Goal: Task Accomplishment & Management: Manage account settings

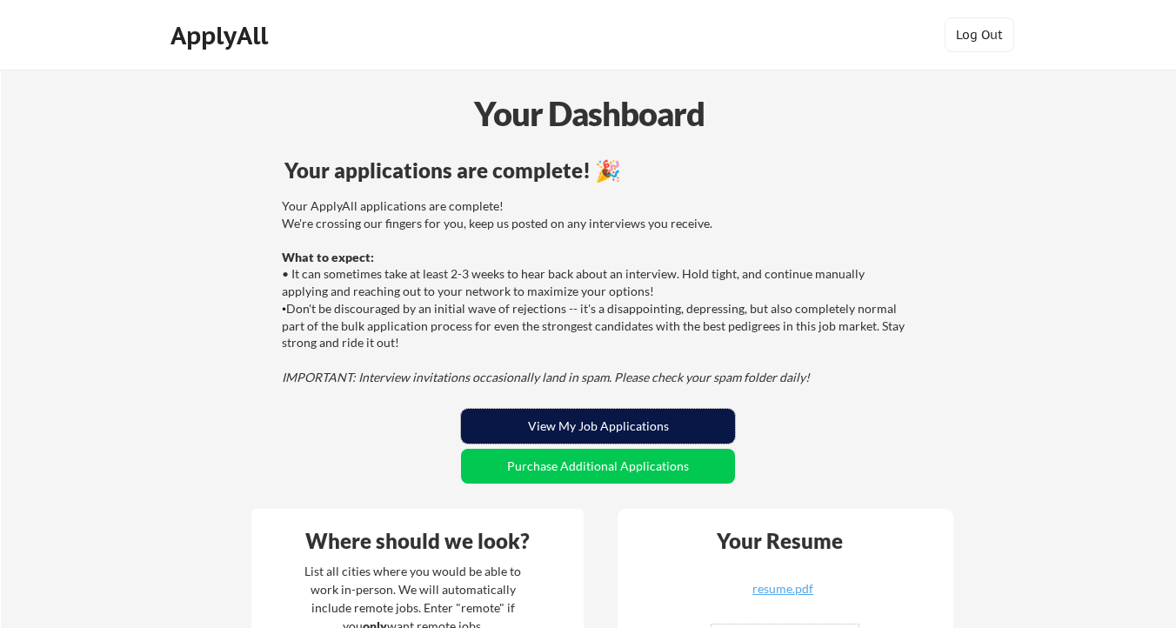
click at [549, 420] on button "View My Job Applications" at bounding box center [598, 426] width 274 height 35
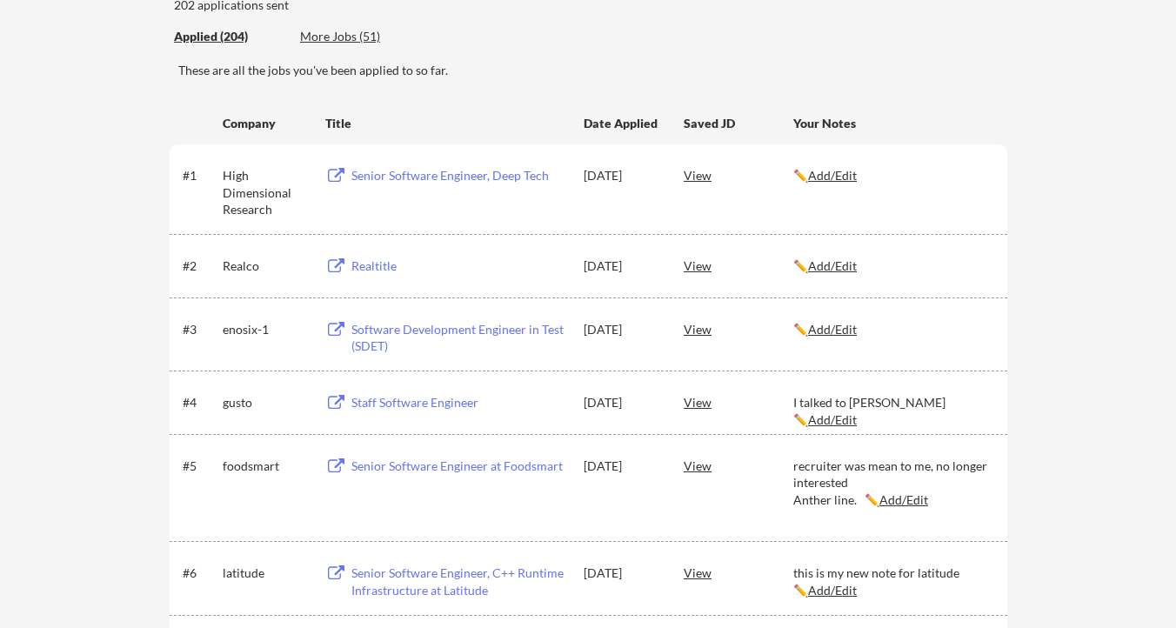
scroll to position [215, 0]
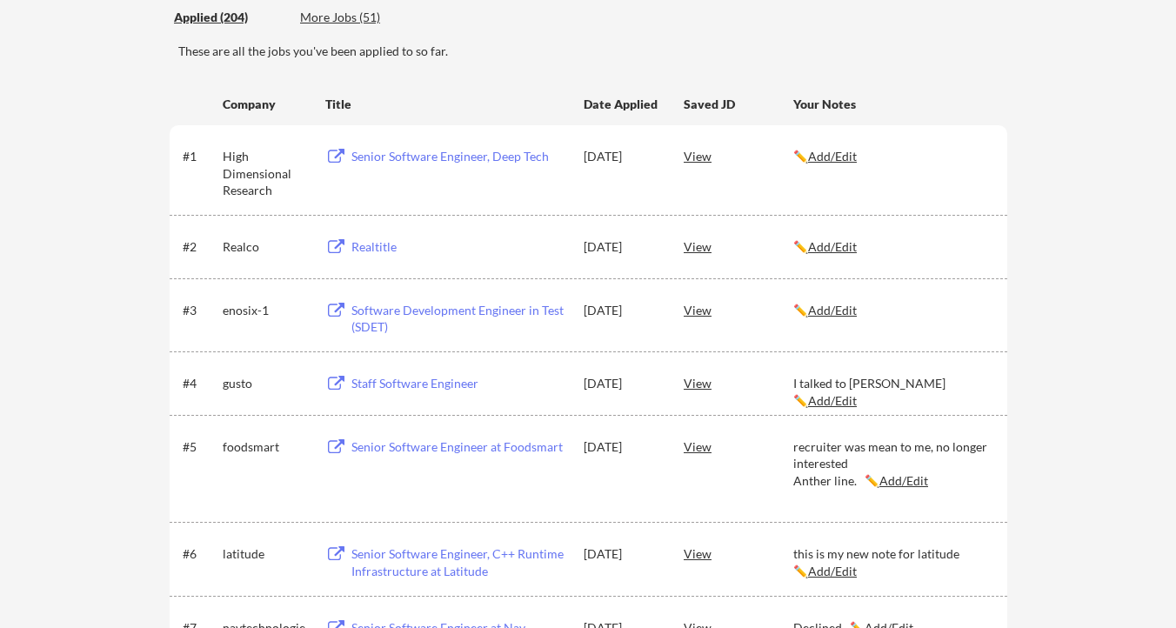
click at [444, 158] on div "Senior Software Engineer, Deep Tech" at bounding box center [460, 156] width 216 height 17
click at [519, 313] on div "Software Development Engineer in Test (SDET)" at bounding box center [460, 319] width 216 height 34
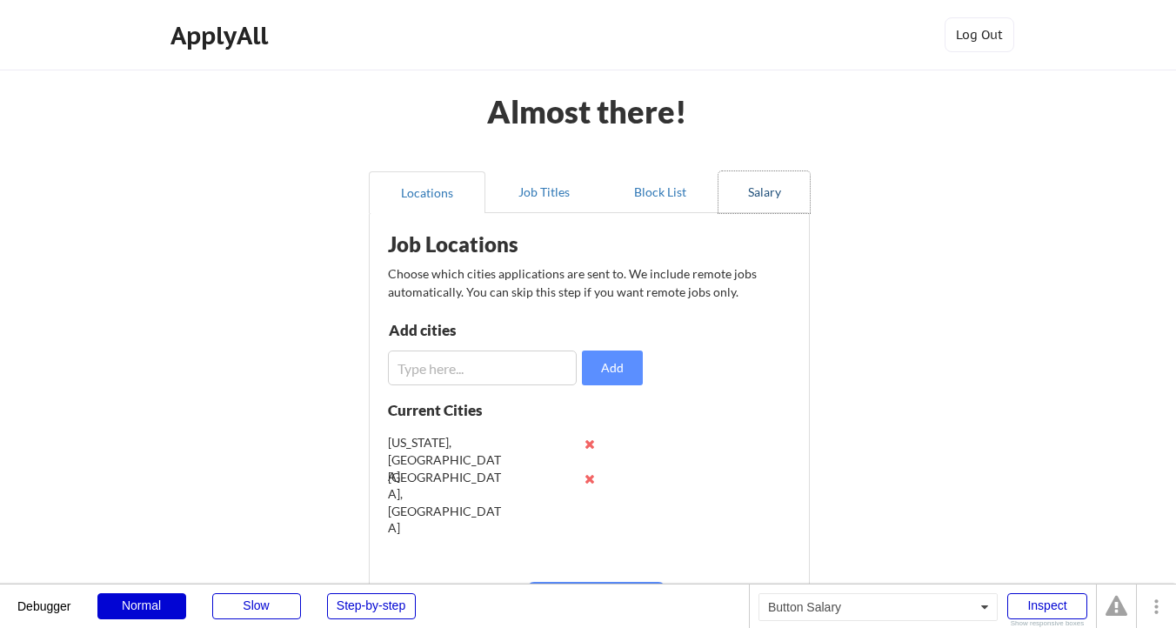
click at [771, 209] on button "Salary" at bounding box center [764, 192] width 91 height 42
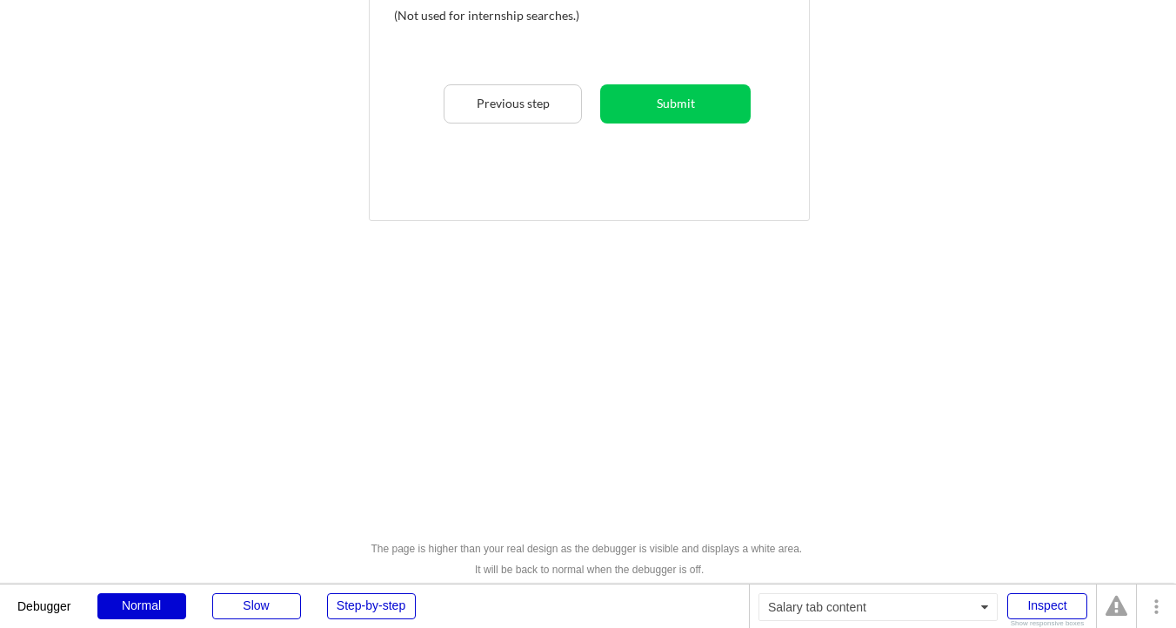
scroll to position [533, 0]
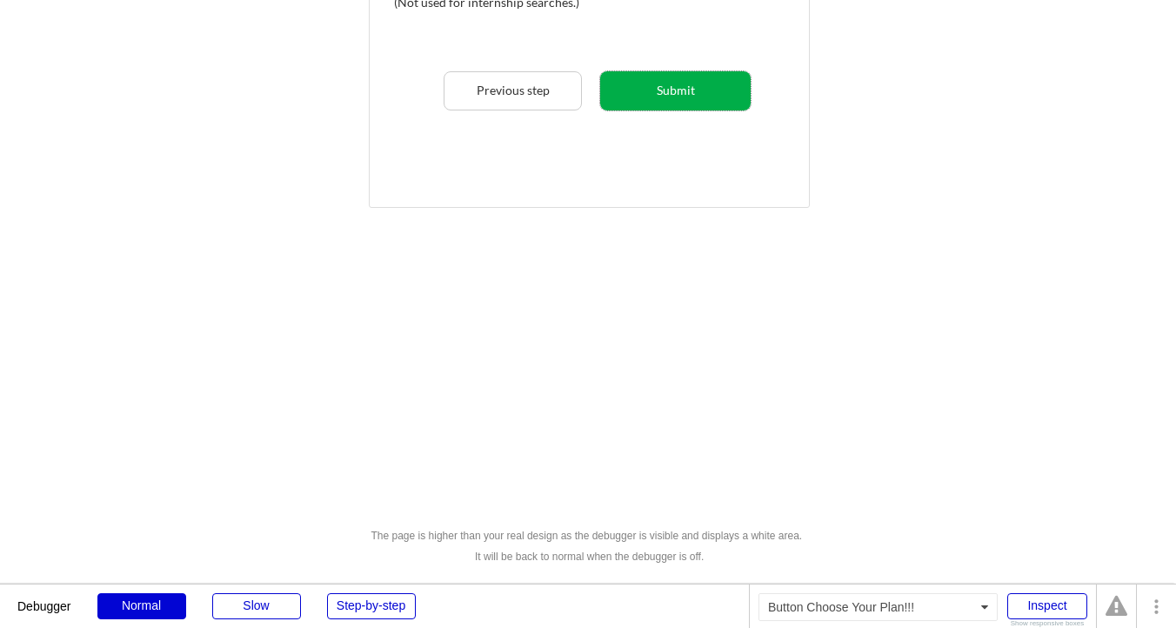
click at [692, 103] on button "Submit" at bounding box center [675, 90] width 151 height 39
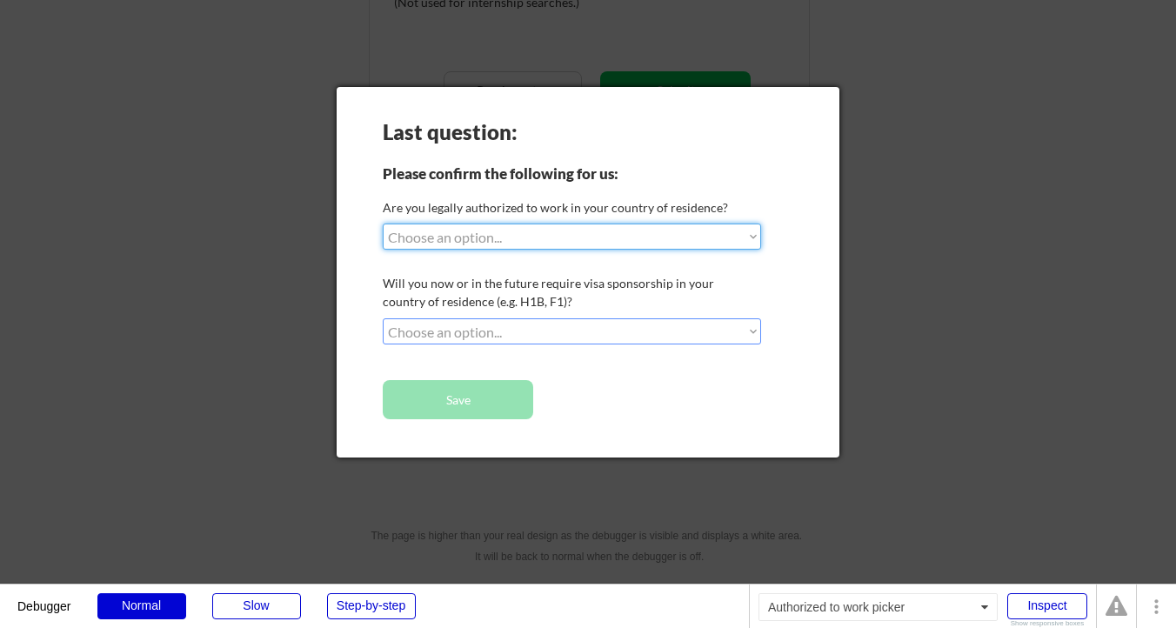
click at [690, 238] on select "Choose an option... Yes, I am a [DEMOGRAPHIC_DATA] Citizen Yes, I am a [DEMOGRA…" at bounding box center [572, 237] width 379 height 26
click at [383, 224] on select "Choose an option... Yes, I am a [DEMOGRAPHIC_DATA] Citizen Yes, I am a [DEMOGRA…" at bounding box center [572, 237] width 379 height 26
select select ""PLACEHOLDER_1427118222253""
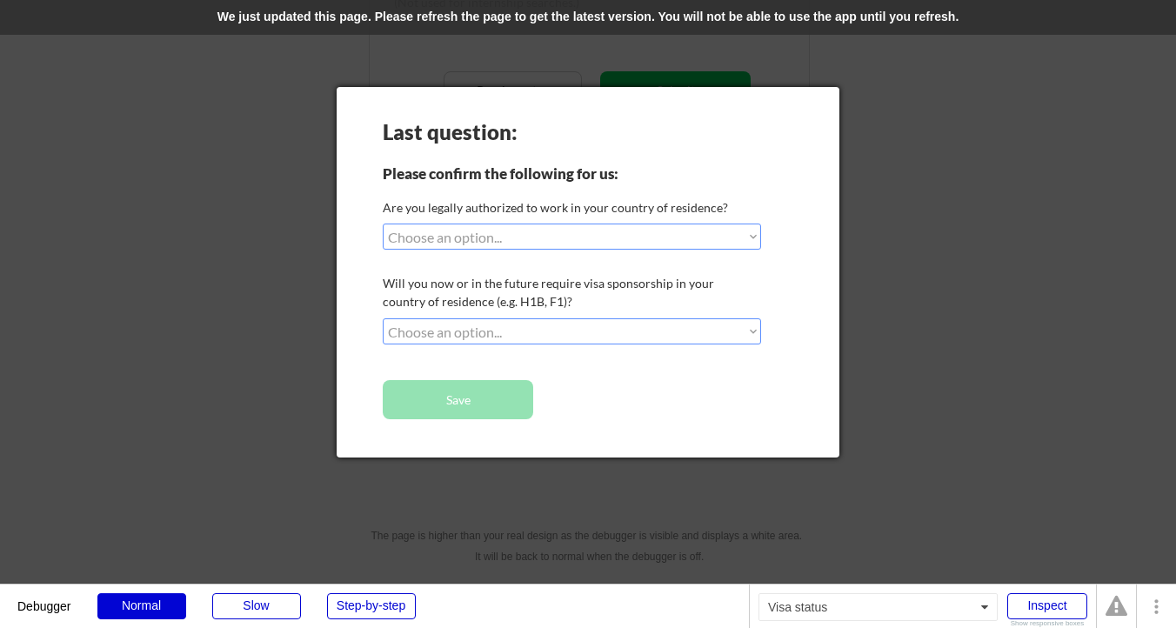
click at [616, 30] on div "We just updated this page. Please refresh the page to get the latest version. Y…" at bounding box center [588, 17] width 1176 height 35
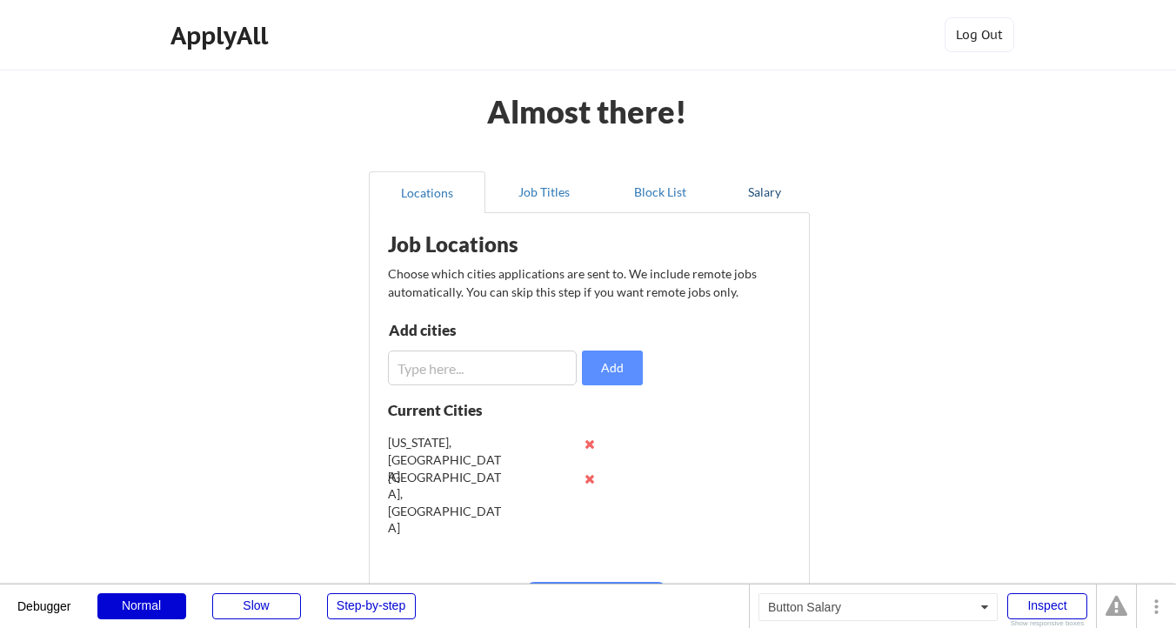
click at [745, 197] on button "Salary" at bounding box center [764, 192] width 91 height 42
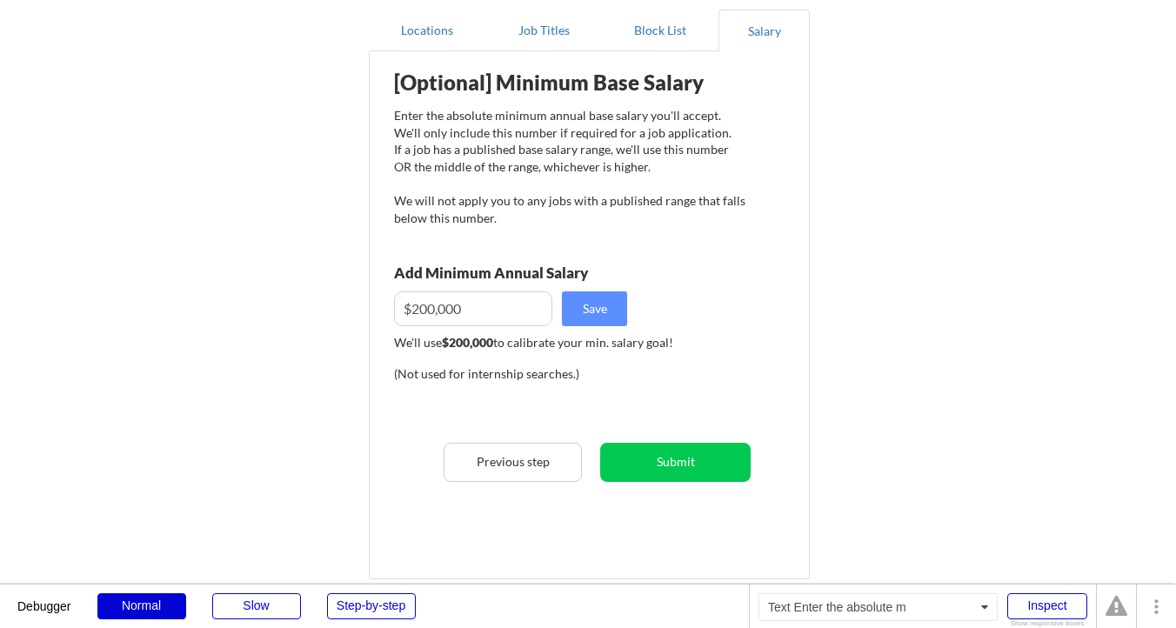
scroll to position [168, 0]
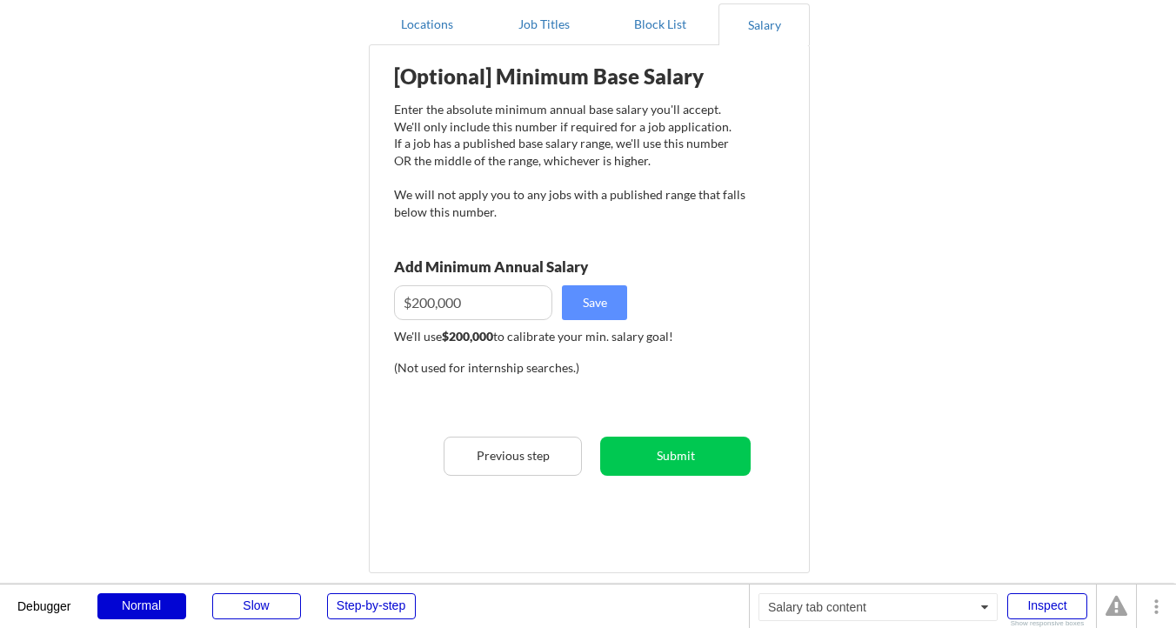
click at [655, 487] on div "[Optional] Minimum Base Salary Enter the absolute minimum annual base salary yo…" at bounding box center [593, 303] width 429 height 498
click at [662, 478] on div "[Optional] Minimum Base Salary Enter the absolute minimum annual base salary yo…" at bounding box center [593, 303] width 429 height 498
click at [665, 469] on button "Submit" at bounding box center [675, 456] width 151 height 39
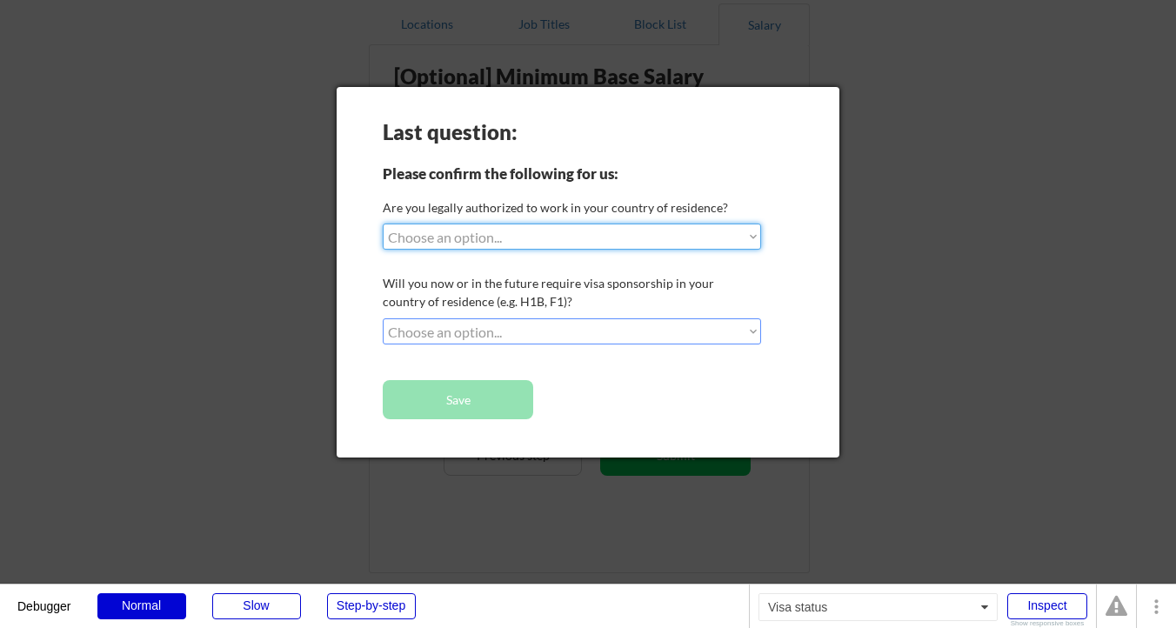
click at [565, 236] on select "Choose an option... Yes, I am a US Citizen Yes, I am a Canadian Citizen Yes, I …" at bounding box center [572, 237] width 379 height 26
select select ""yes__i_am_a_us_green_card_holder""
click at [383, 224] on select "Choose an option... Yes, I am a US Citizen Yes, I am a Canadian Citizen Yes, I …" at bounding box center [572, 237] width 379 height 26
click at [580, 340] on select "Choose an option... No, I will not need sponsorship Yes, I will need sponsorship" at bounding box center [572, 331] width 379 height 26
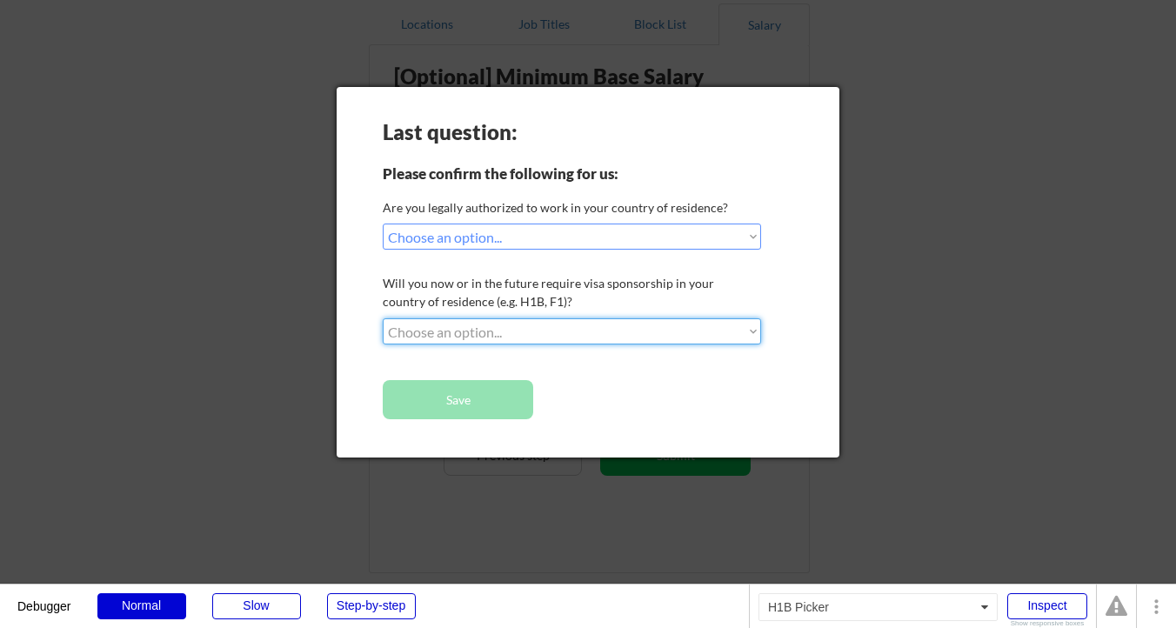
select select ""yes__i_will_need_sponsorship""
click at [383, 318] on select "Choose an option... No, I will not need sponsorship Yes, I will need sponsorship" at bounding box center [572, 331] width 379 height 26
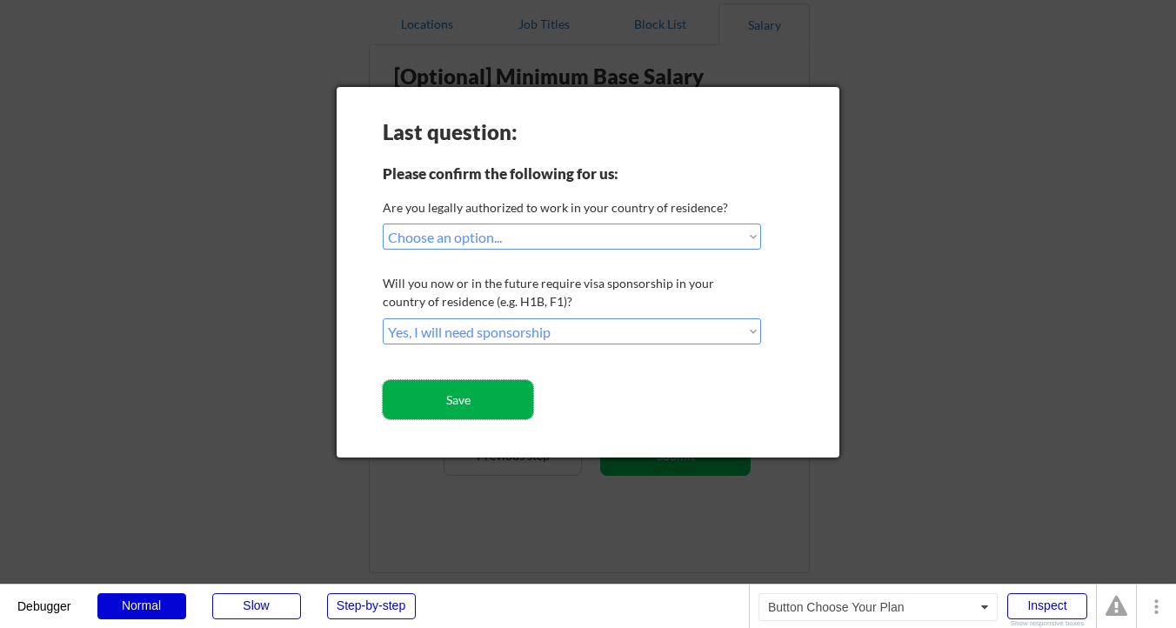
click at [508, 399] on button "Save" at bounding box center [458, 399] width 151 height 39
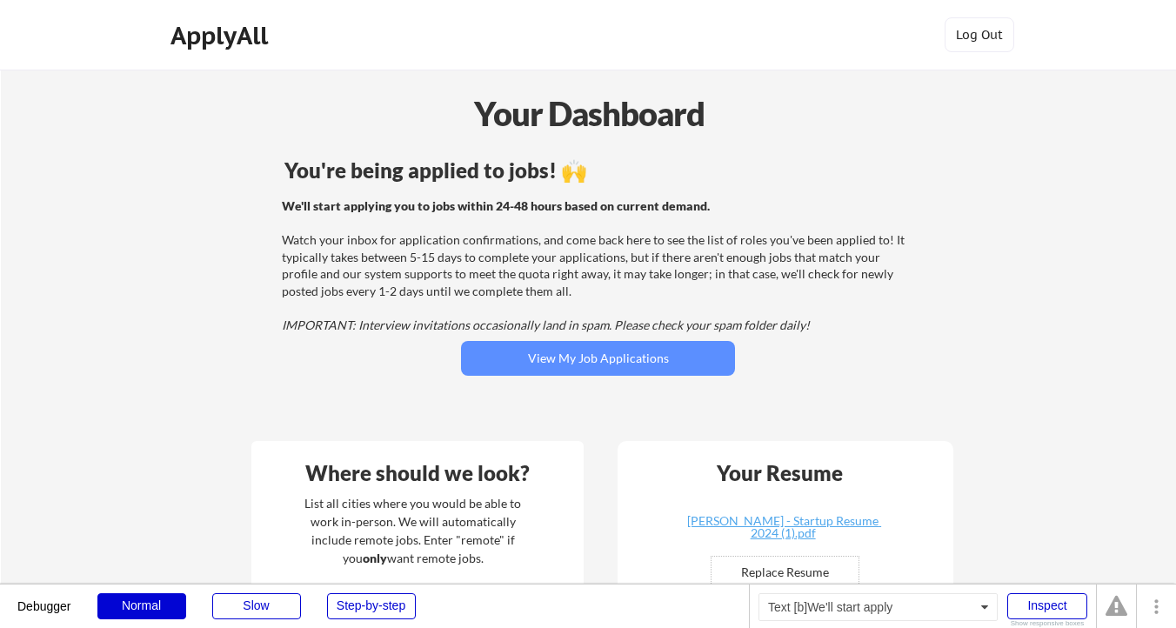
click at [603, 219] on div "We'll start applying you to jobs within 24-48 hours based on current demand. Wa…" at bounding box center [595, 266] width 627 height 137
click at [294, 174] on div "You're being applied to jobs! 🙌" at bounding box center [598, 170] width 627 height 21
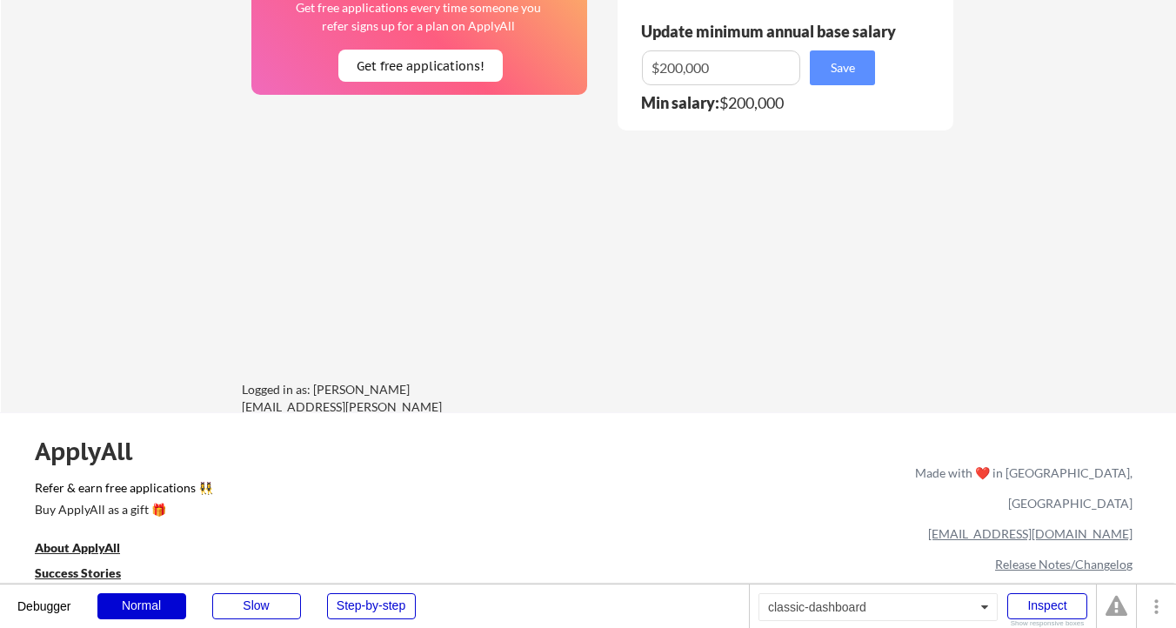
scroll to position [1591, 0]
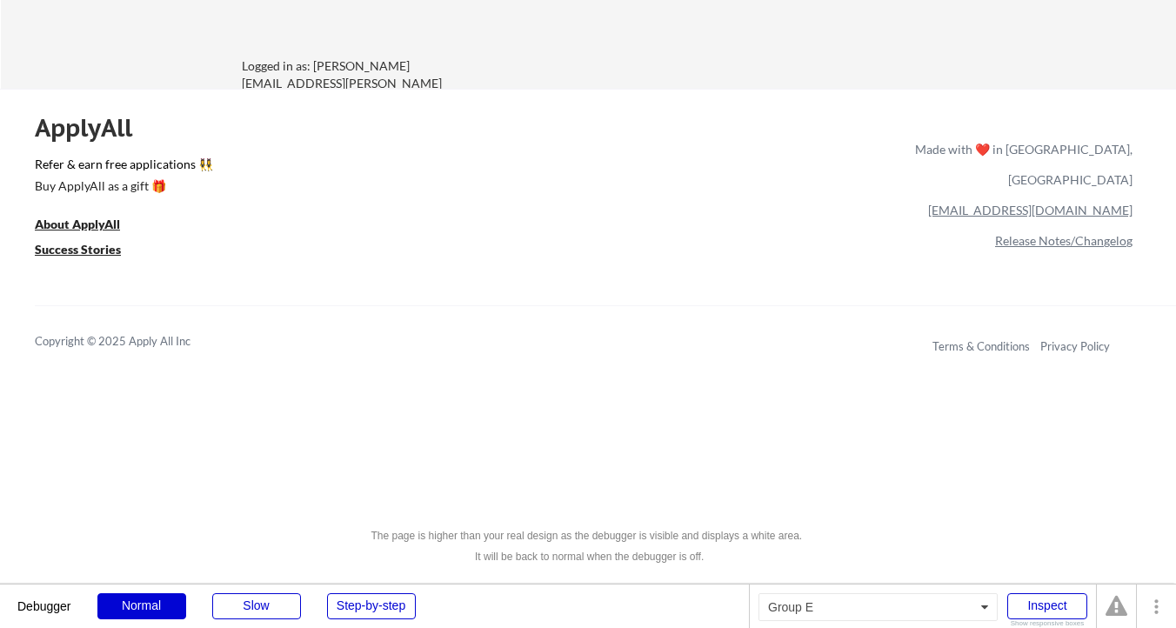
click at [453, 362] on div "Copyright © 2025 Apply All Inc Terms & Conditions Privacy Policy" at bounding box center [606, 340] width 1142 height 71
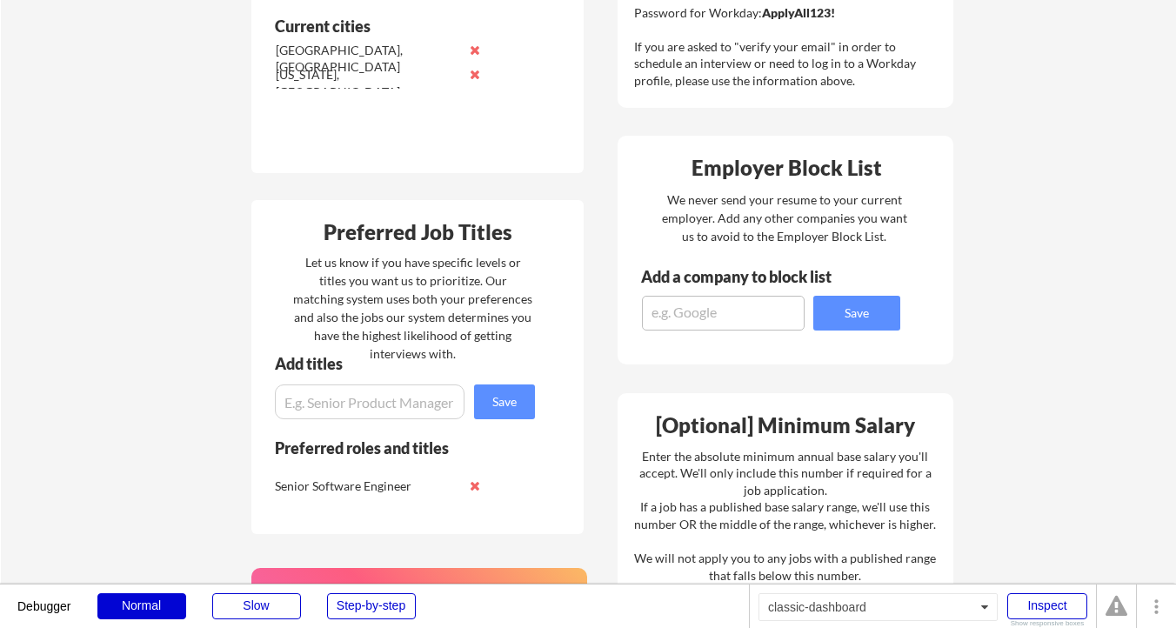
scroll to position [0, 0]
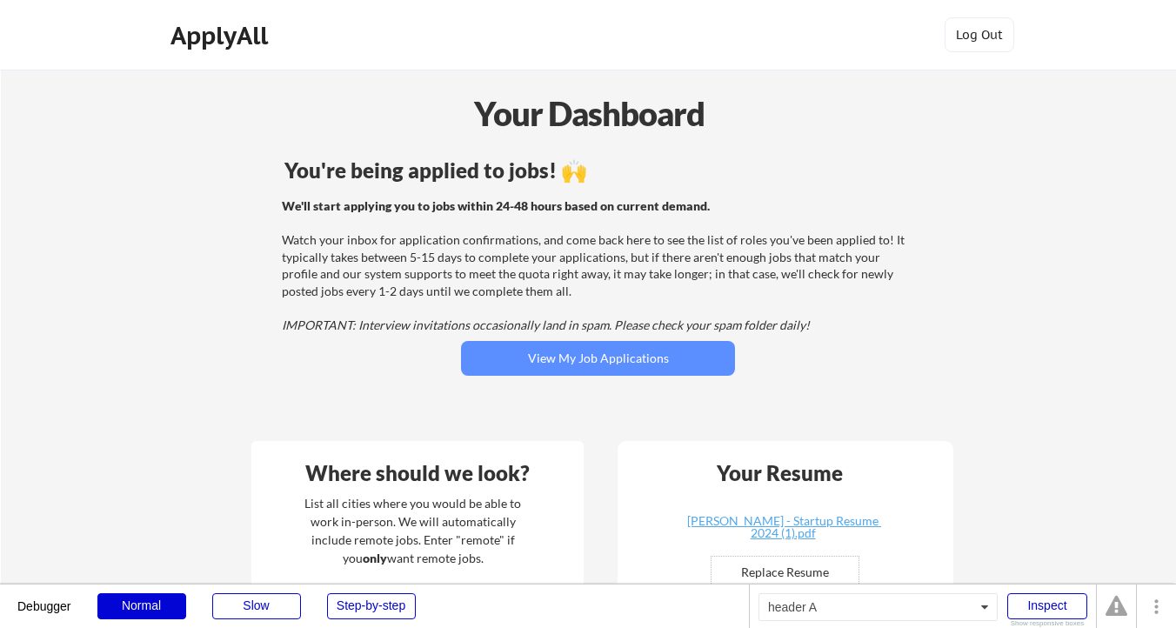
click at [115, 97] on div "Your Dashboard" at bounding box center [589, 114] width 1175 height 50
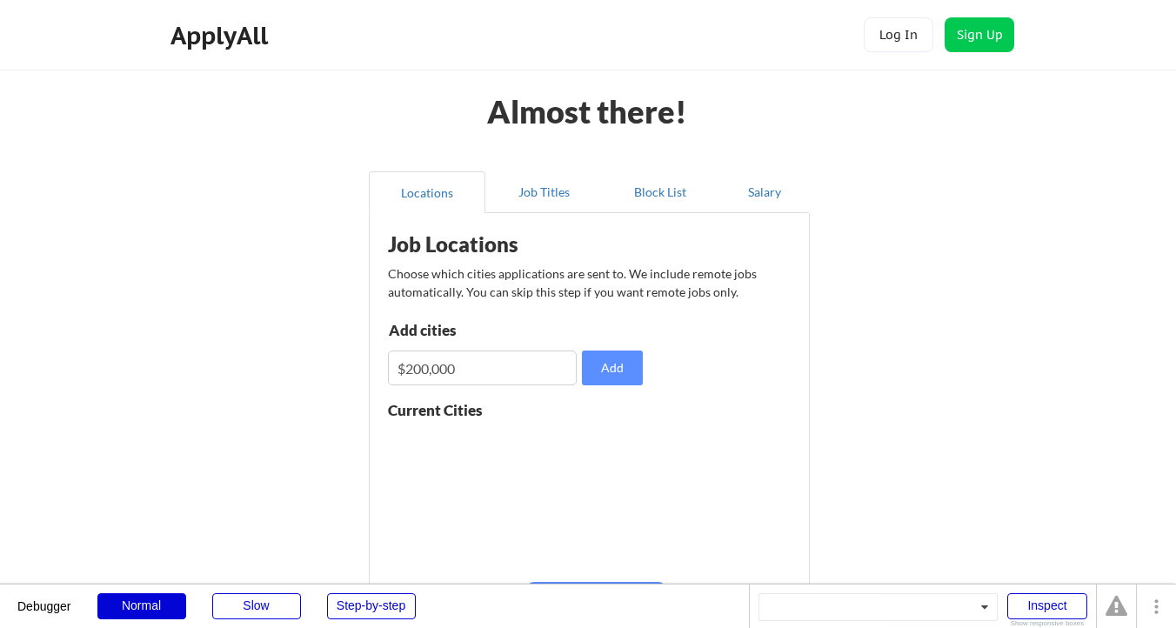
scroll to position [168, 0]
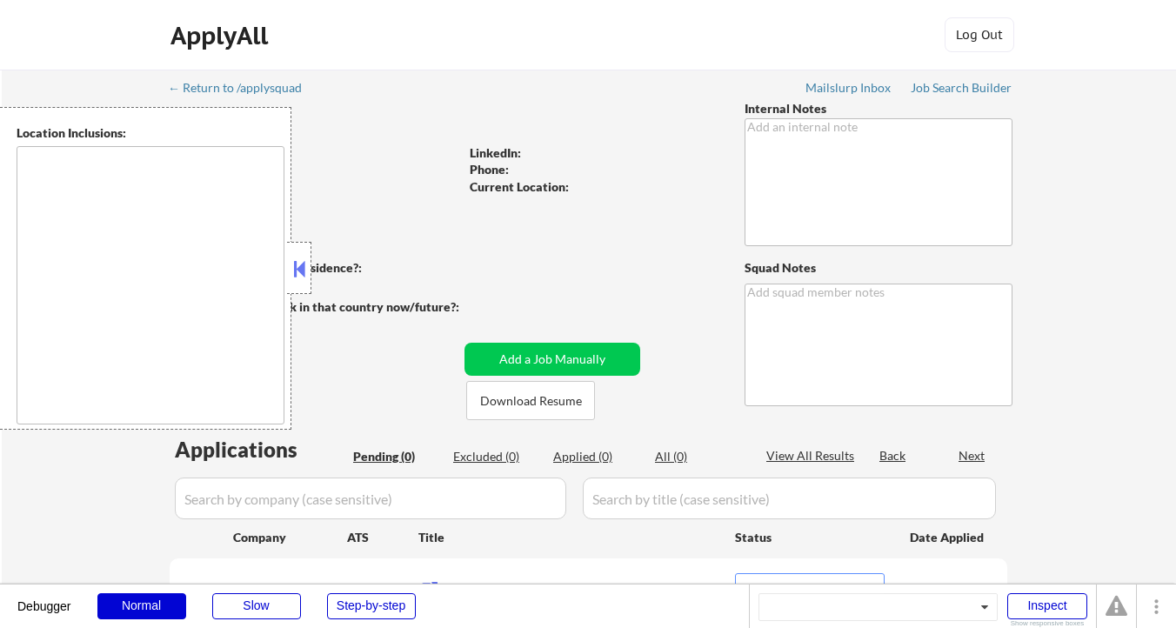
select select ""pending""
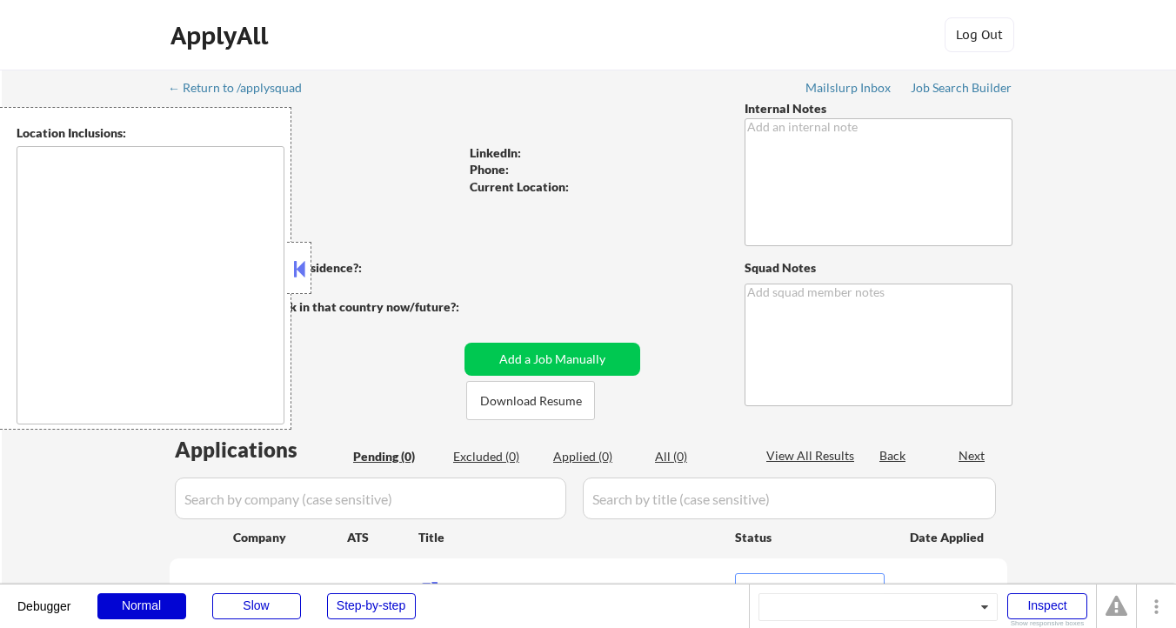
select select ""pending""
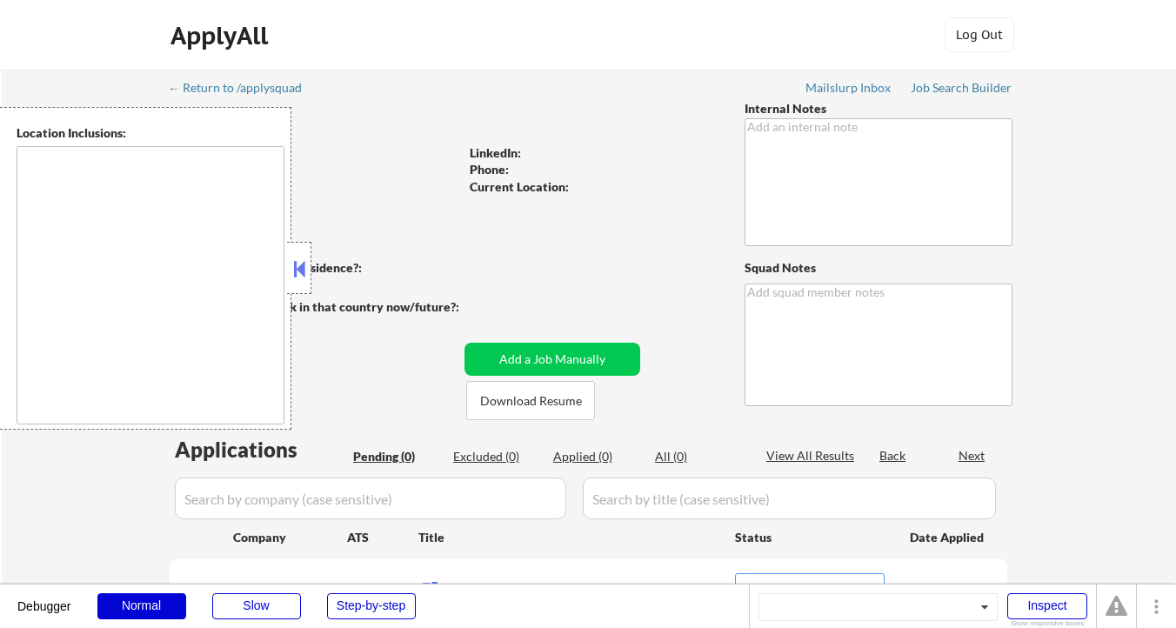
select select ""pending""
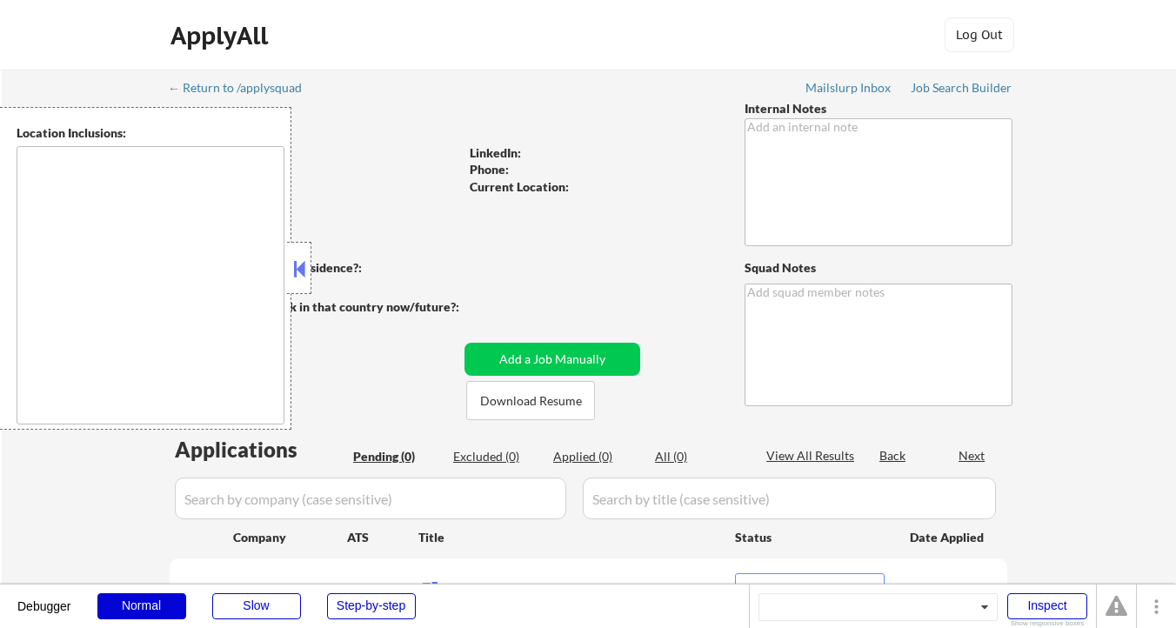
select select ""pending""
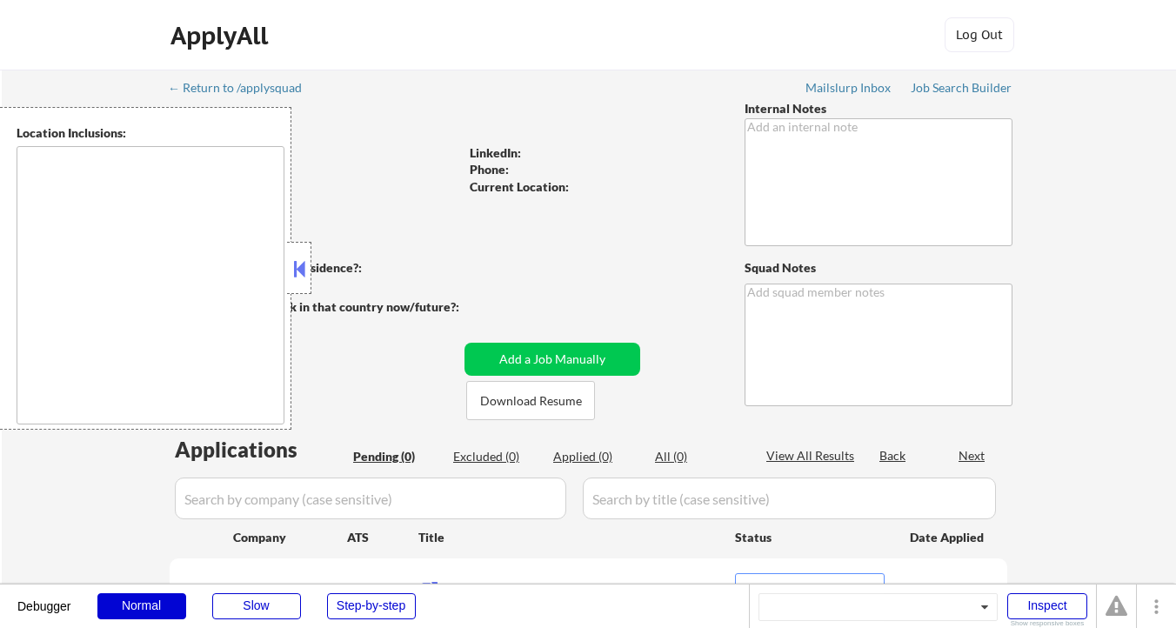
select select ""pending""
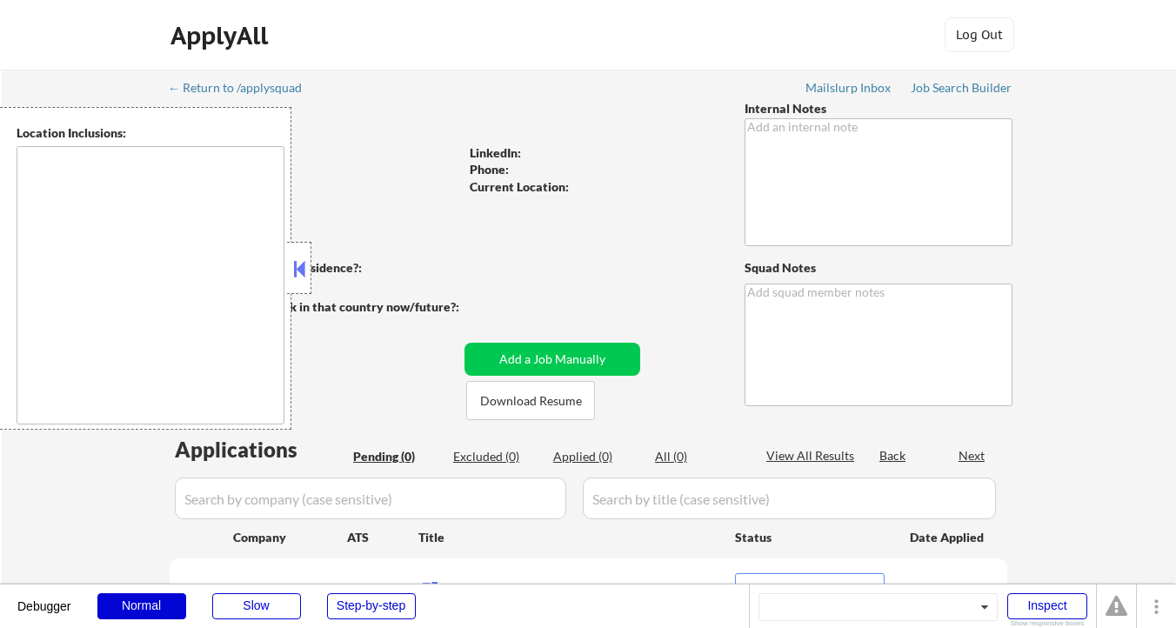
select select ""pending""
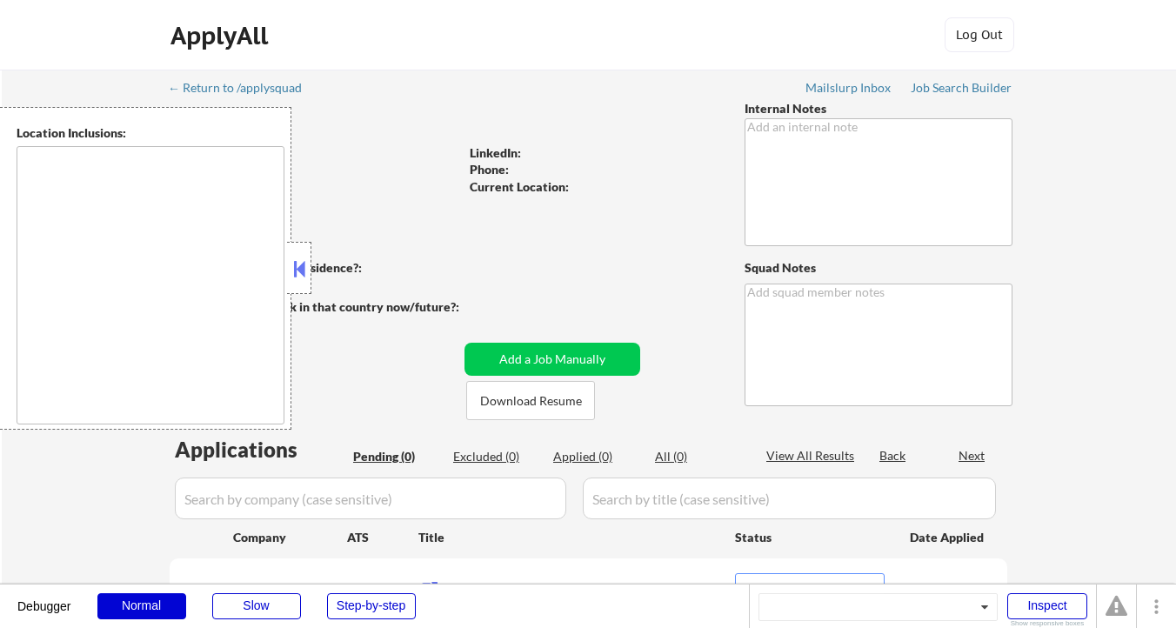
select select ""pending""
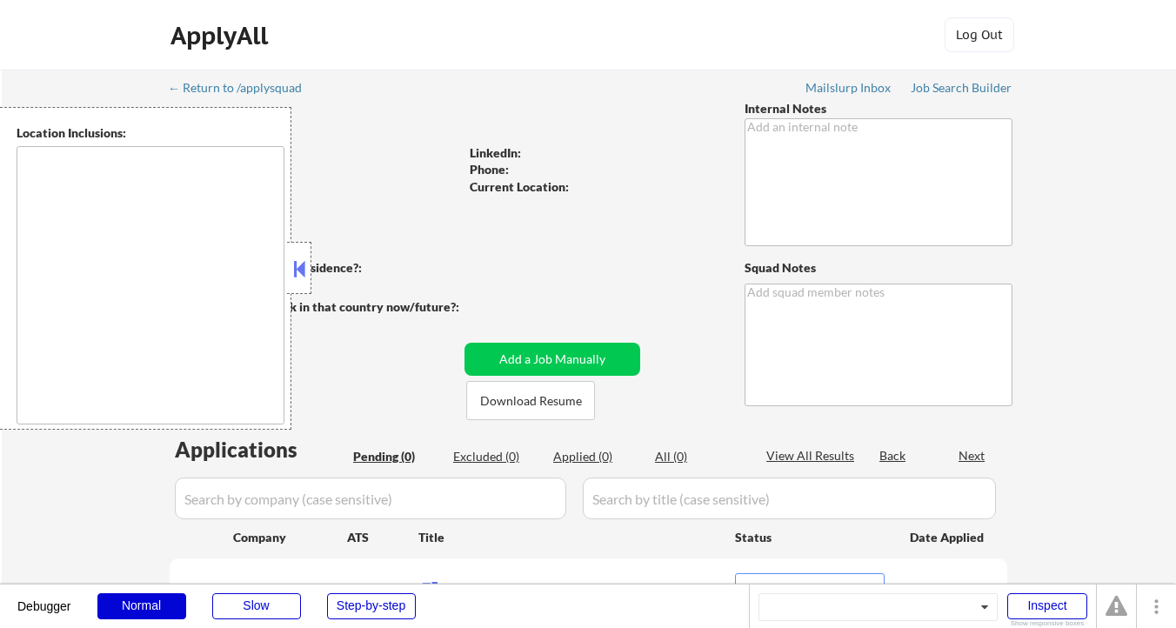
select select ""pending""
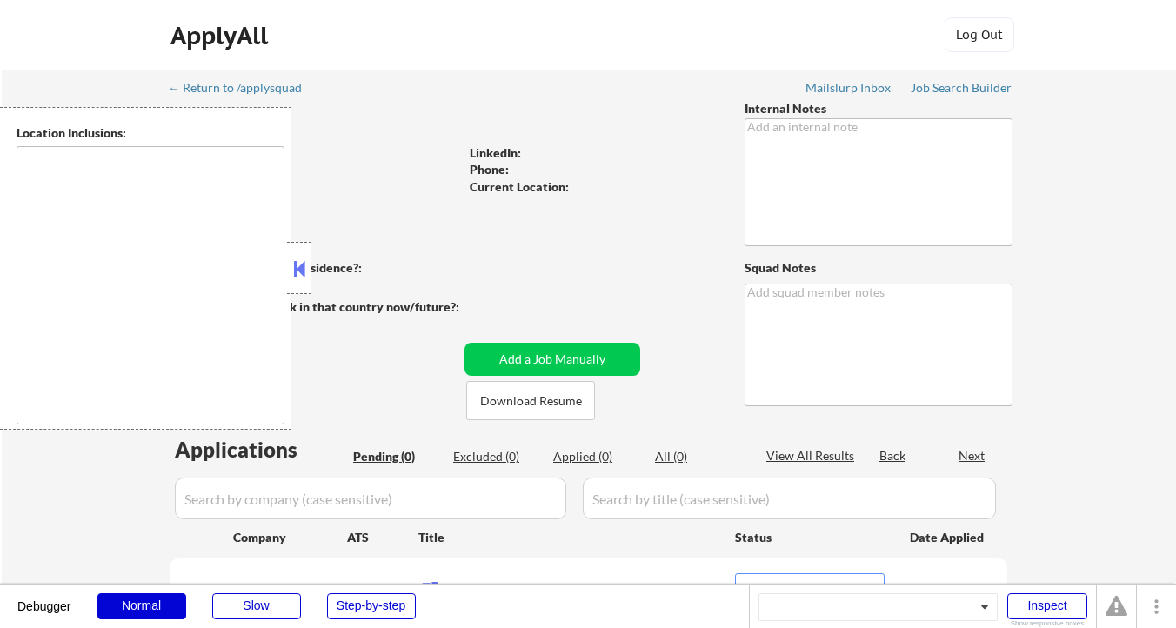
select select ""pending""
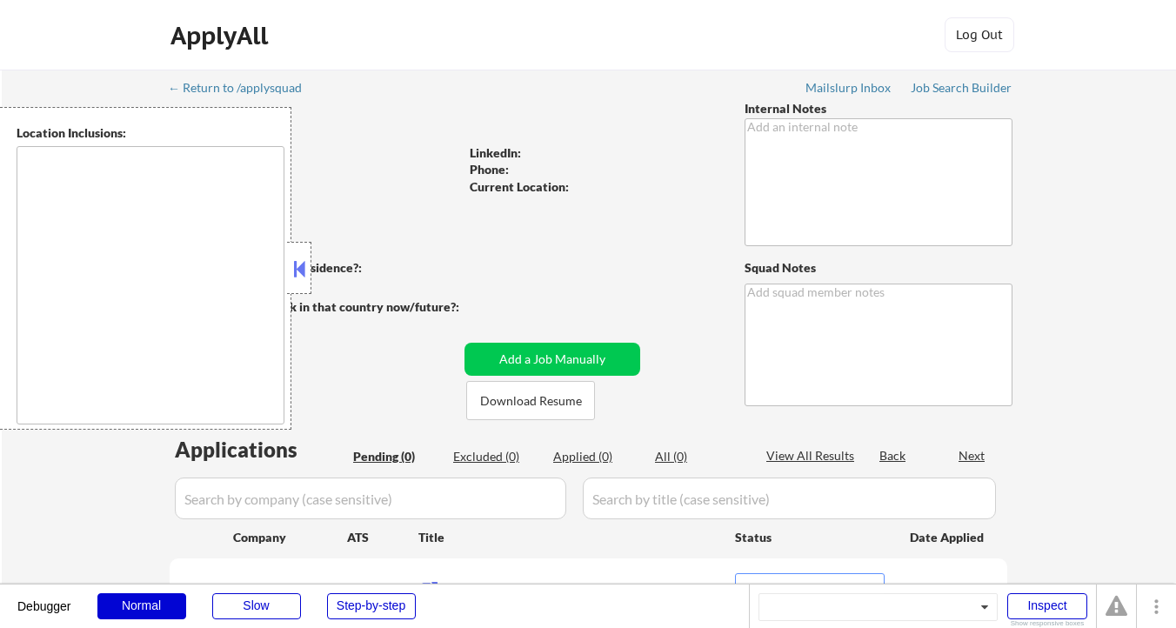
select select ""pending""
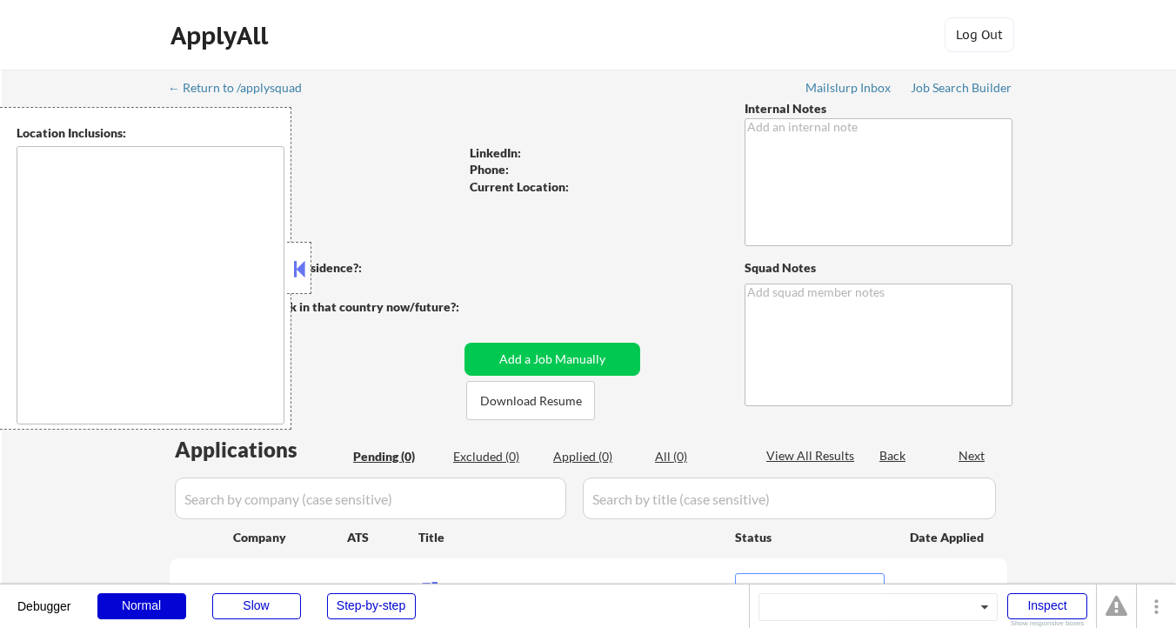
select select ""pending""
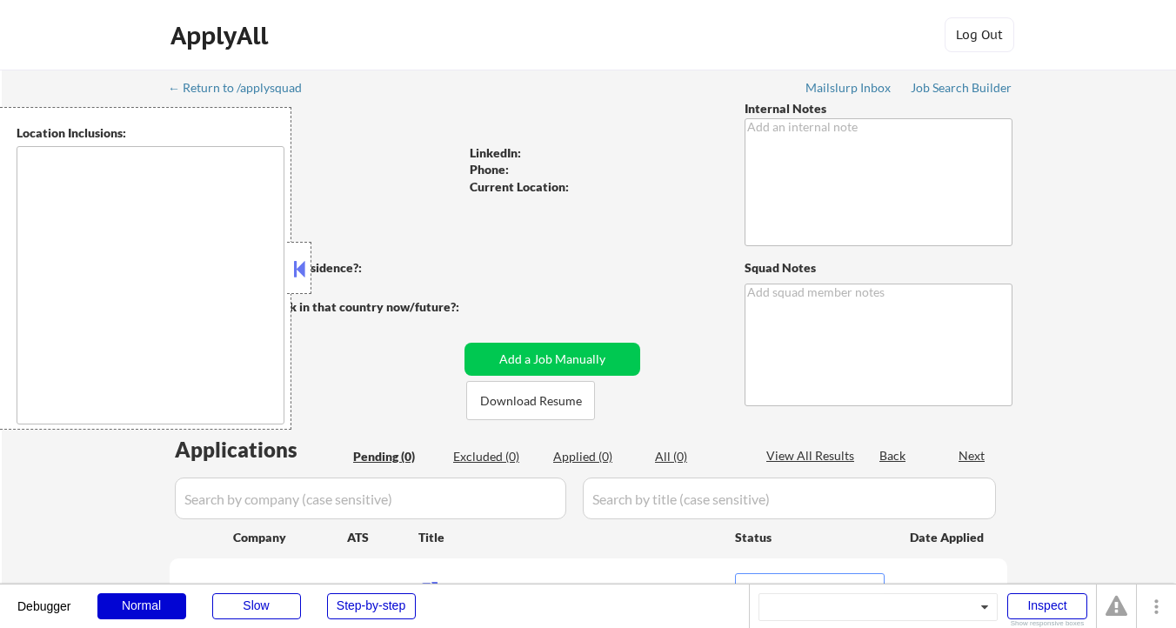
select select ""pending""
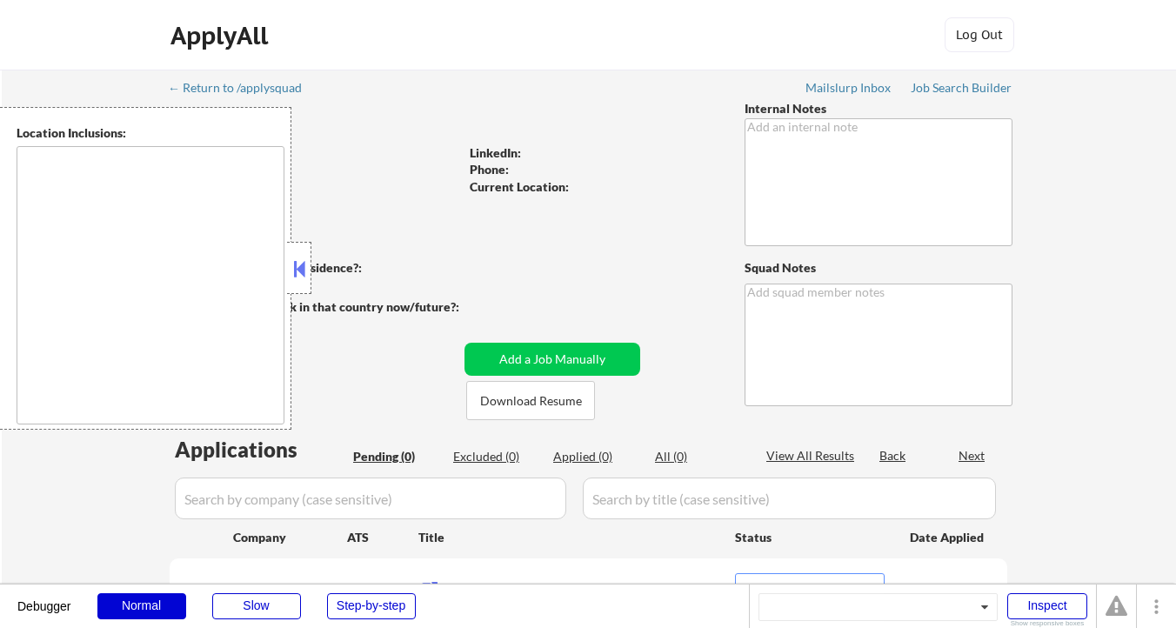
select select ""pending""
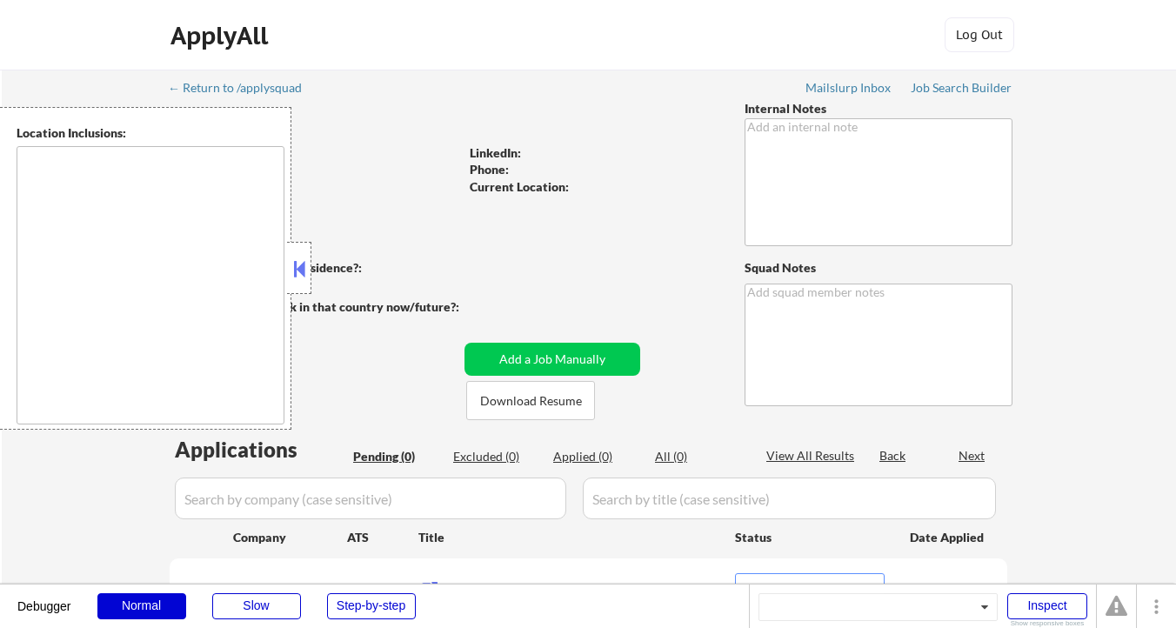
select select ""pending""
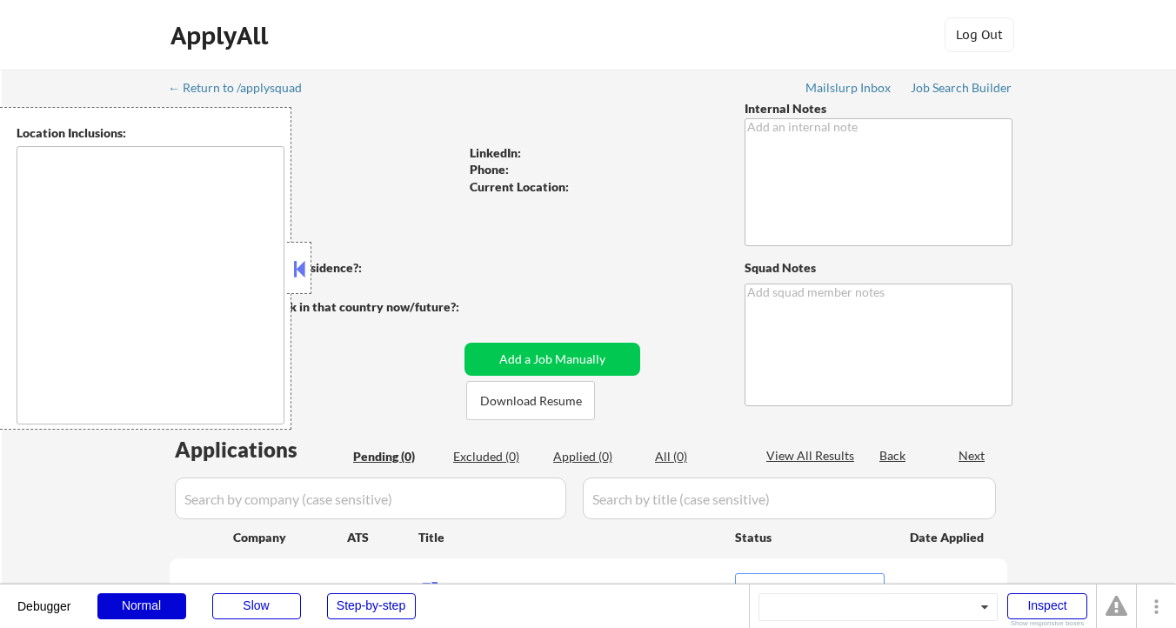
select select ""pending""
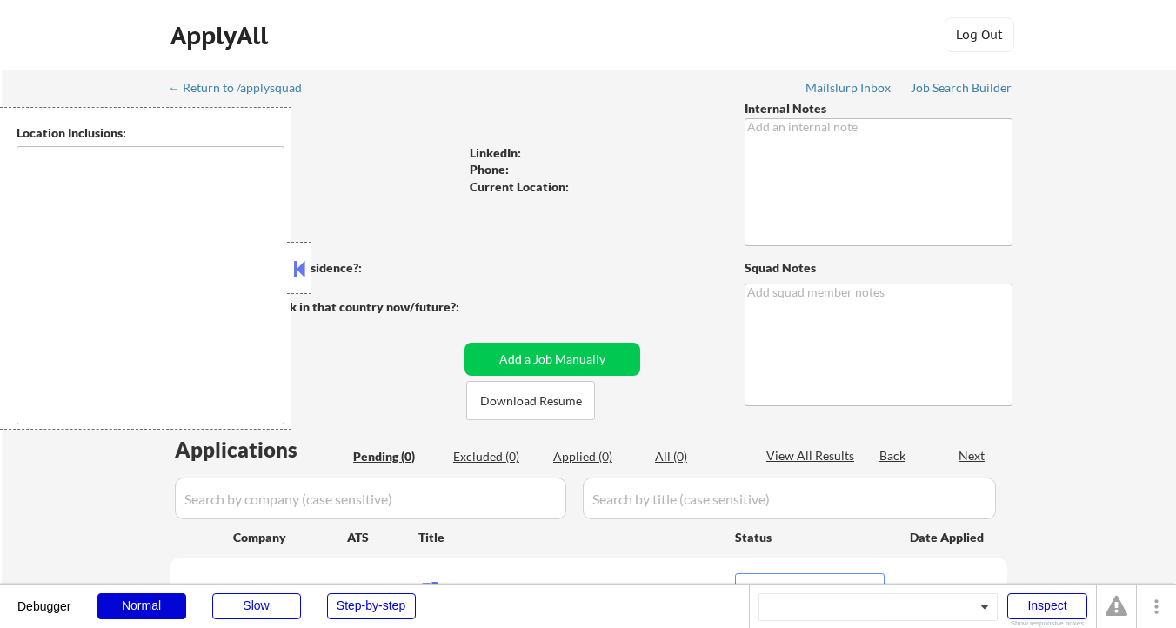
select select ""pending""
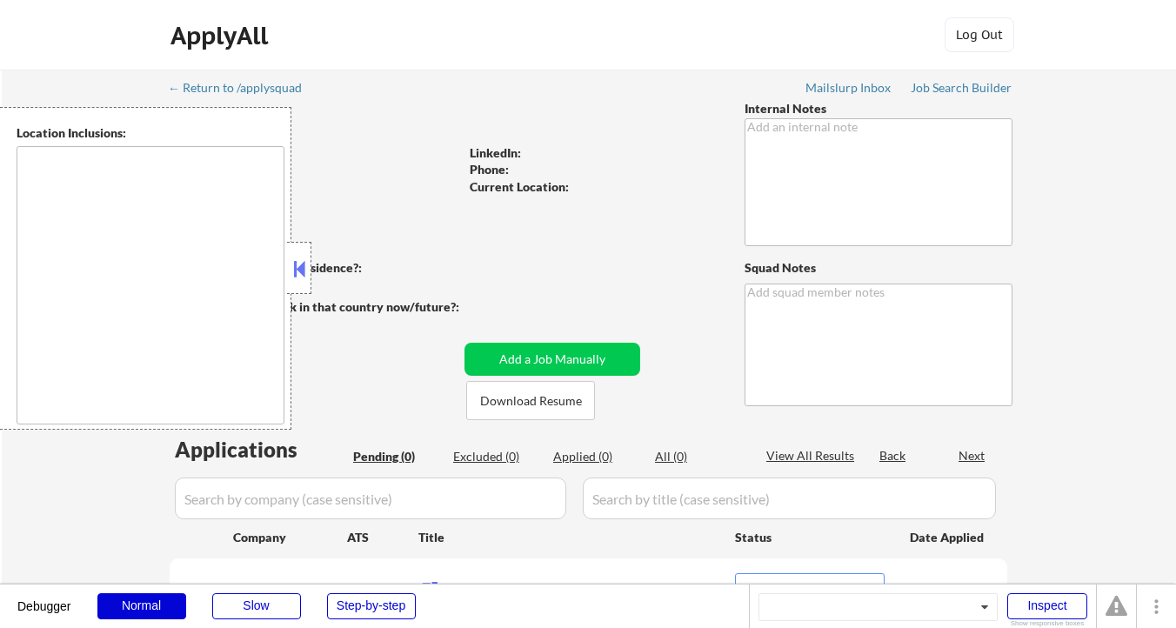
select select ""pending""
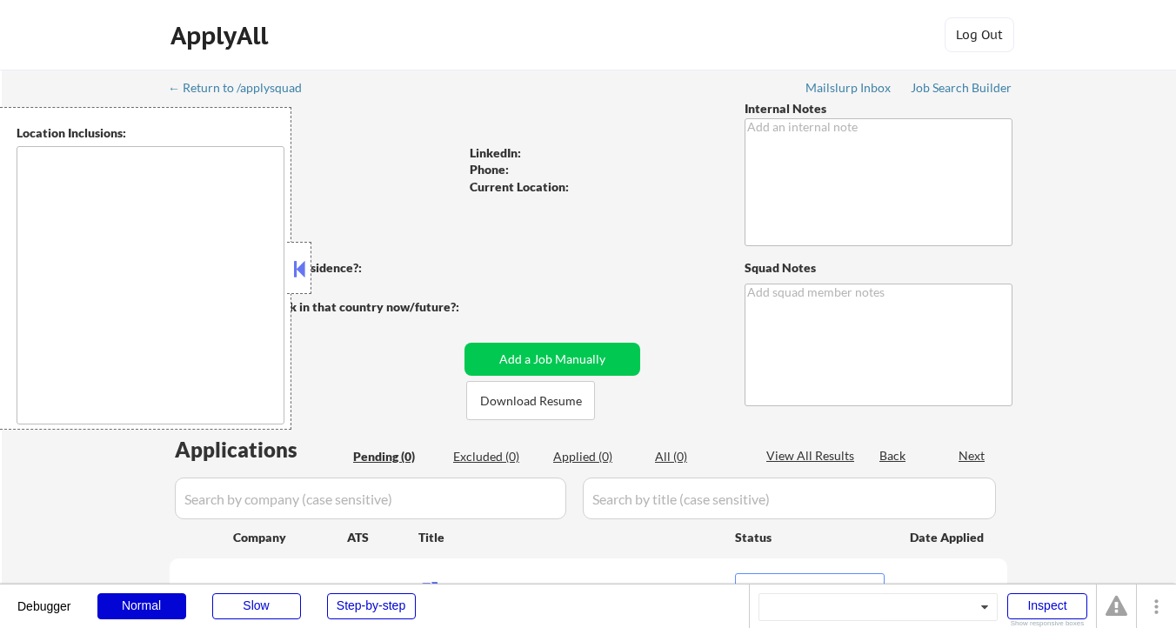
select select ""pending""
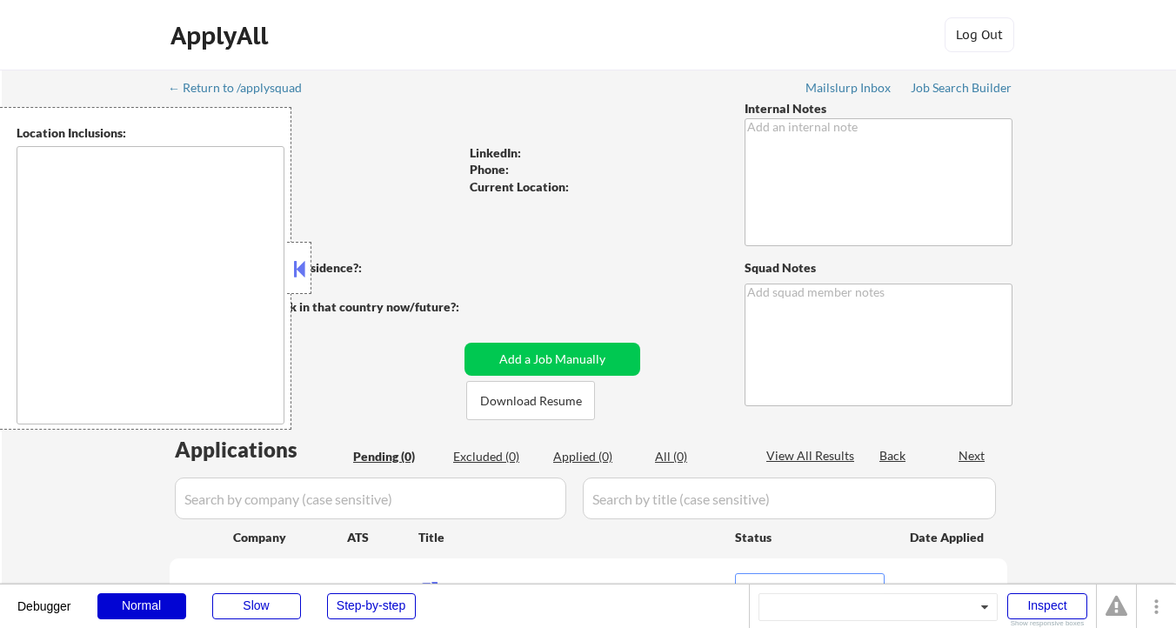
select select ""pending""
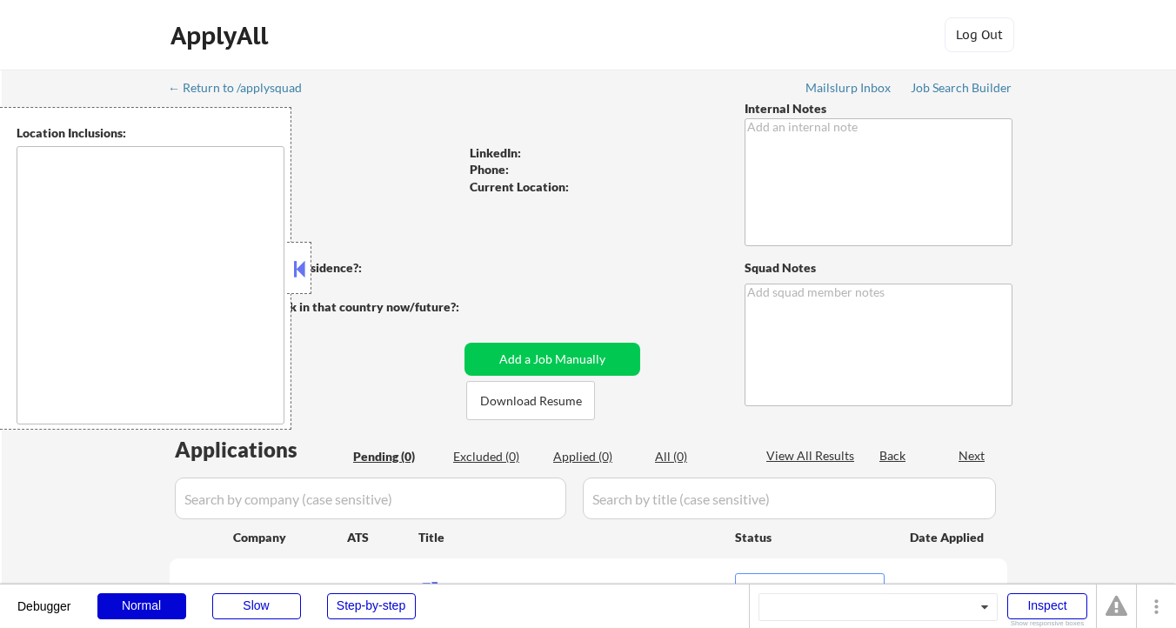
select select ""pending""
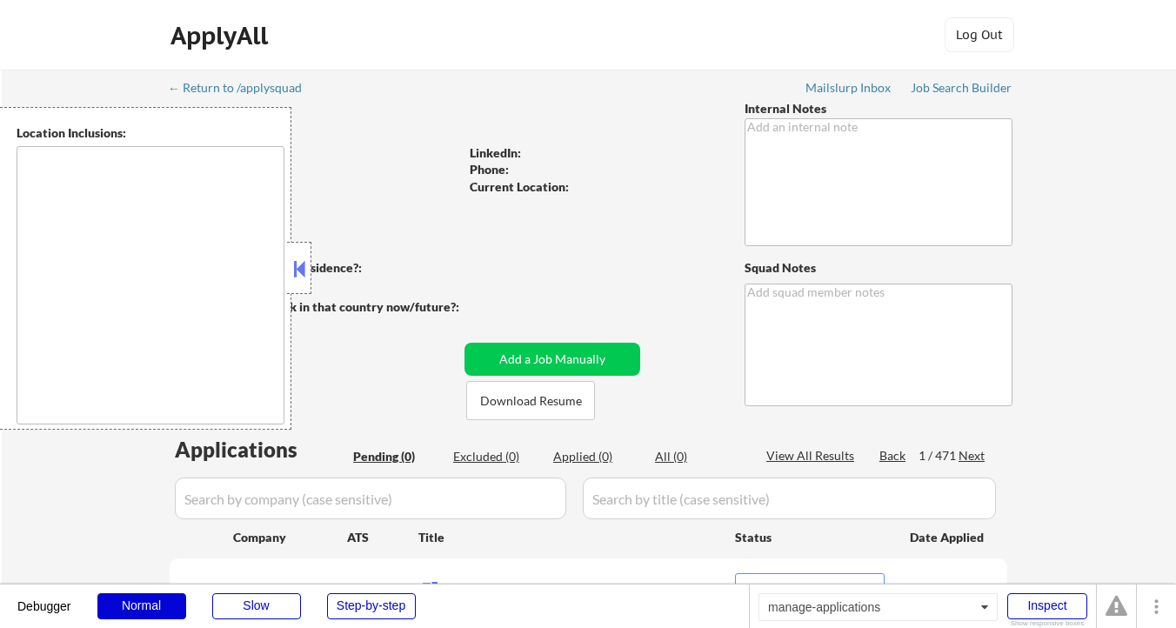
click at [249, 88] on div "← Return to /applysquad" at bounding box center [243, 88] width 151 height 12
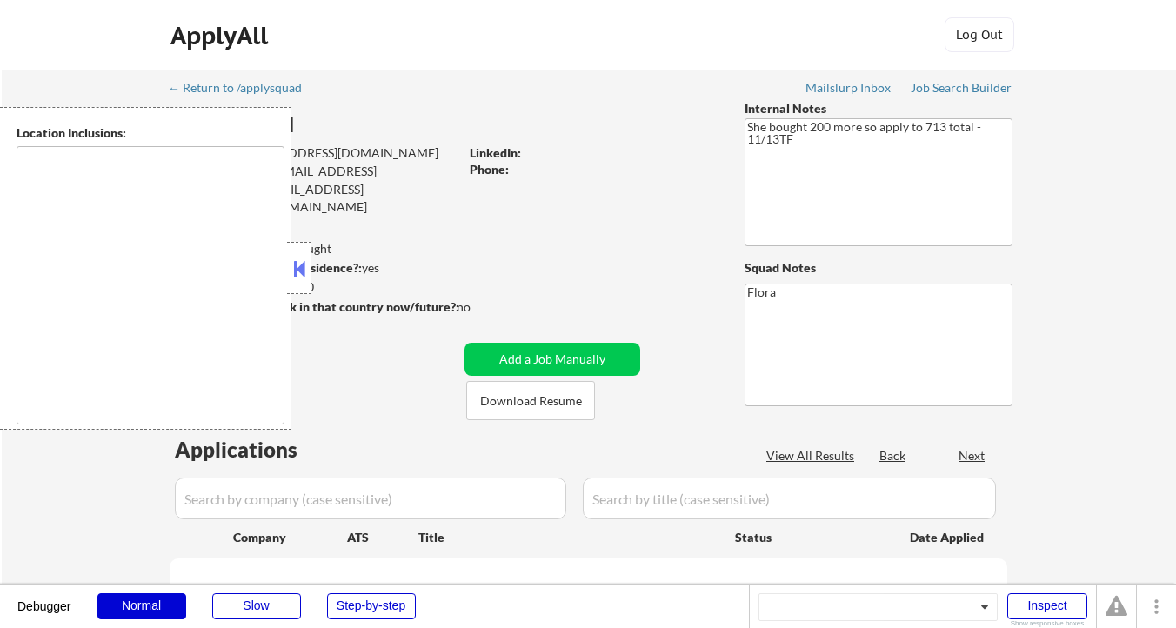
type textarea "remote"
select select ""pending""
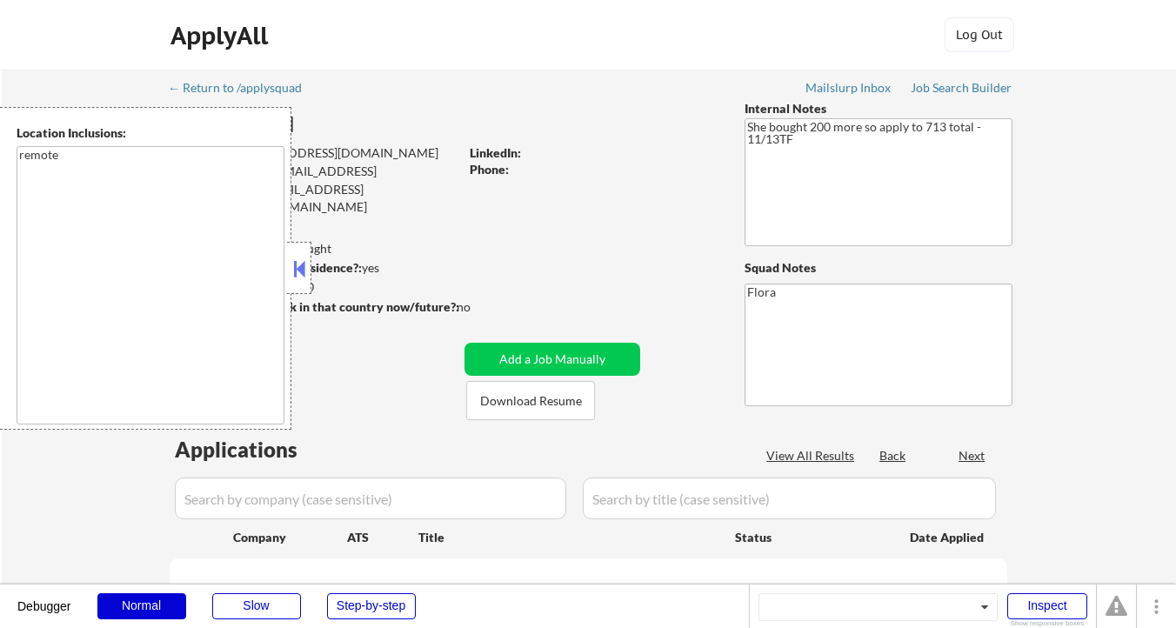
select select ""pending""
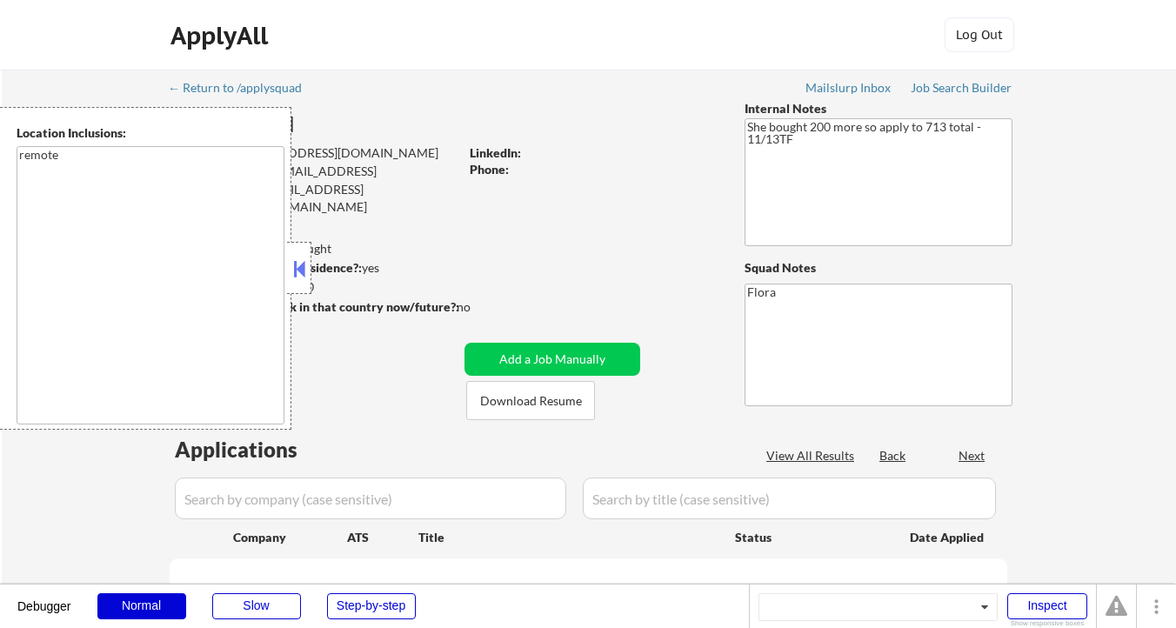
select select ""pending""
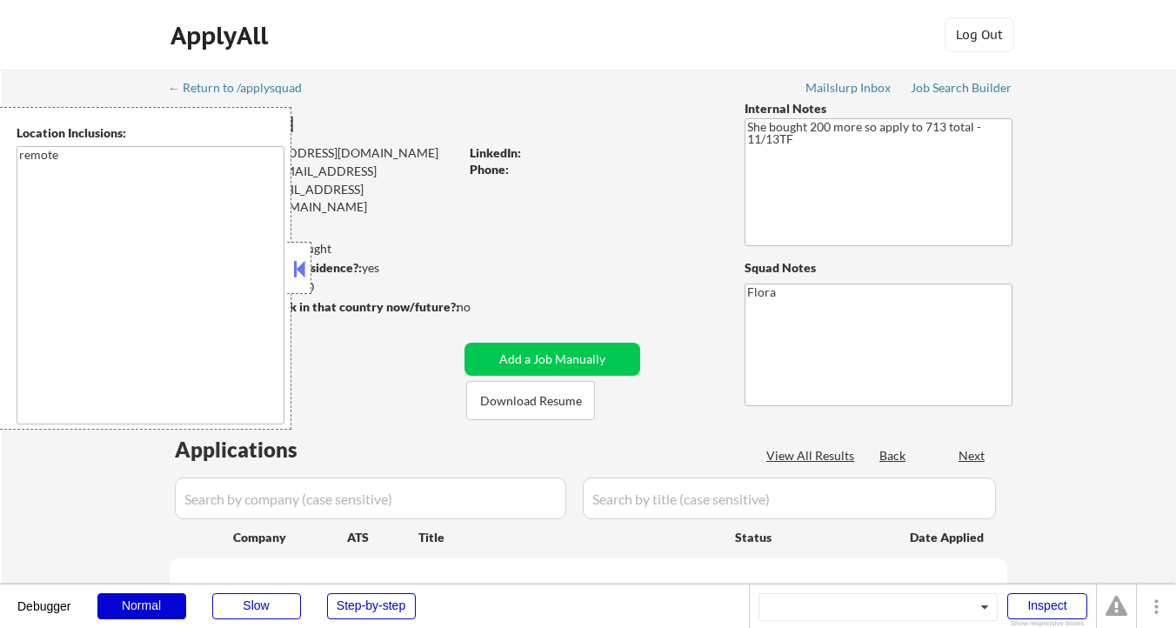
select select ""pending""
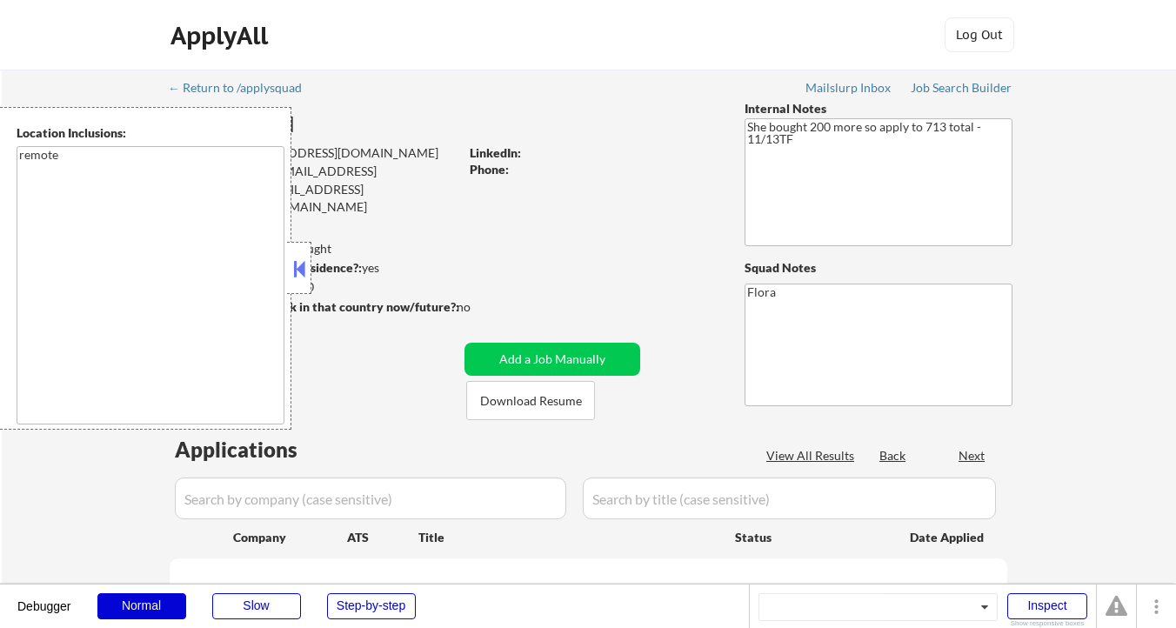
select select ""pending""
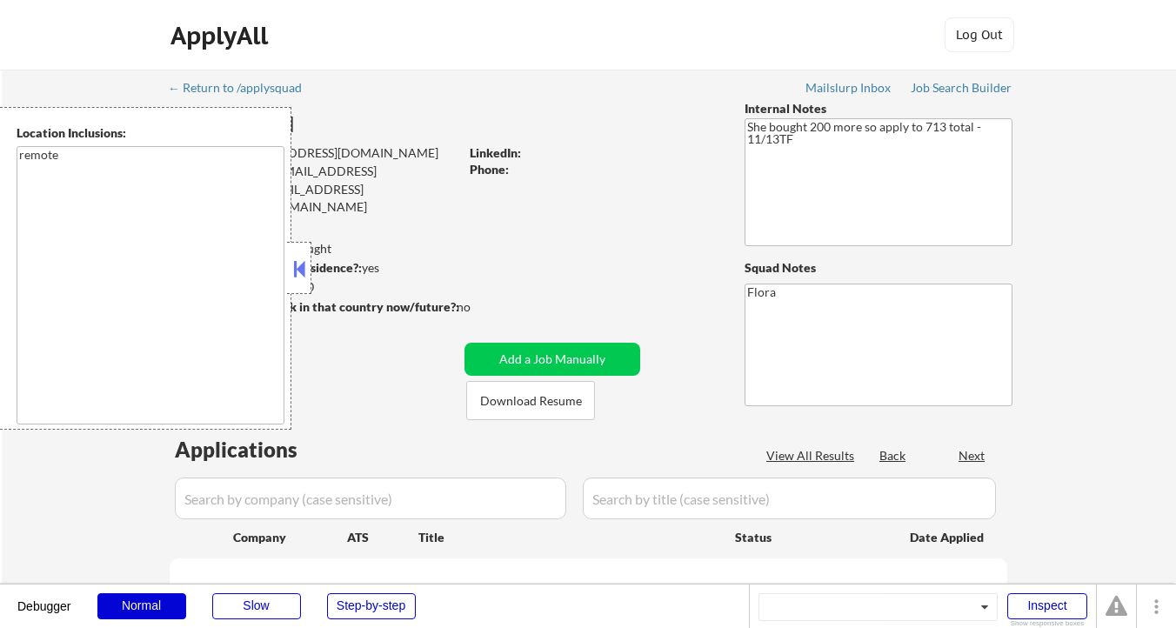
select select ""pending""
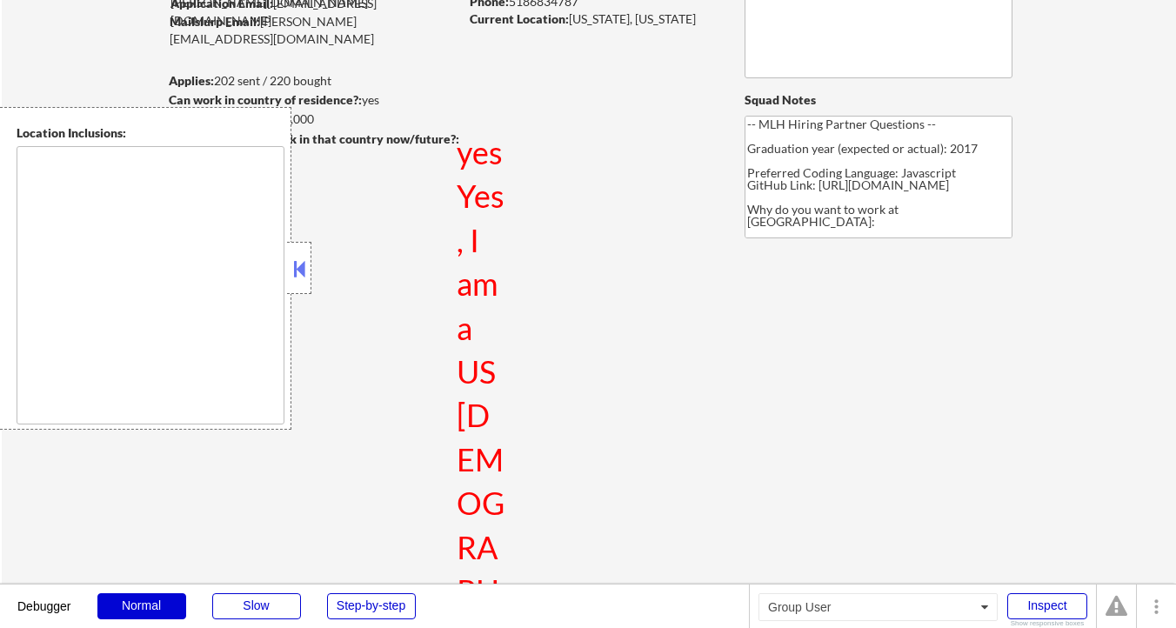
scroll to position [169, 0]
select select ""pending""
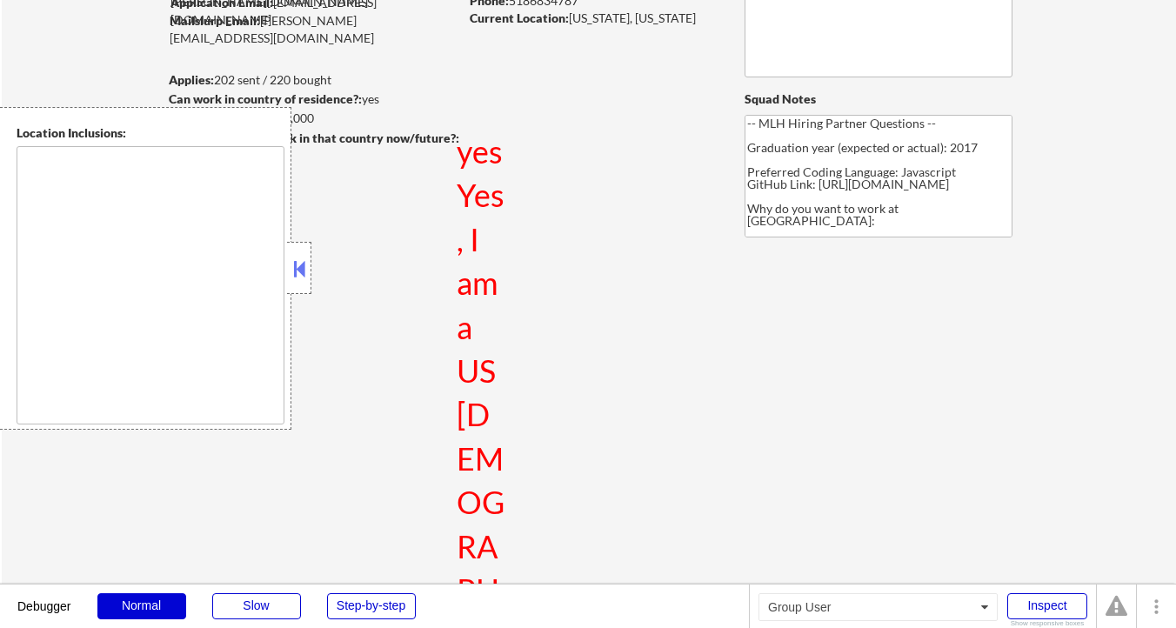
select select ""pending""
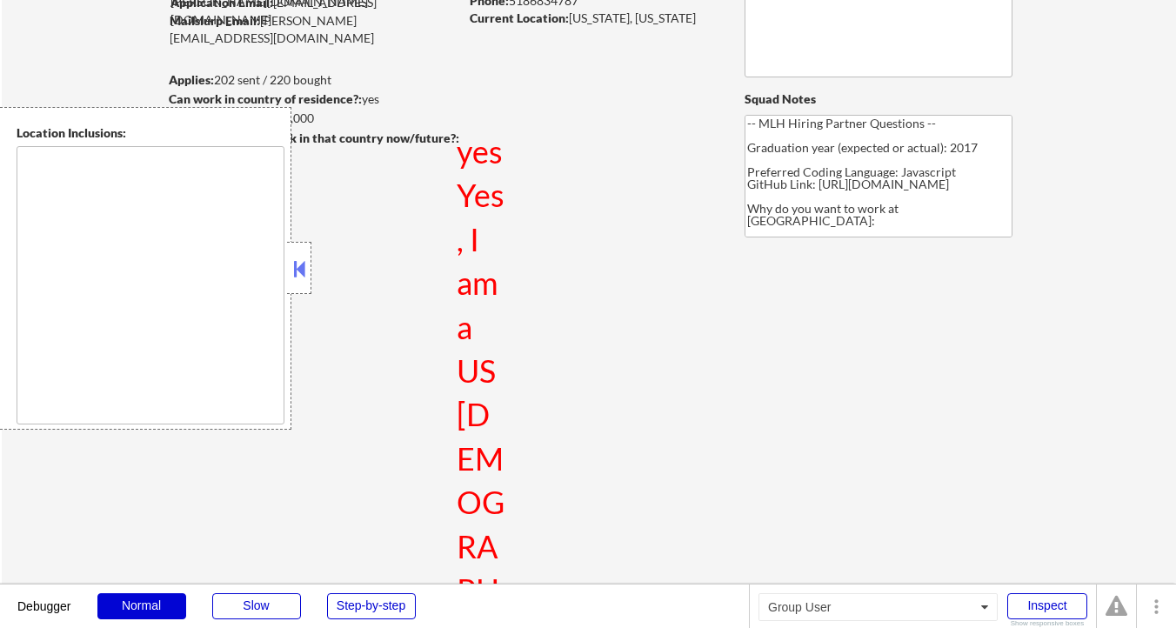
select select ""pending""
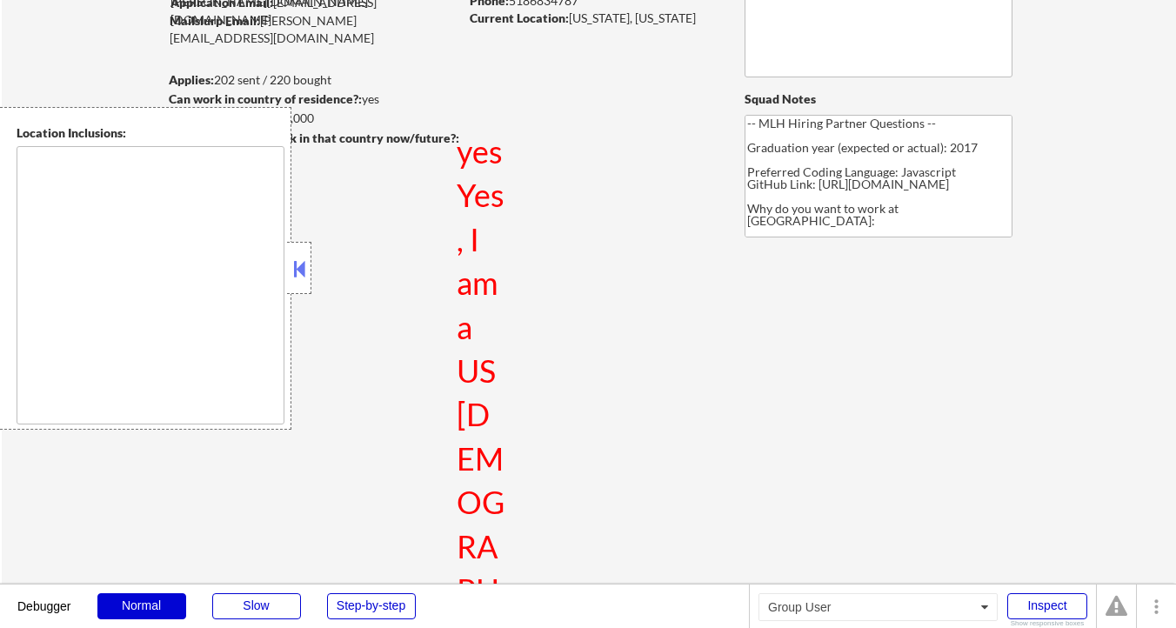
select select ""pending""
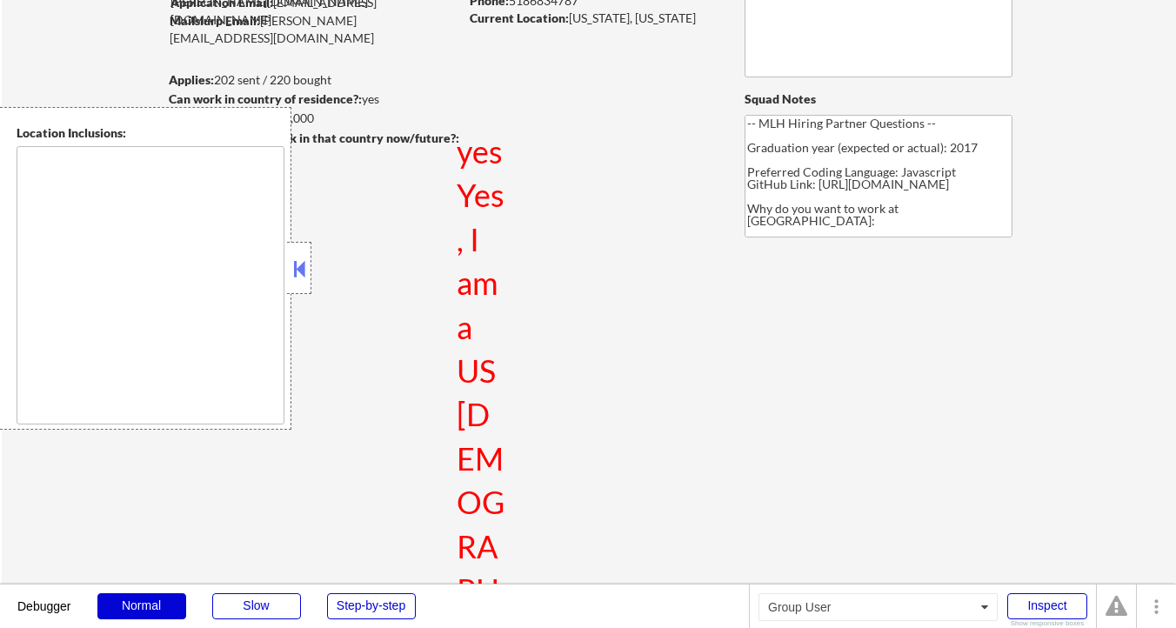
select select ""pending""
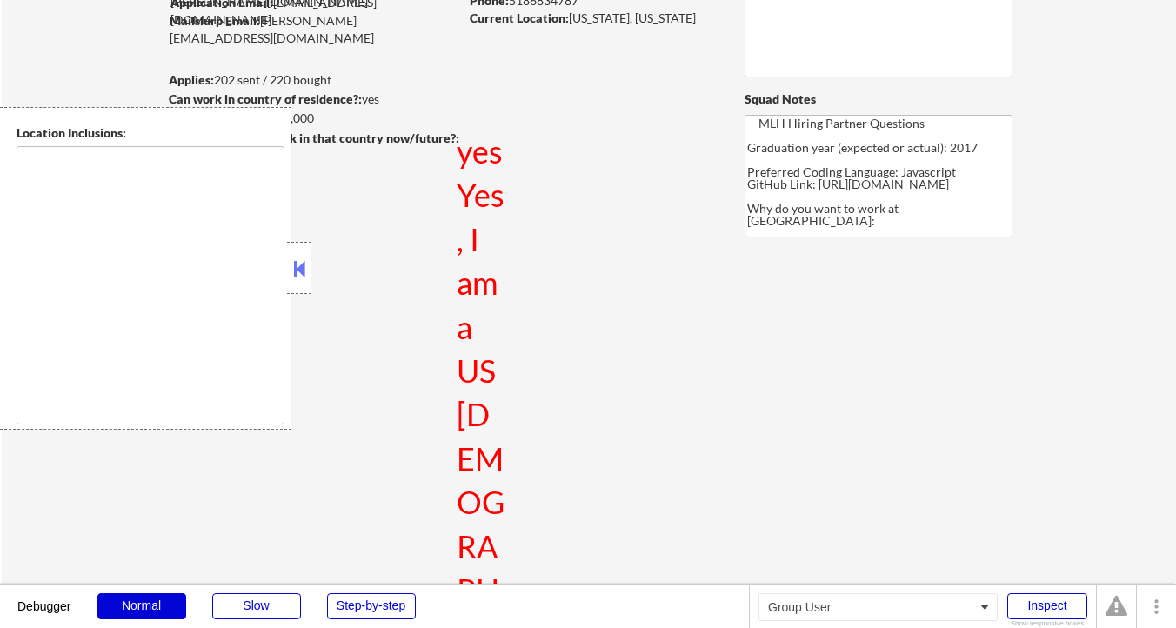
select select ""pending""
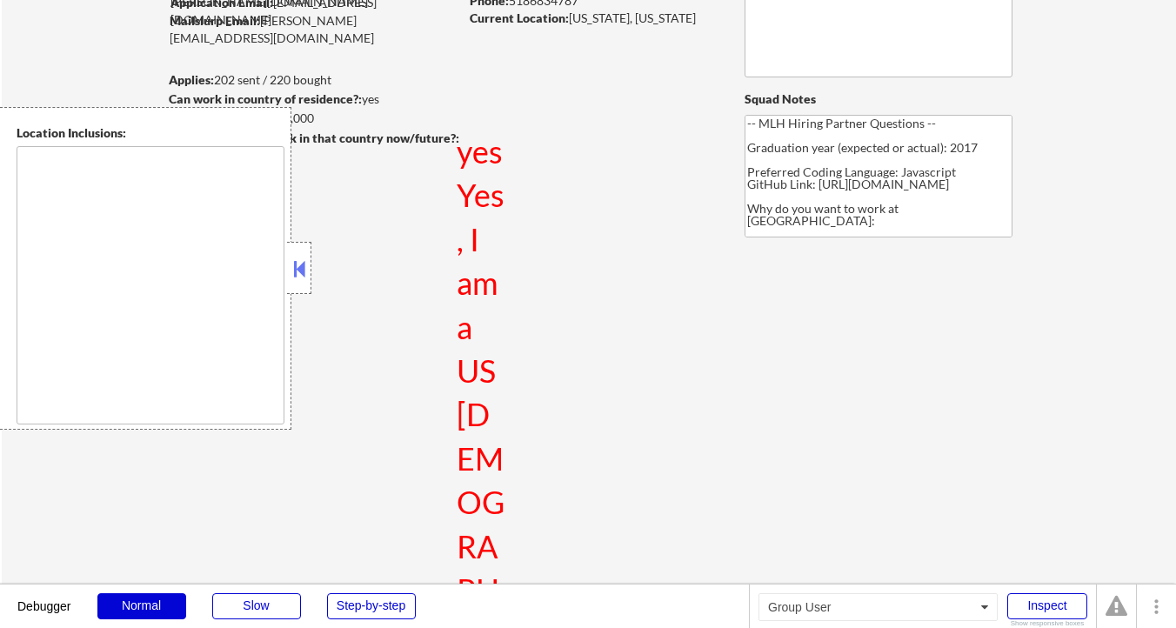
select select ""pending""
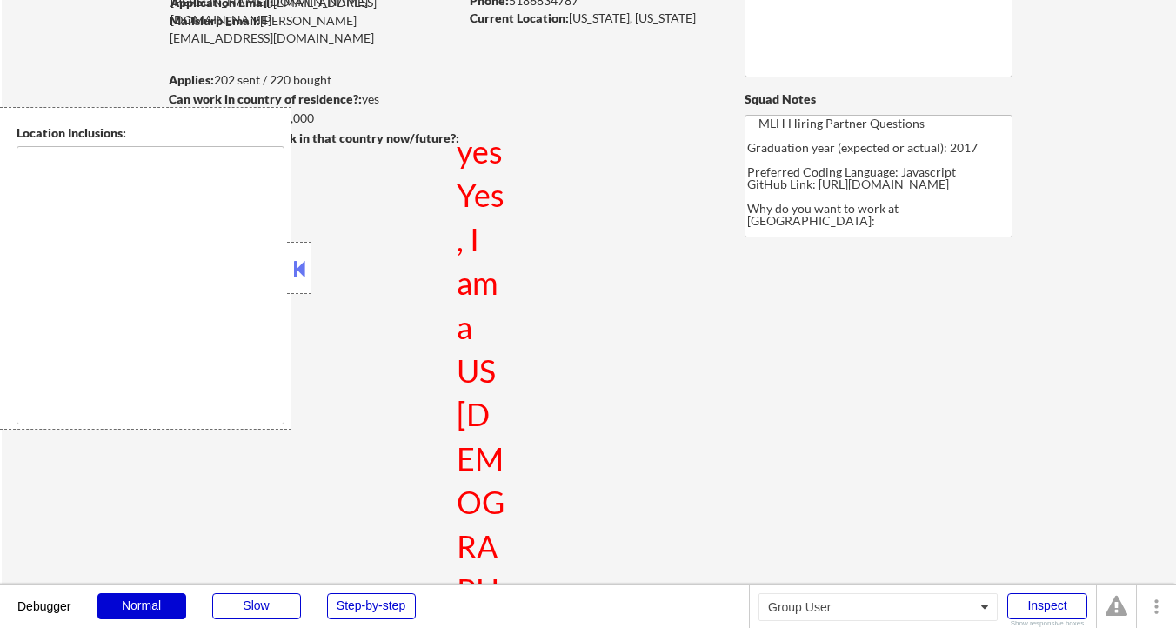
select select ""pending""
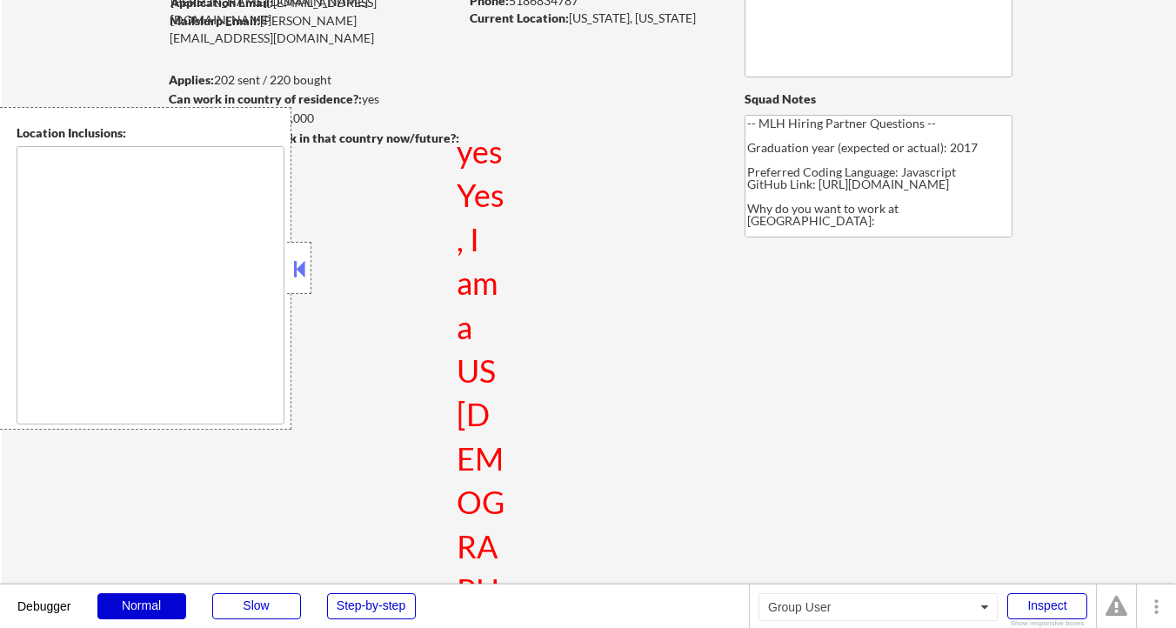
select select ""pending""
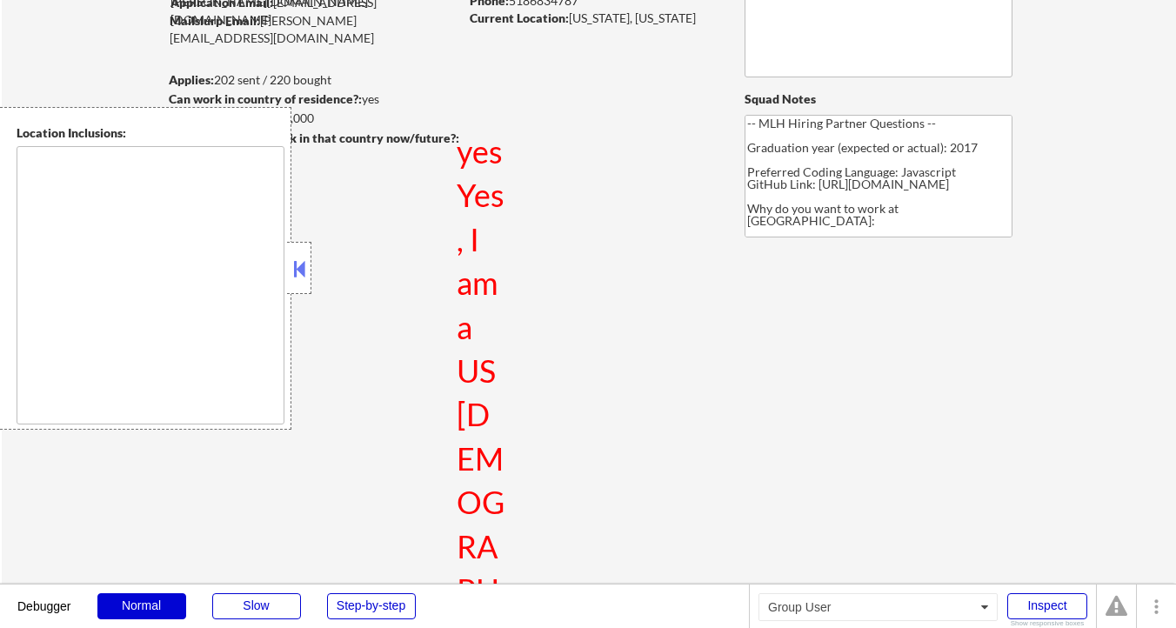
select select ""pending""
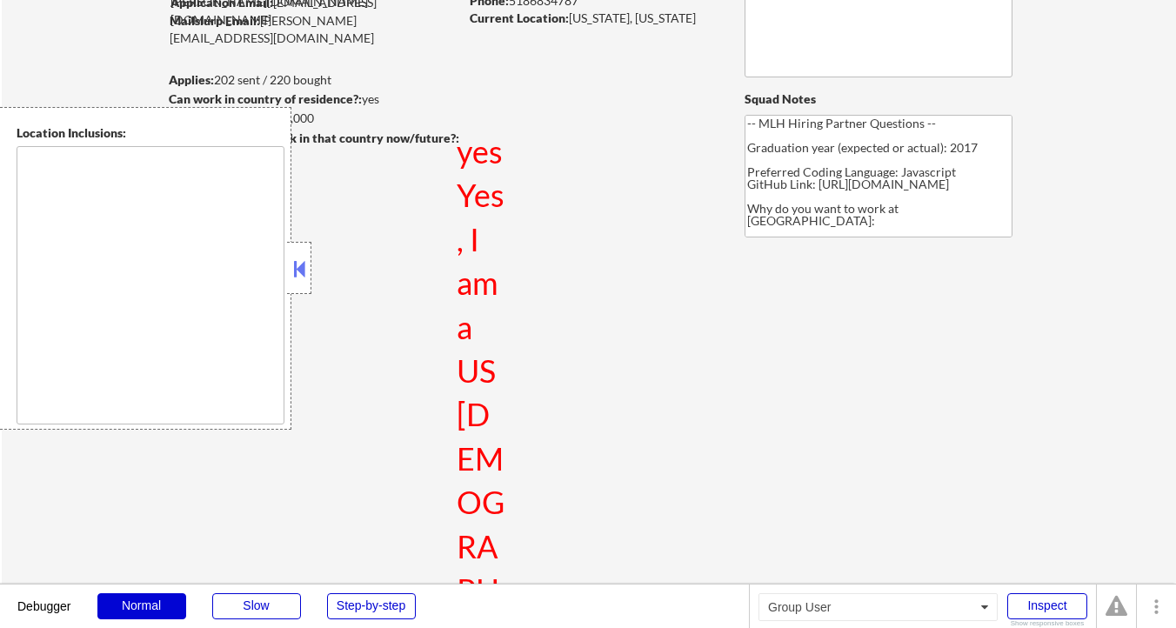
select select ""pending""
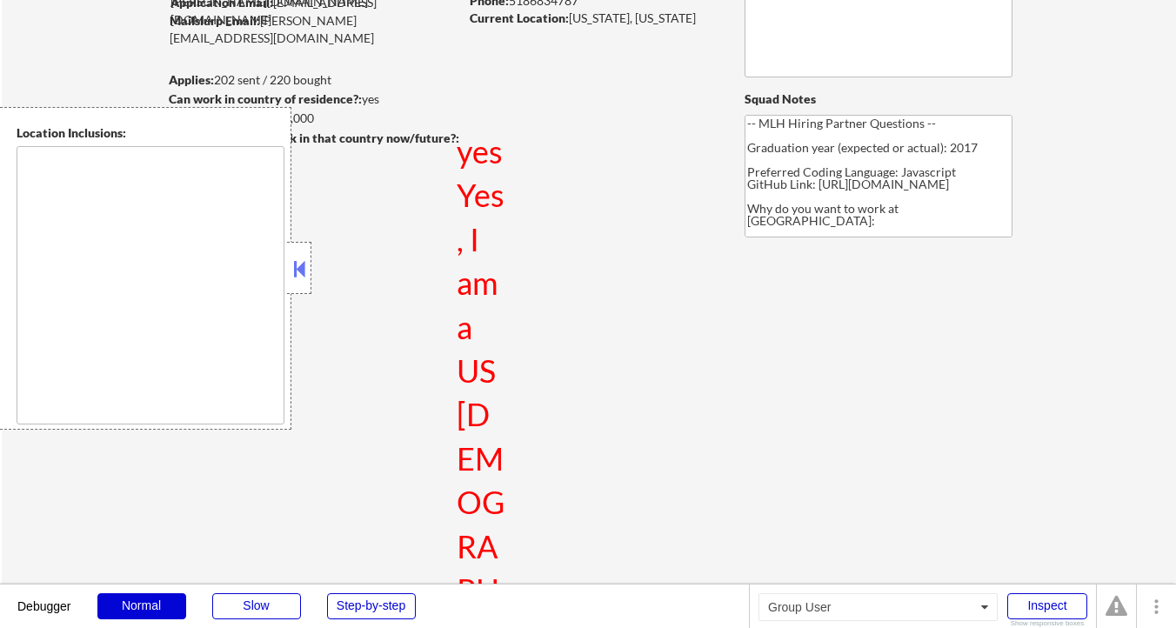
select select ""pending""
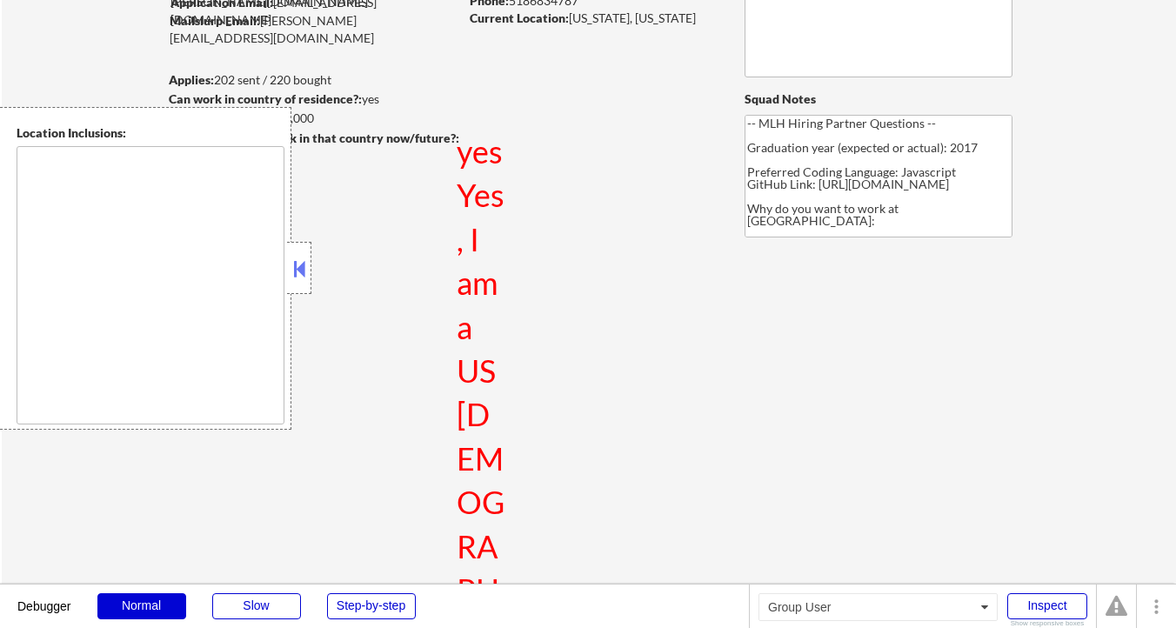
select select ""pending""
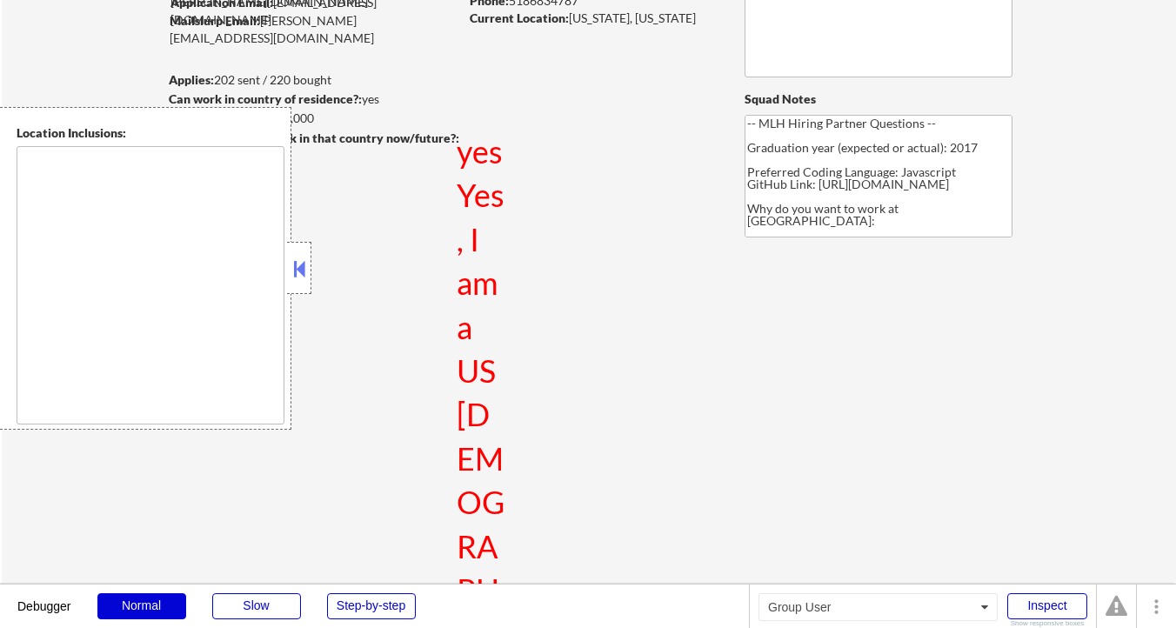
select select ""pending""
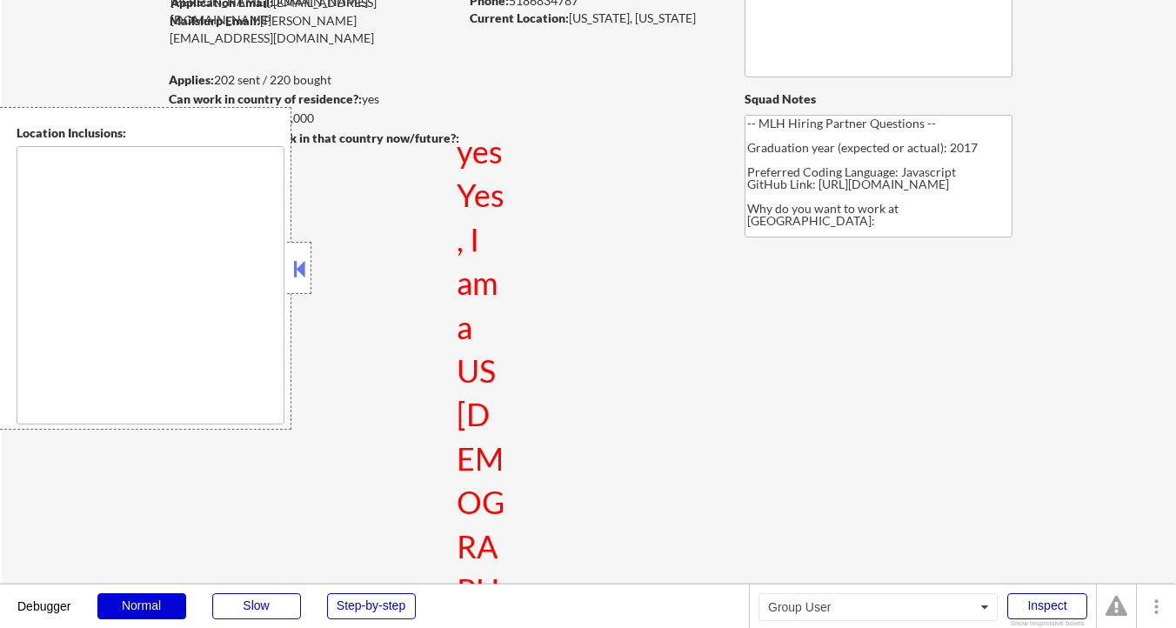
select select ""pending""
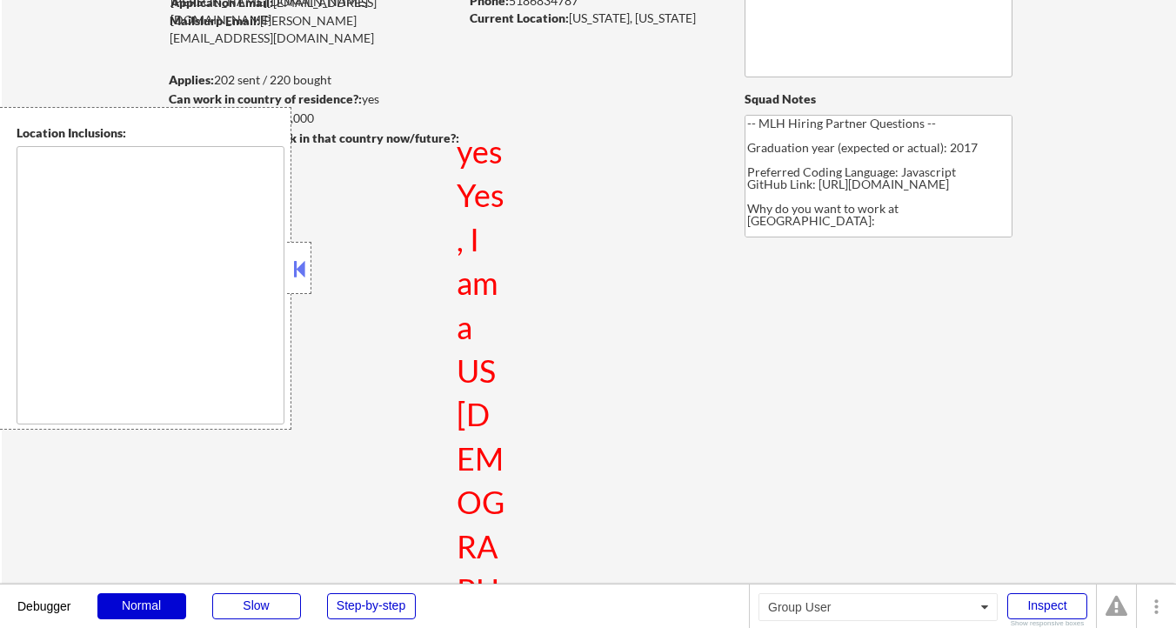
select select ""pending""
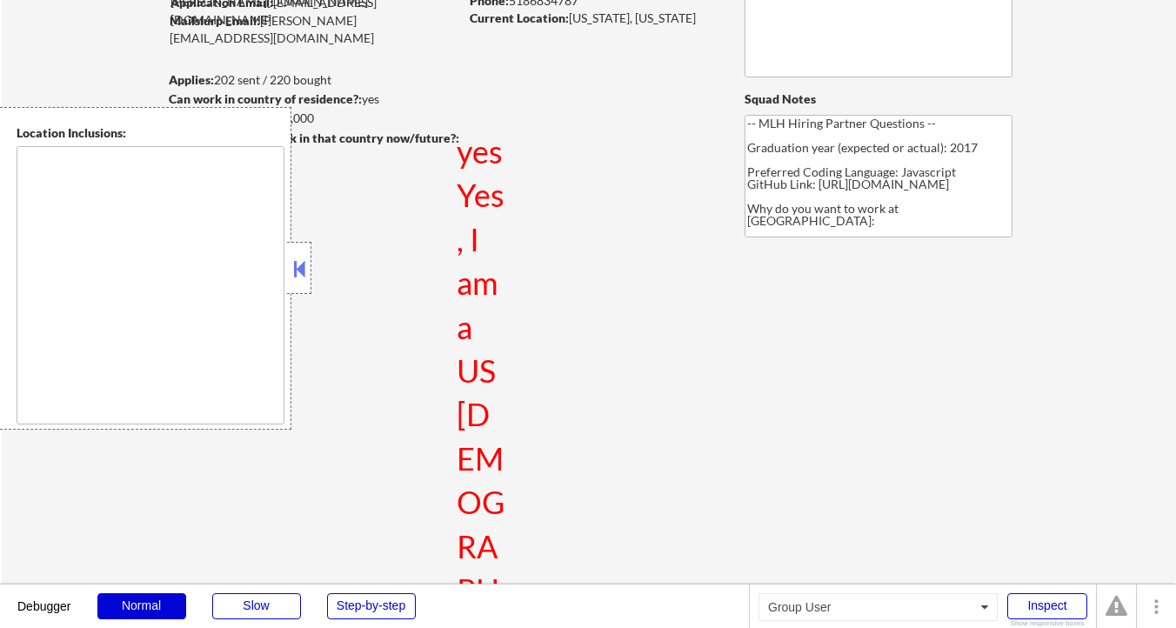
select select ""pending""
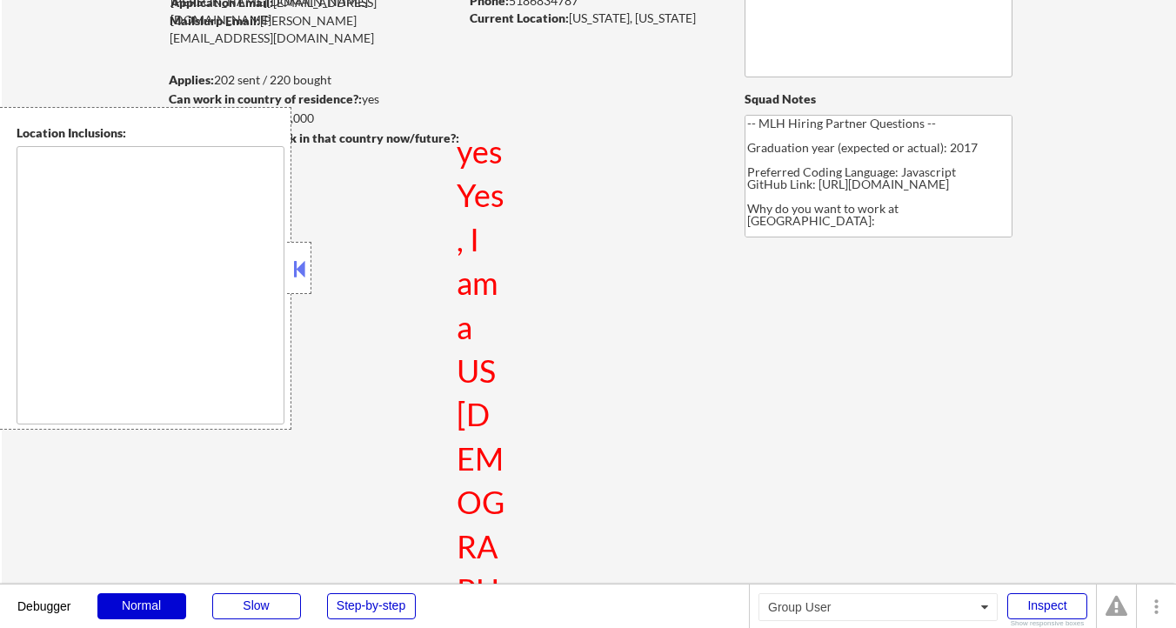
select select ""pending""
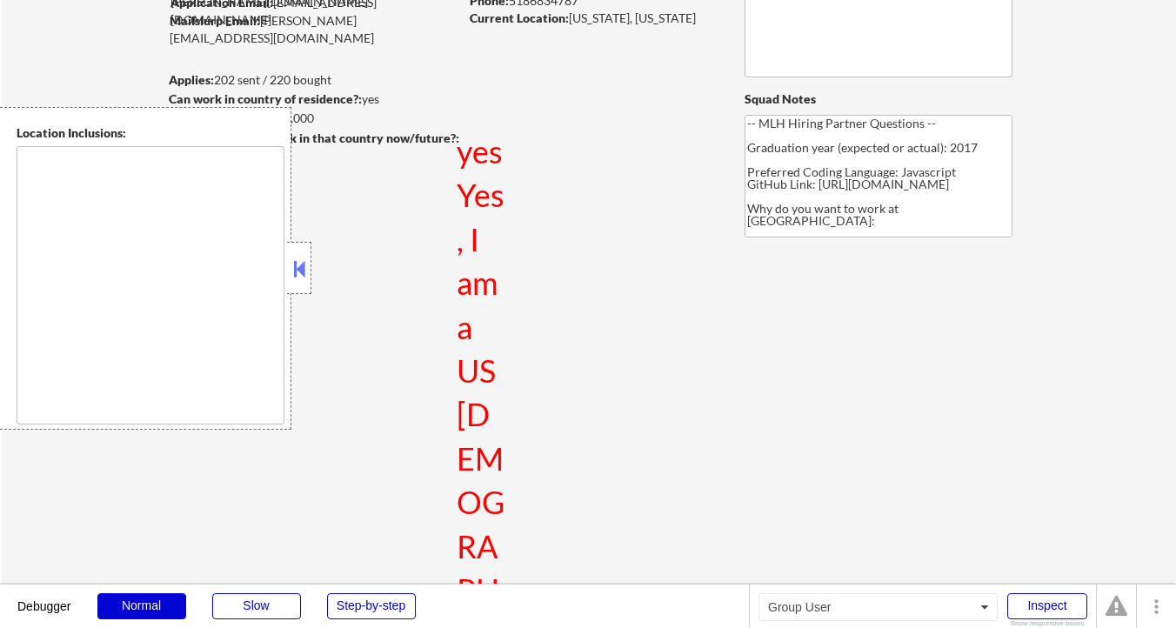
select select ""pending""
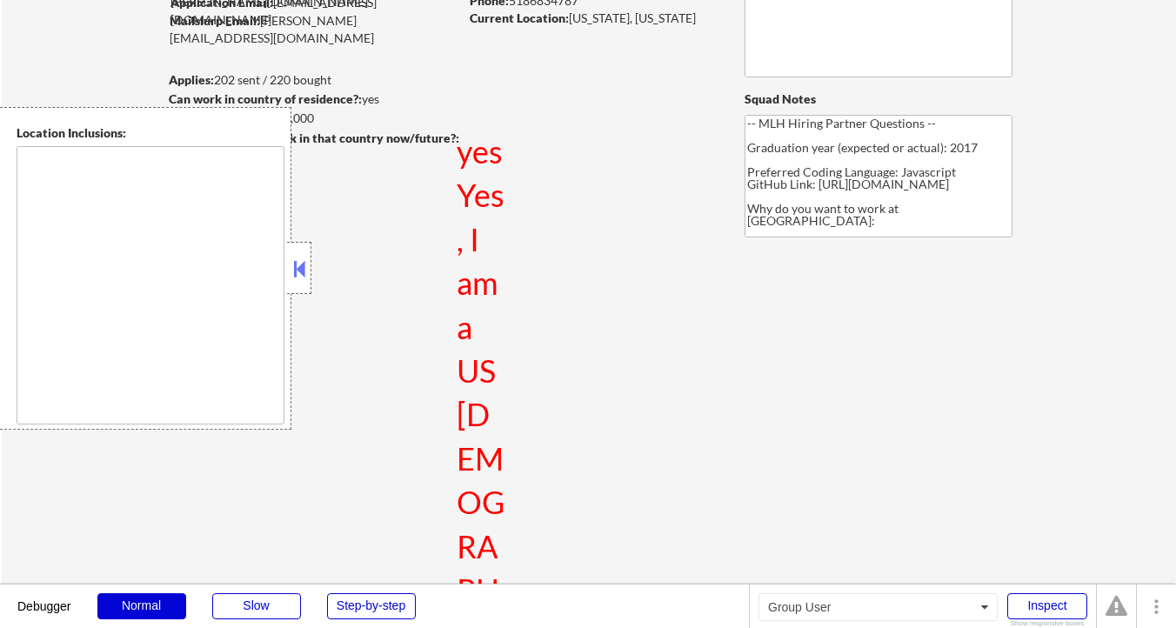
select select ""pending""
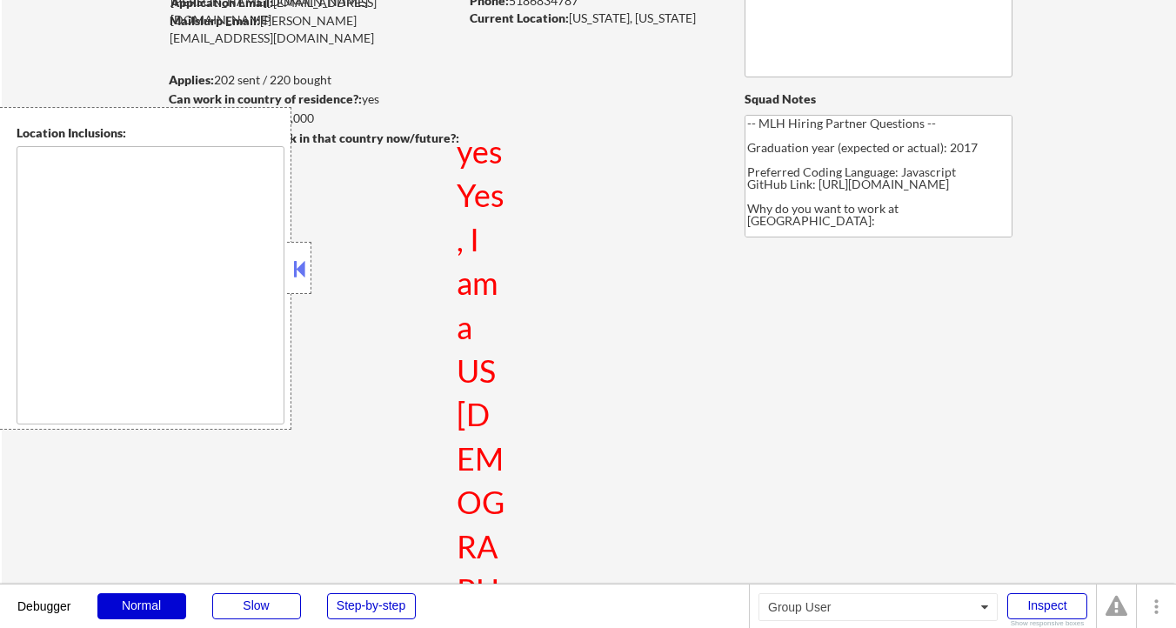
select select ""pending""
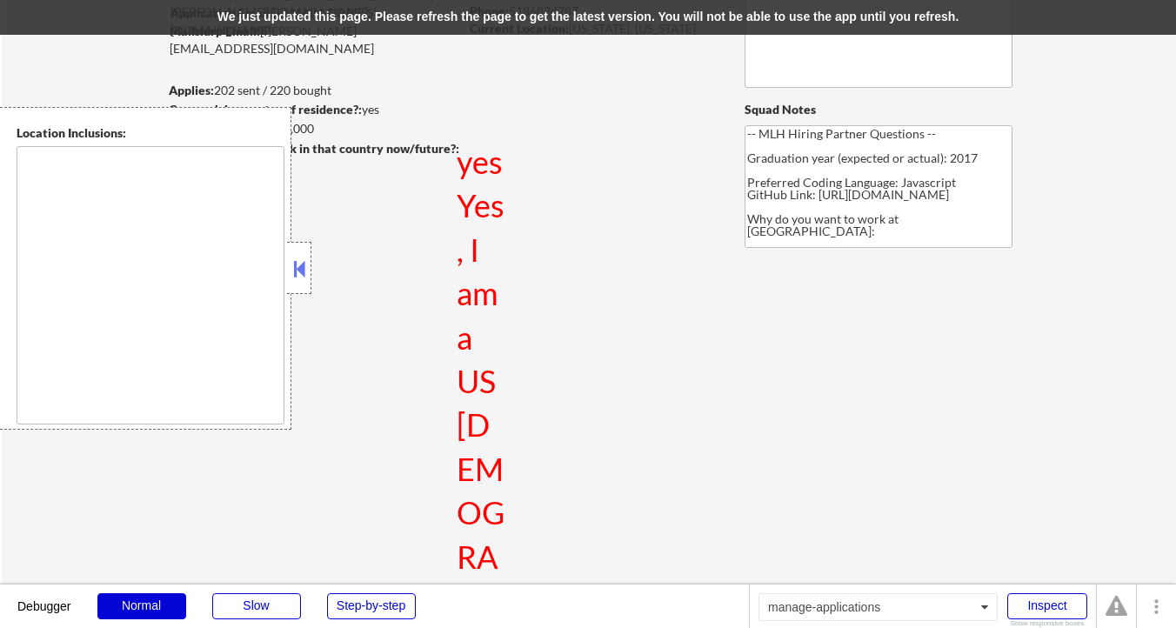
click at [690, 20] on div "We just updated this page. Please refresh the page to get the latest version. Y…" at bounding box center [588, 17] width 1176 height 35
click at [310, 265] on div at bounding box center [299, 268] width 24 height 52
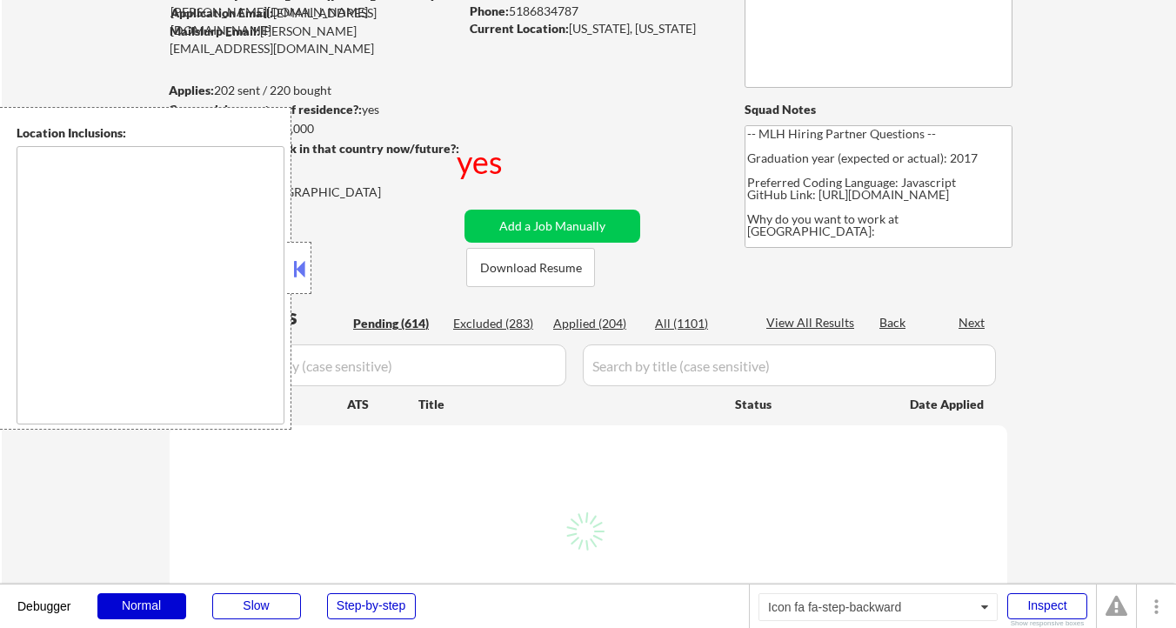
click at [304, 265] on button at bounding box center [299, 269] width 19 height 26
select select ""pending""
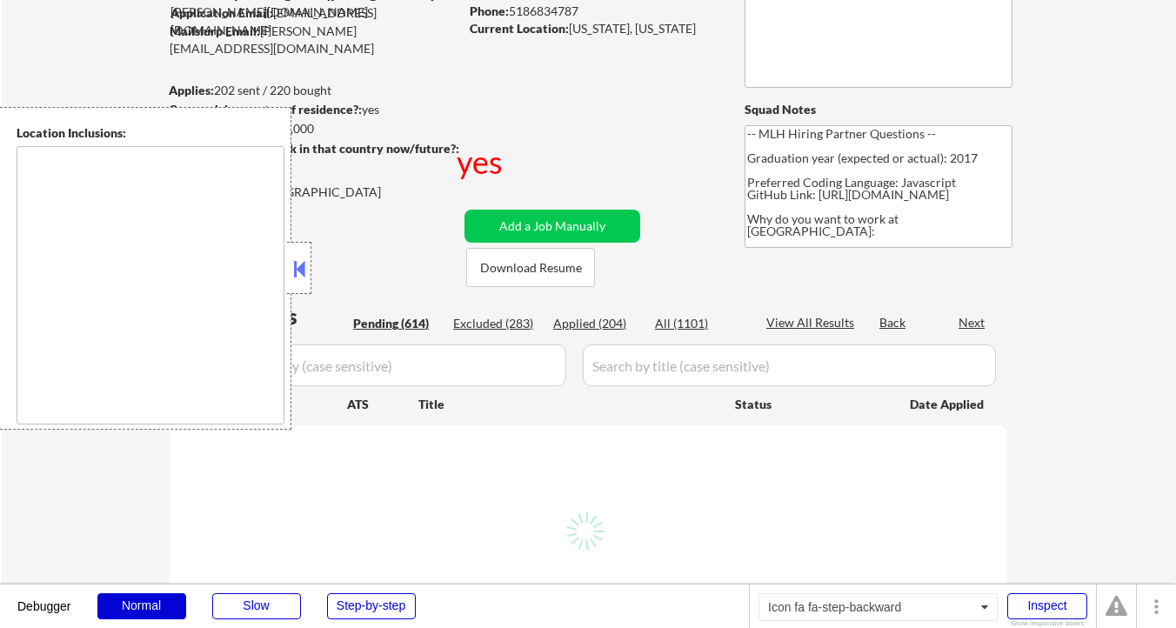
select select ""pending""
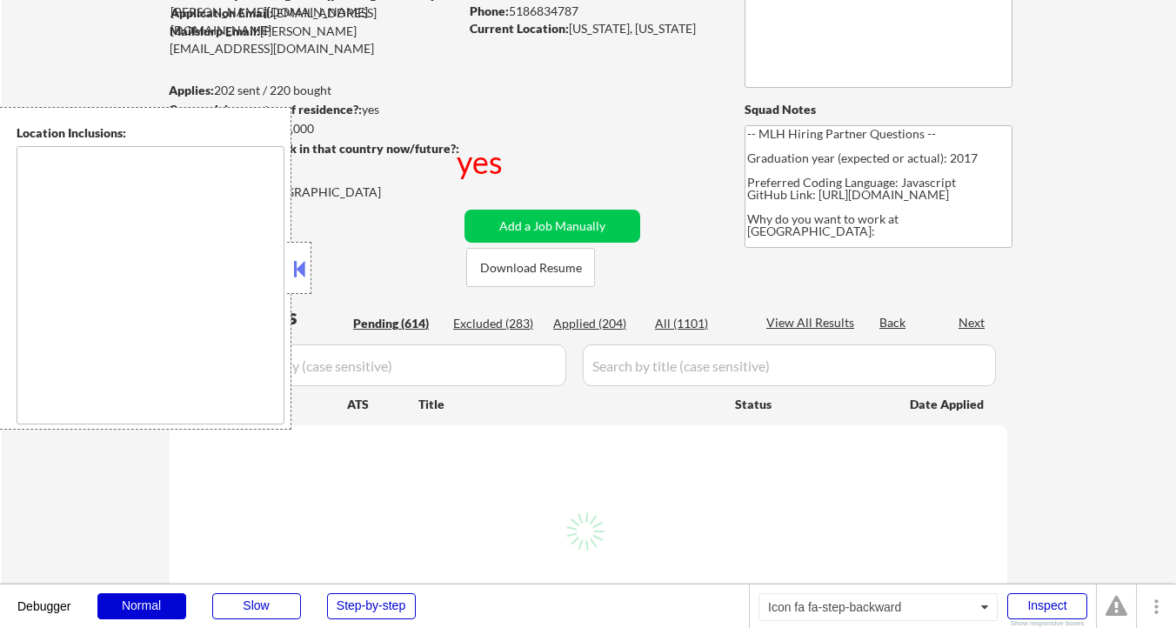
select select ""pending""
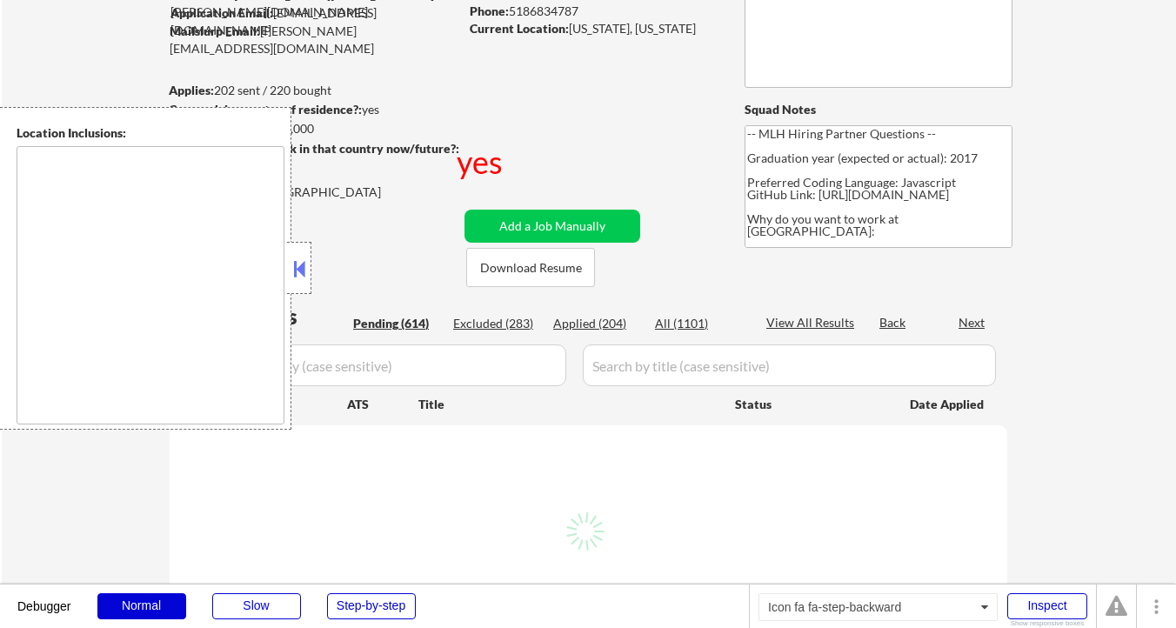
select select ""pending""
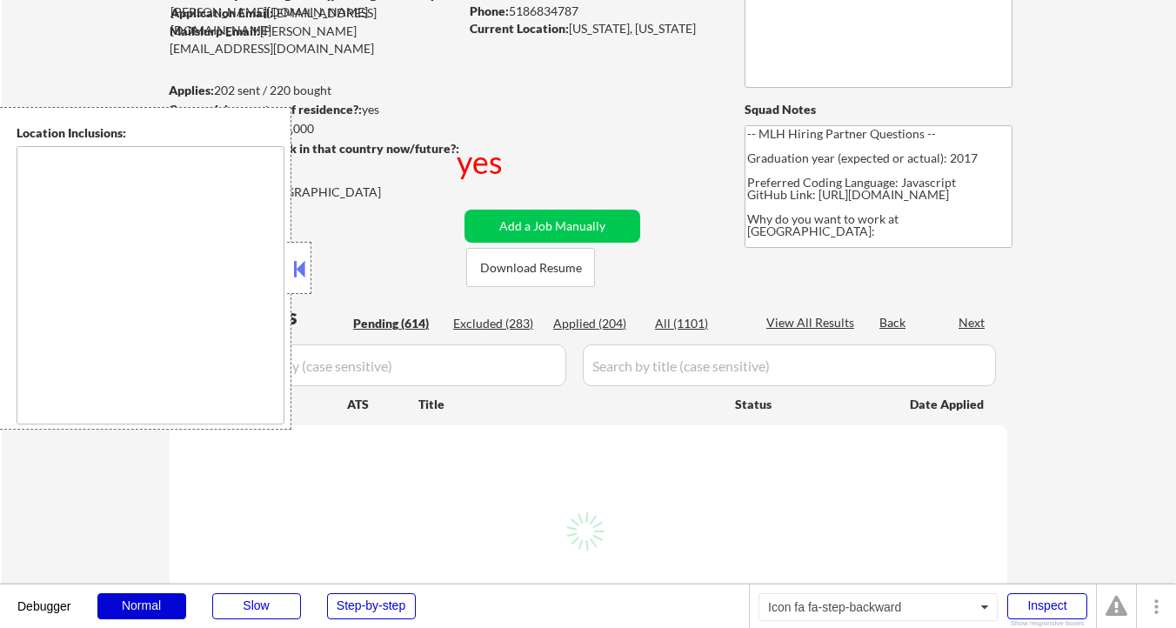
select select ""pending""
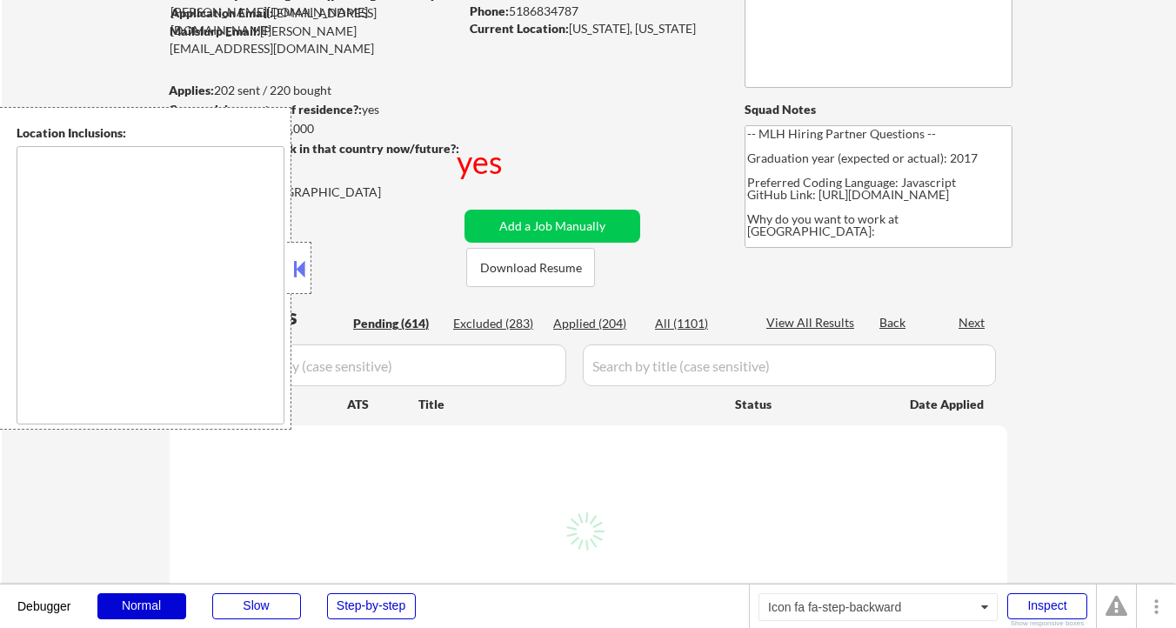
select select ""pending""
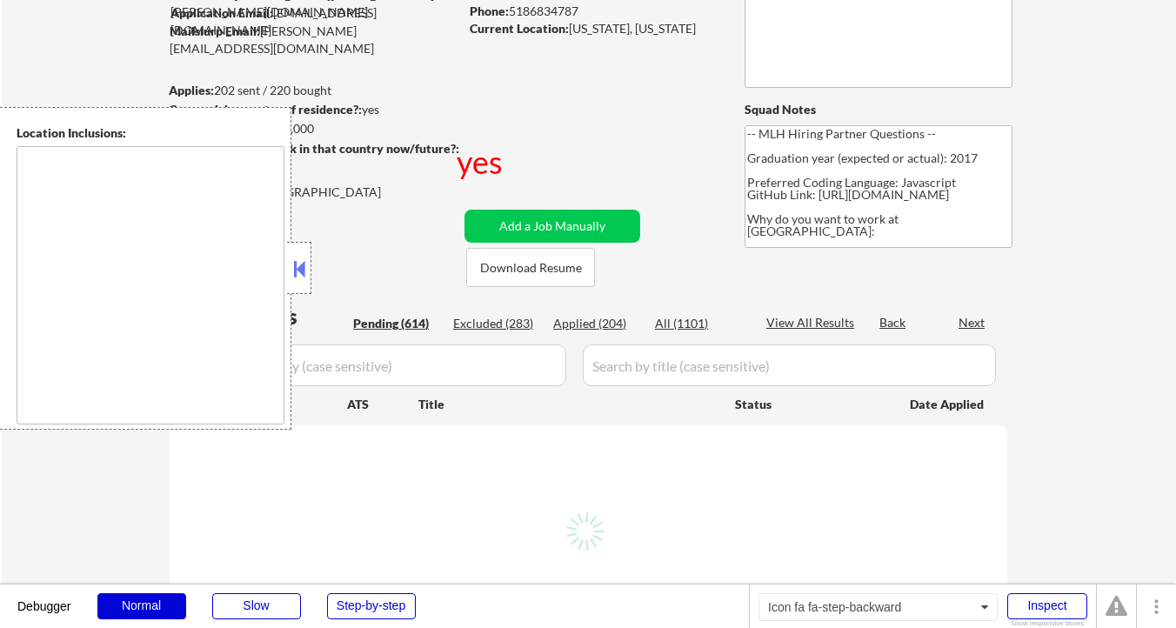
select select ""pending""
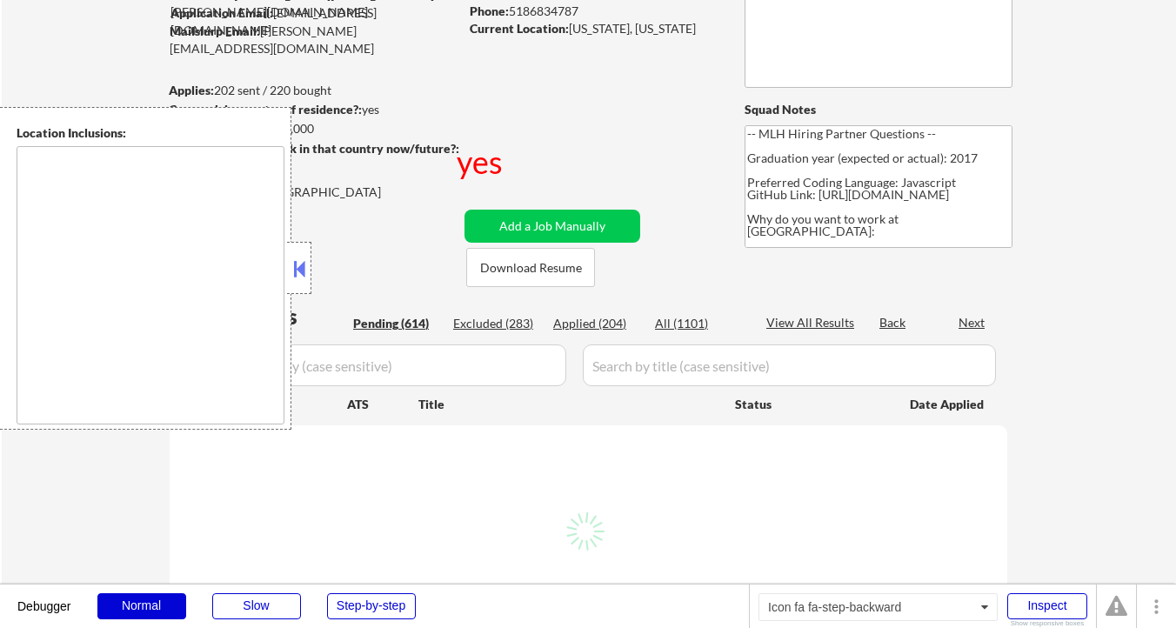
select select ""pending""
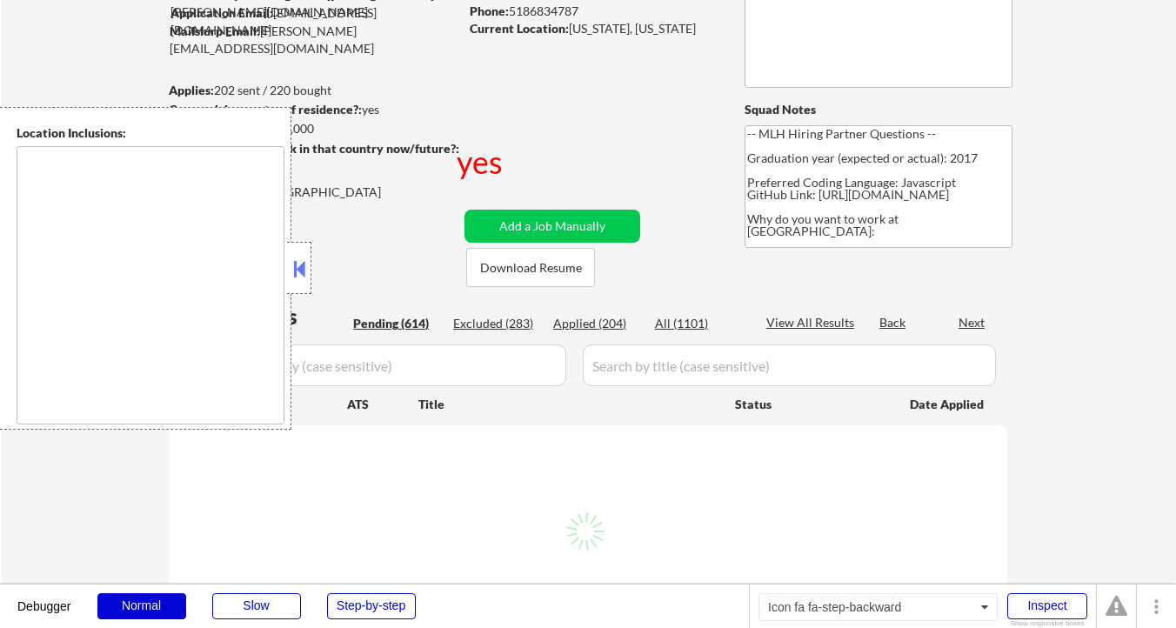
select select ""pending""
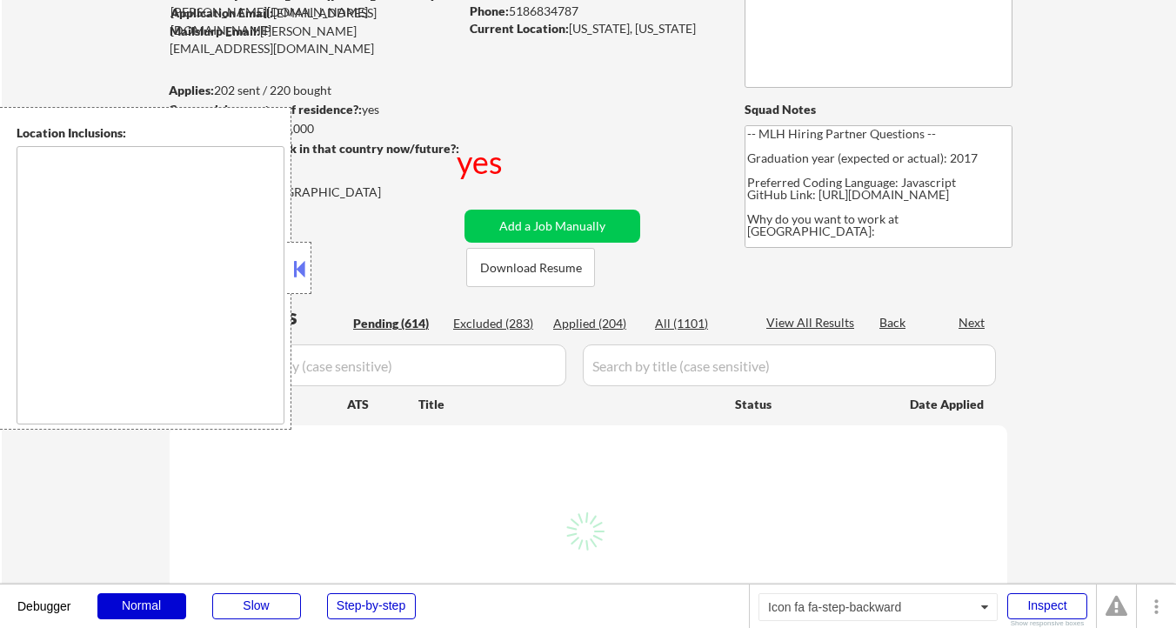
select select ""pending""
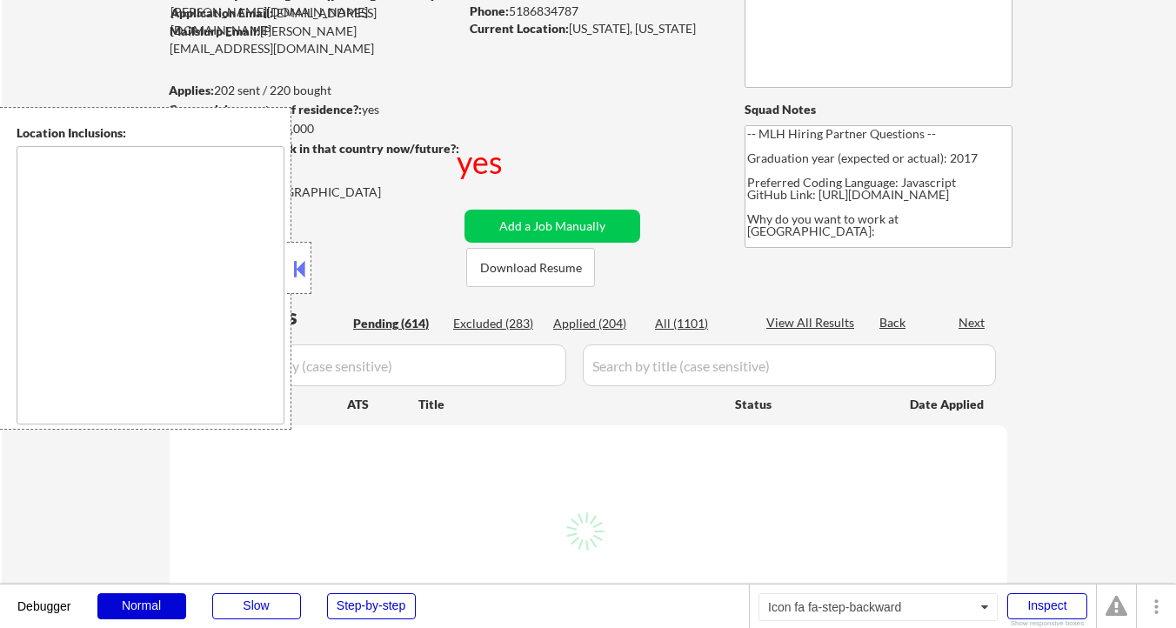
select select ""pending""
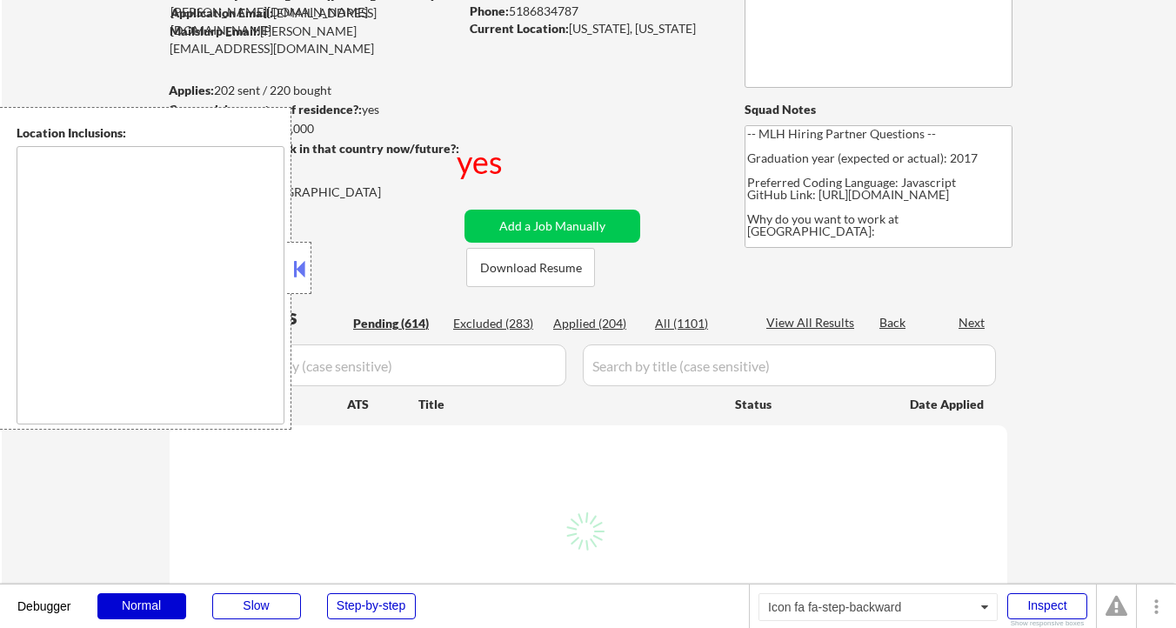
select select ""pending""
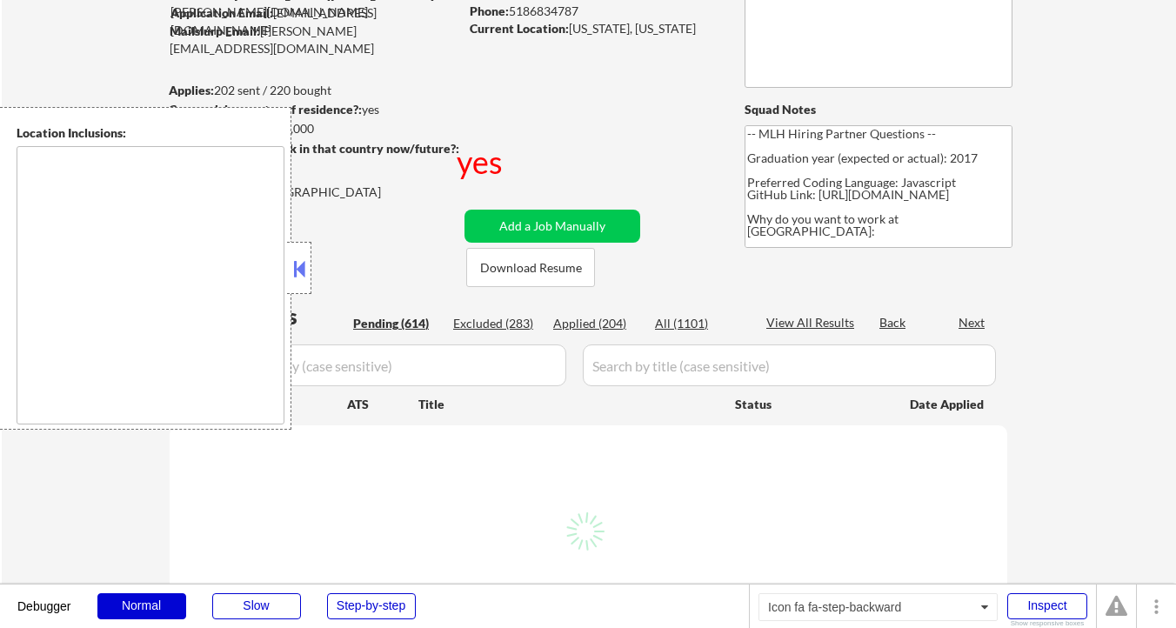
select select ""pending""
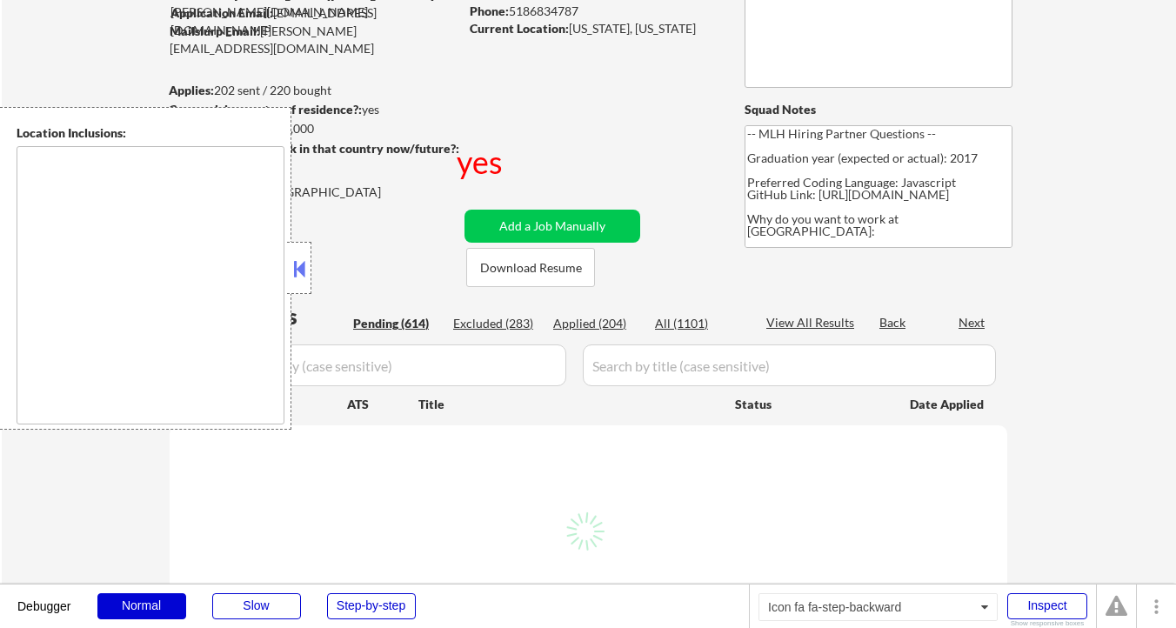
select select ""pending""
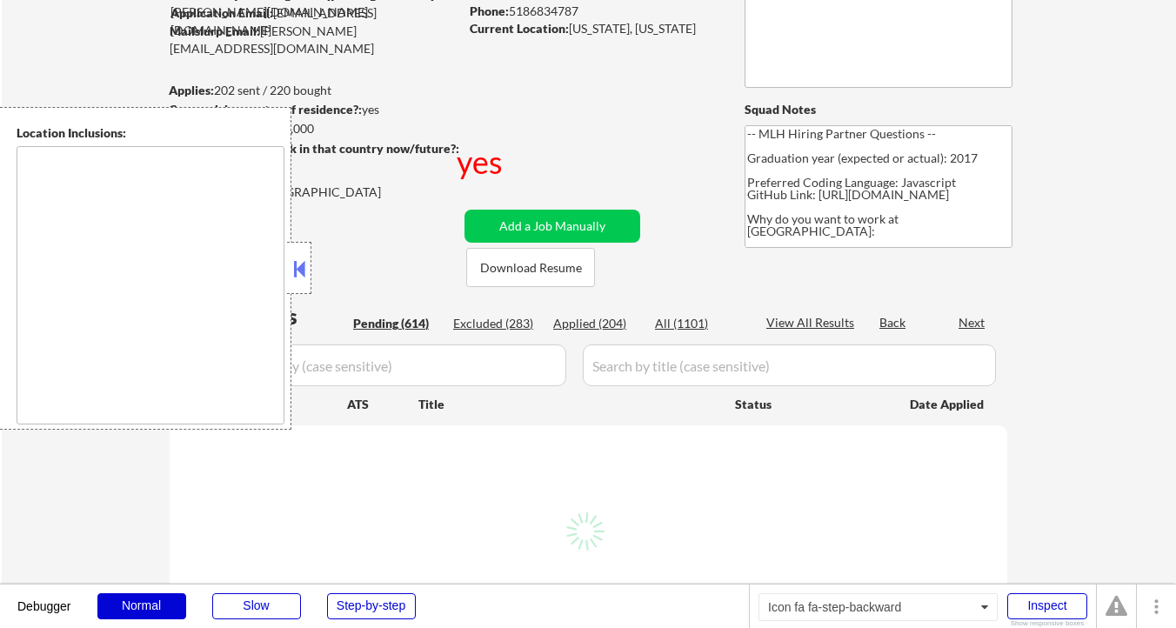
select select ""pending""
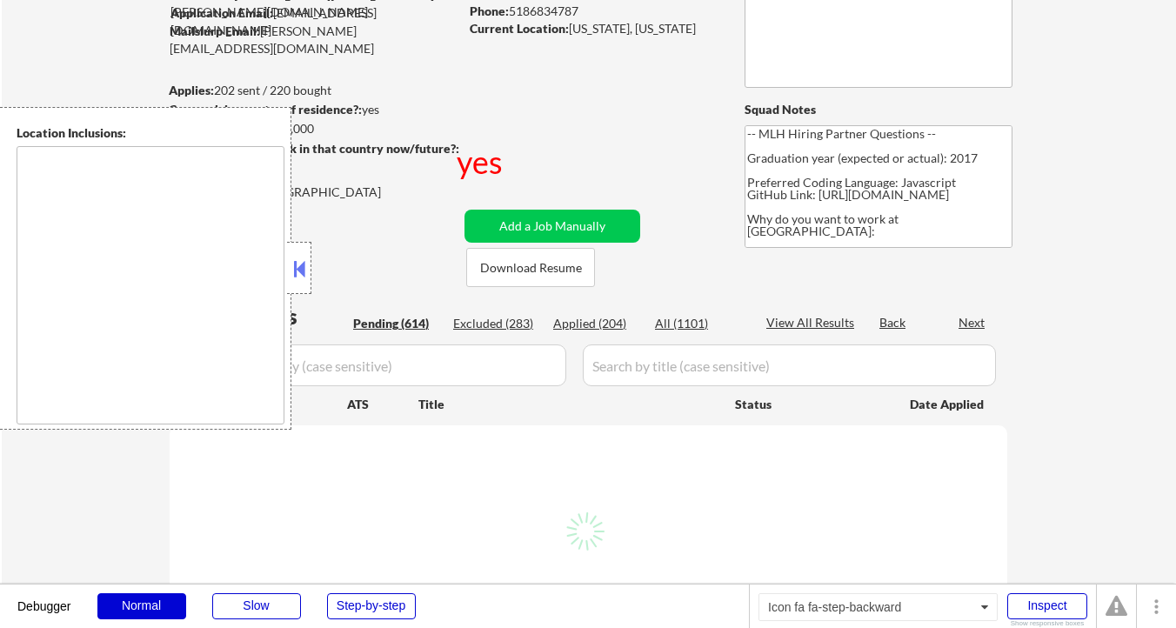
select select ""pending""
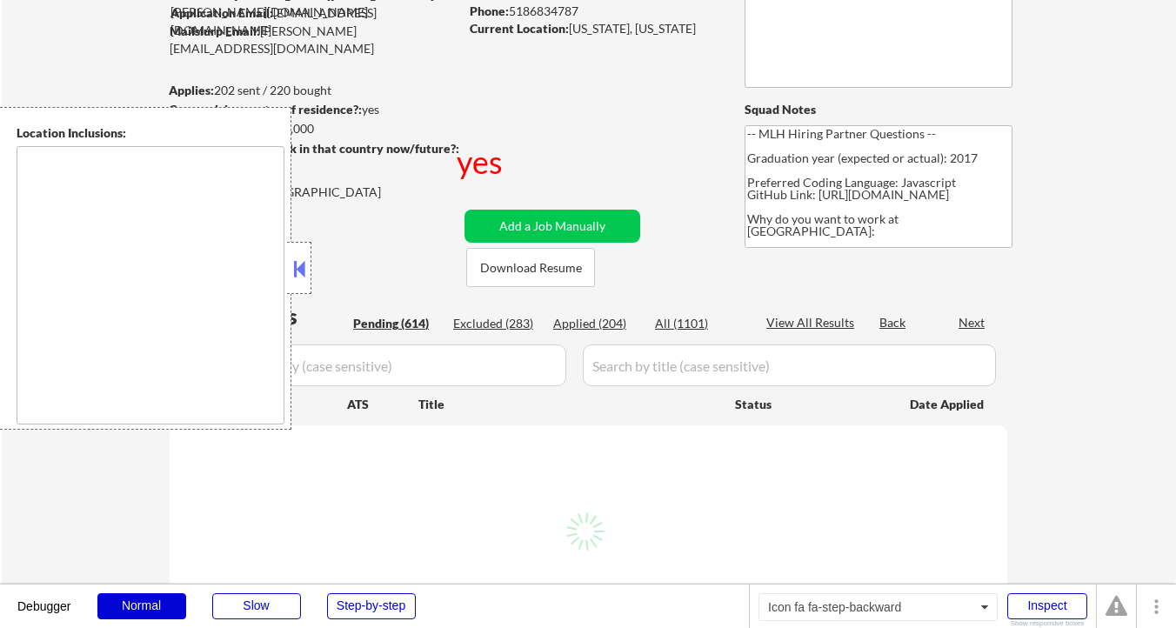
select select ""pending""
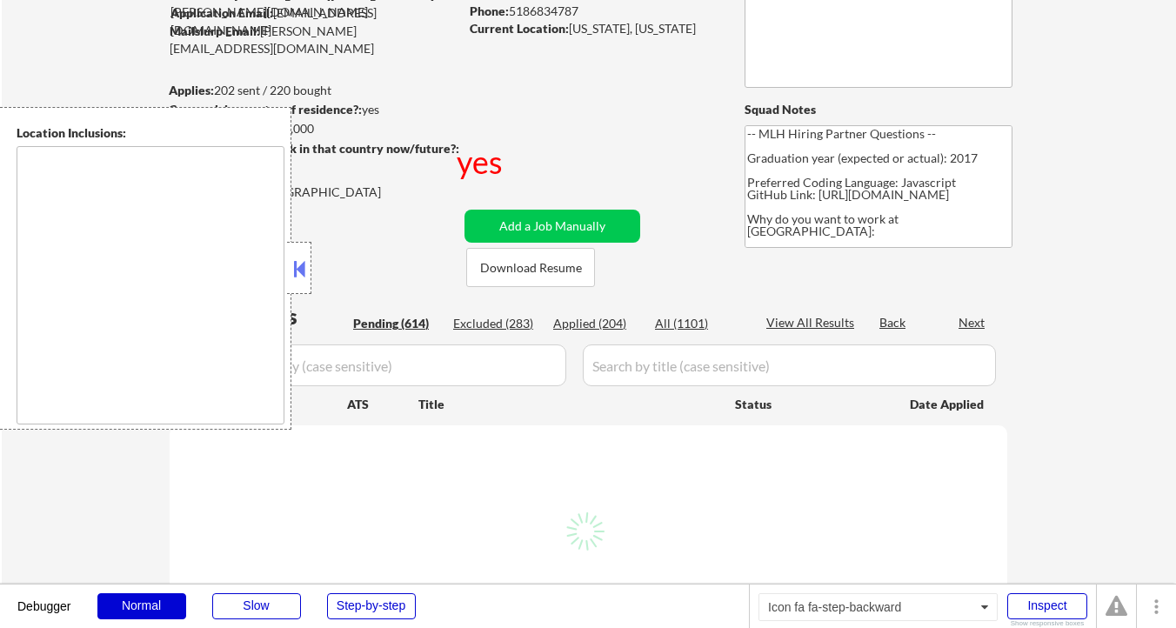
select select ""pending""
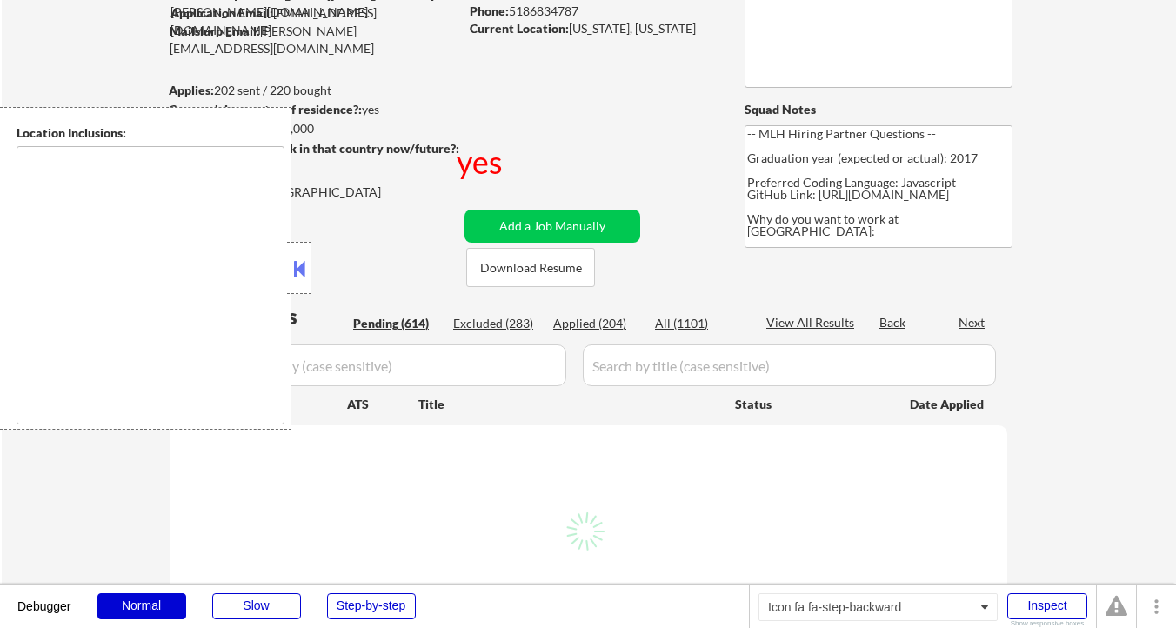
select select ""pending""
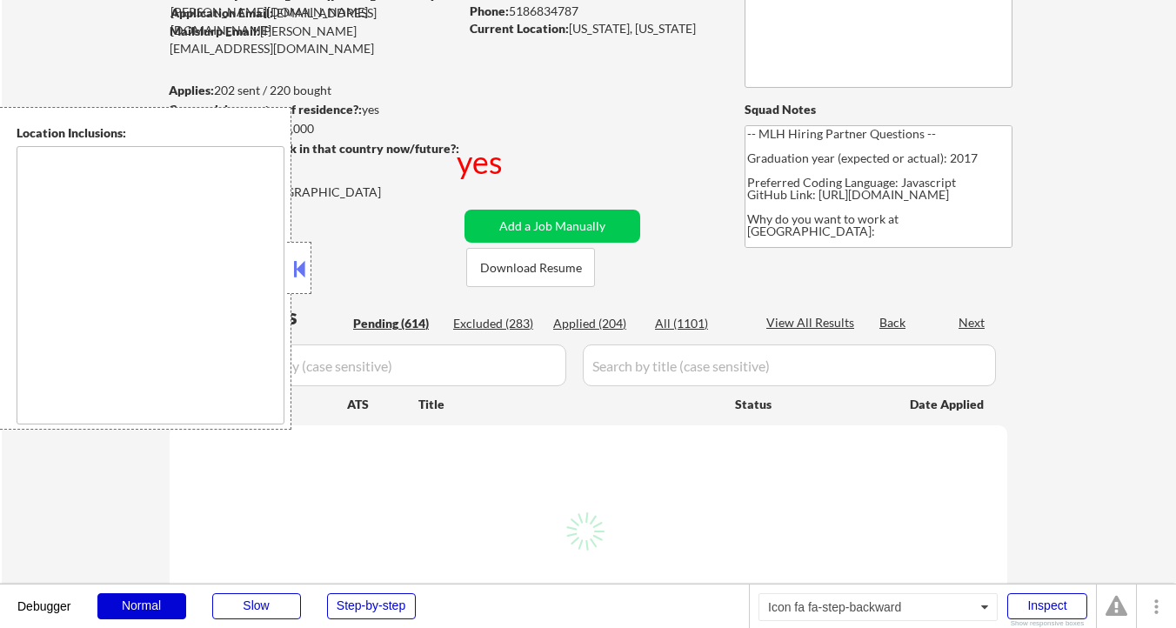
select select ""pending""
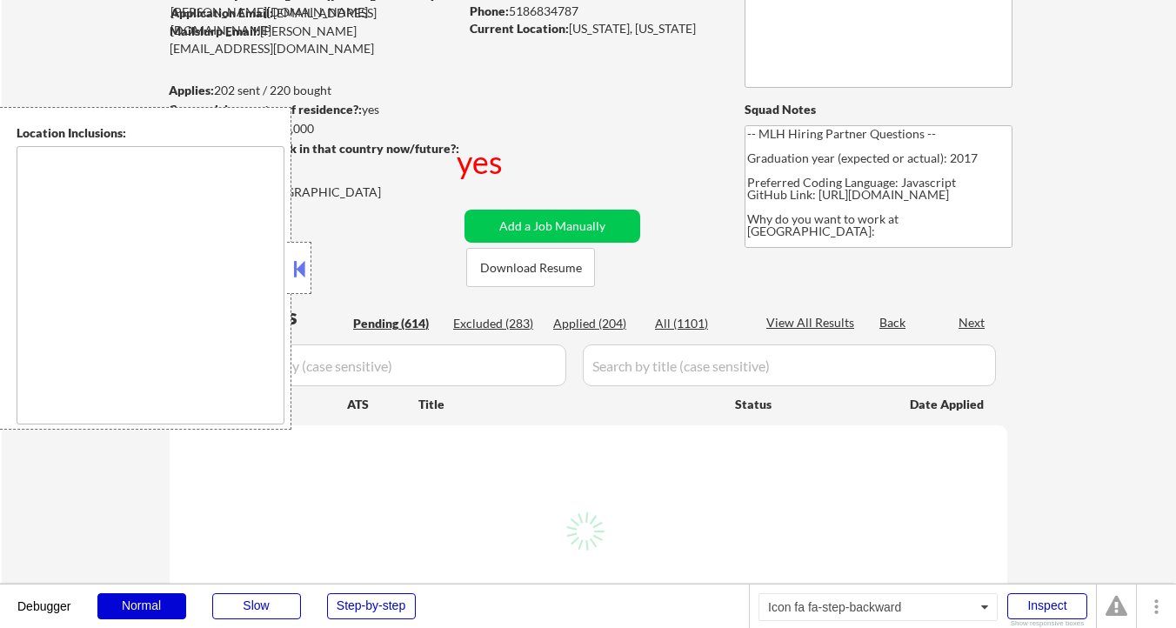
select select ""pending""
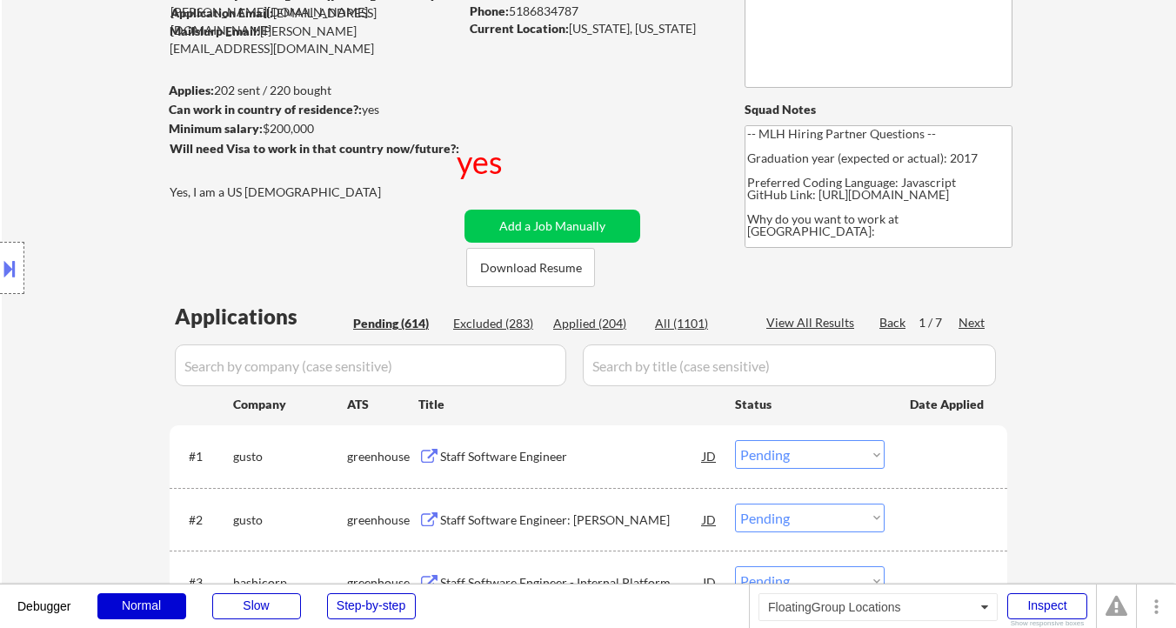
click at [302, 268] on div "Location Inclusions:" at bounding box center [156, 268] width 312 height 323
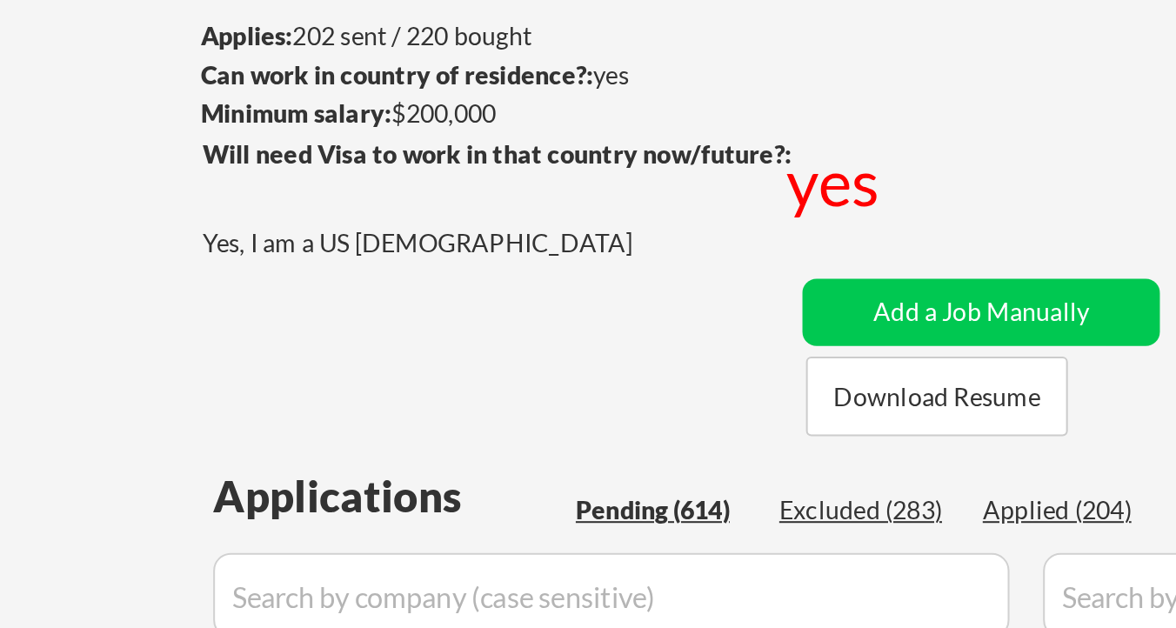
click at [325, 193] on div "Yes, I am a US [DEMOGRAPHIC_DATA]" at bounding box center [317, 192] width 294 height 17
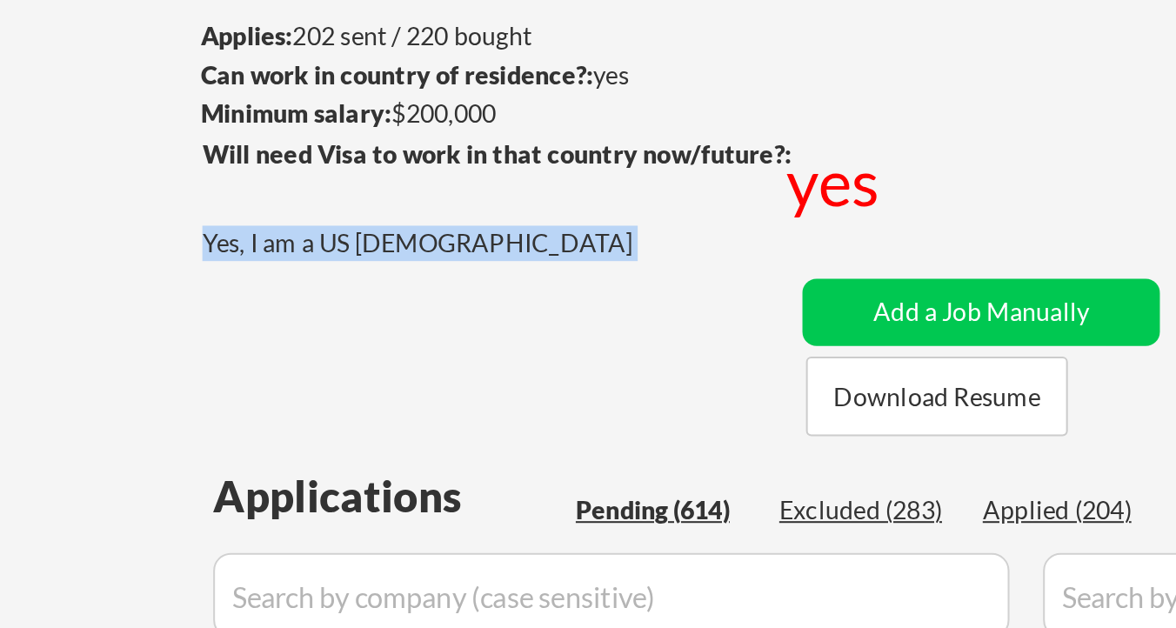
click at [325, 193] on div "Yes, I am a US [DEMOGRAPHIC_DATA]" at bounding box center [317, 192] width 294 height 17
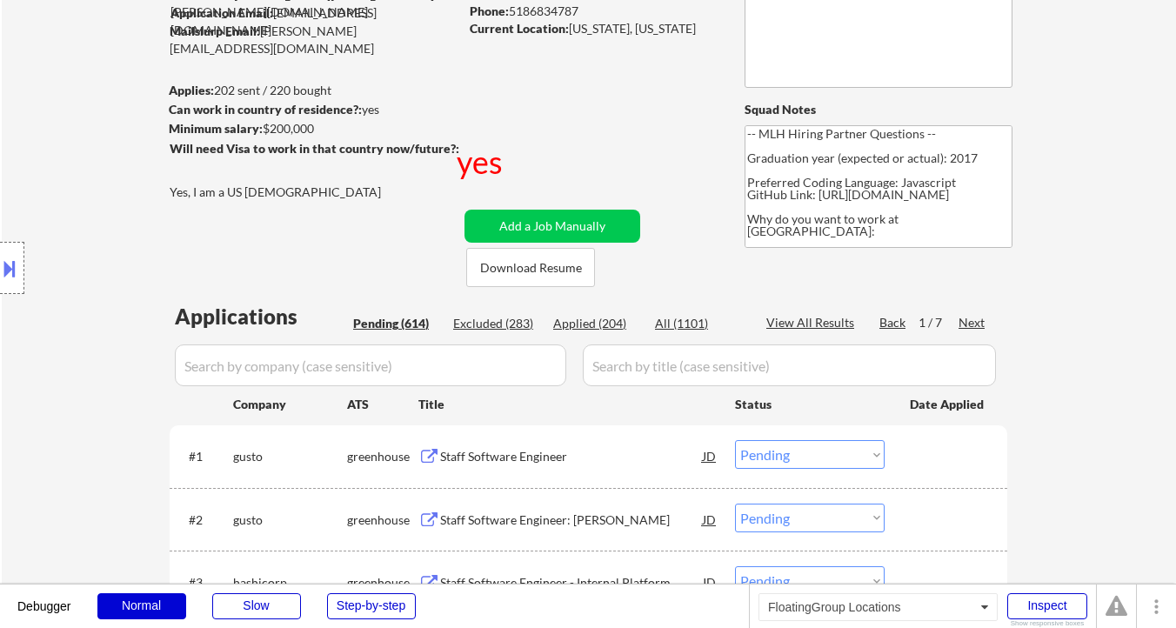
click at [305, 192] on div "Location Inclusions:" at bounding box center [156, 268] width 312 height 323
click at [338, 195] on div "Yes, I am a US [DEMOGRAPHIC_DATA]" at bounding box center [317, 192] width 294 height 17
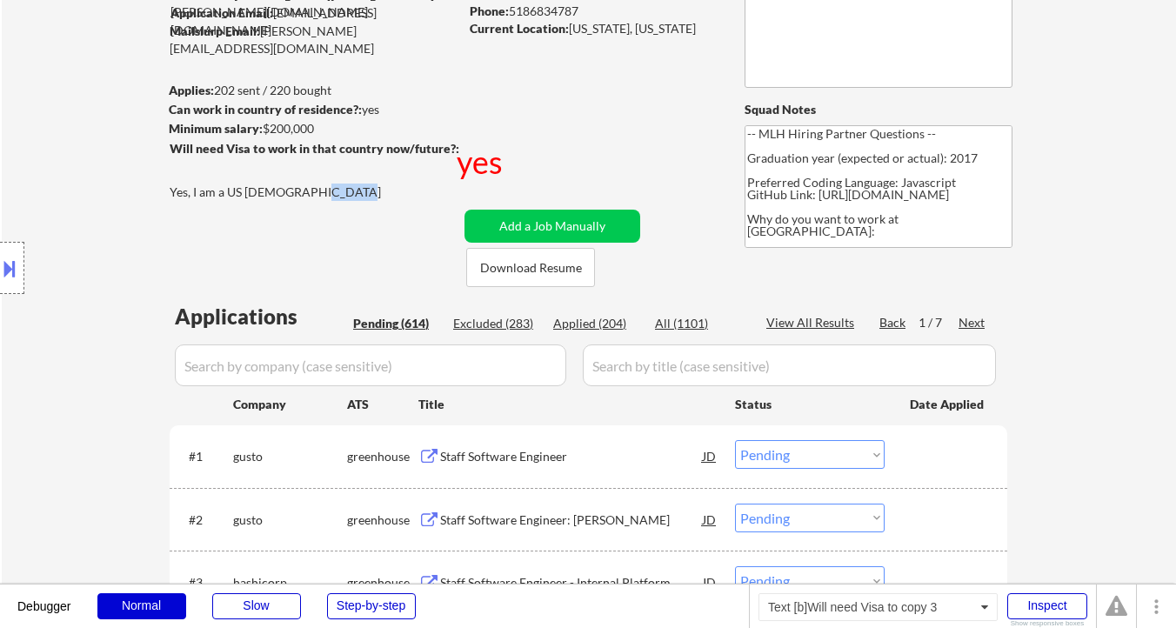
click at [338, 195] on div "Yes, I am a US [DEMOGRAPHIC_DATA]" at bounding box center [317, 192] width 294 height 17
